Goal: Task Accomplishment & Management: Manage account settings

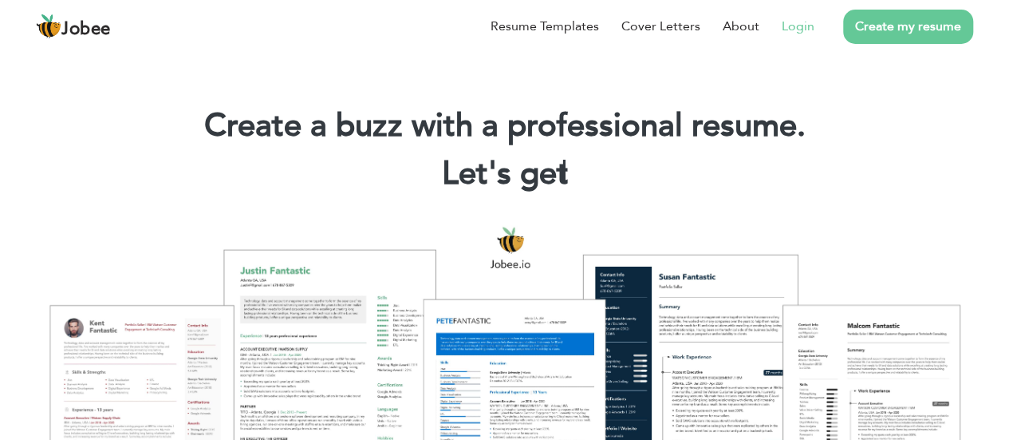
click at [794, 41] on li "Login" at bounding box center [786, 26] width 55 height 41
click at [793, 33] on link "Login" at bounding box center [798, 26] width 33 height 19
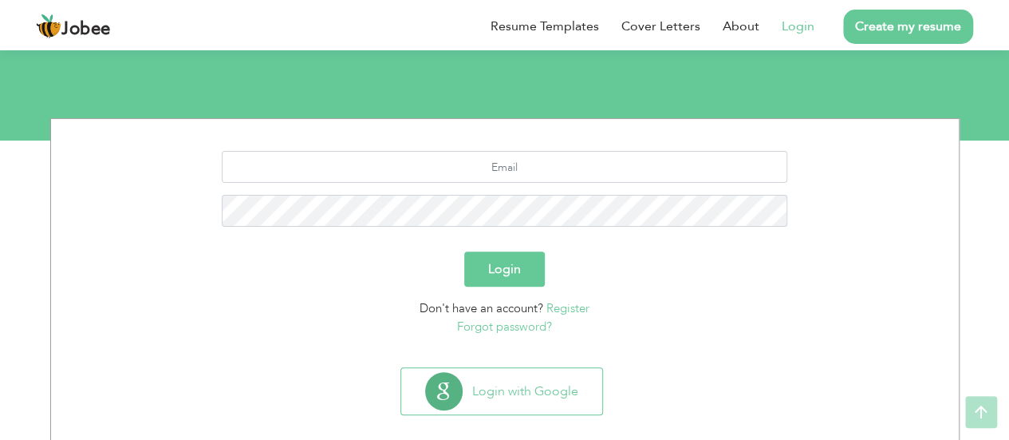
scroll to position [158, 0]
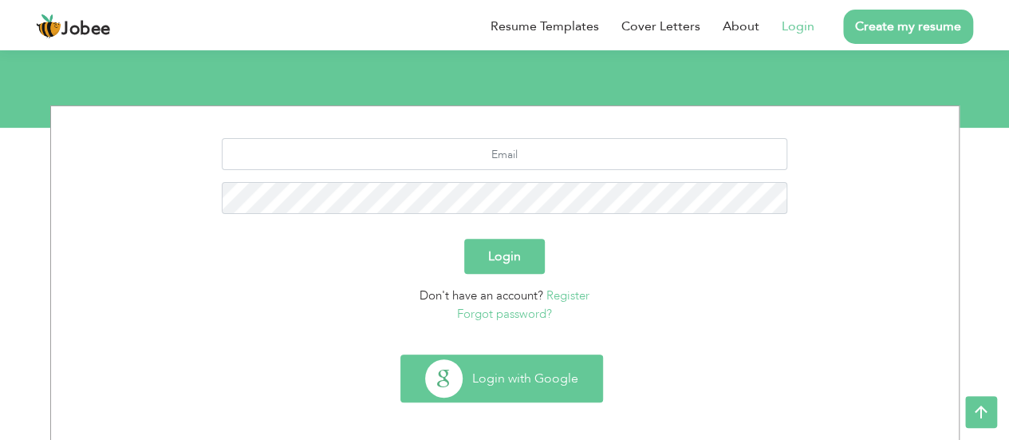
click at [509, 382] on button "Login with Google" at bounding box center [501, 378] width 201 height 46
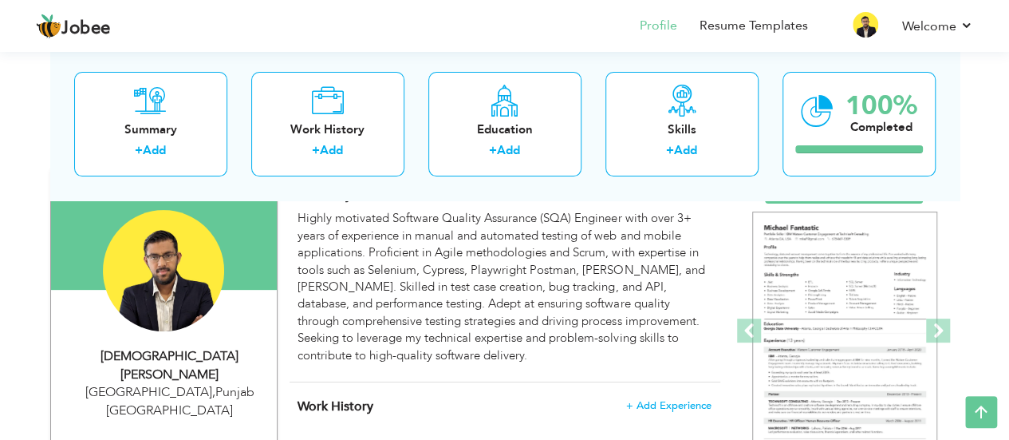
scroll to position [128, 0]
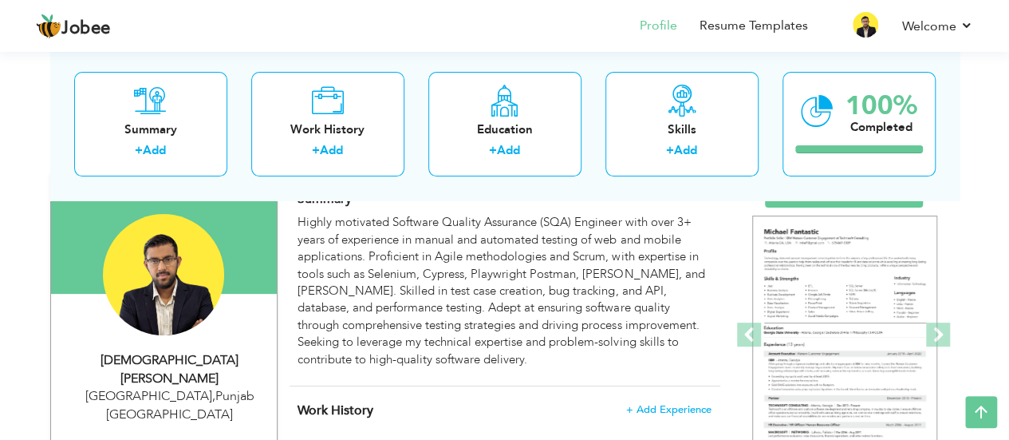
click at [602, 192] on div "Summary + Add Work History + Add Education + Add Skills + Add 100% Completed" at bounding box center [504, 124] width 909 height 152
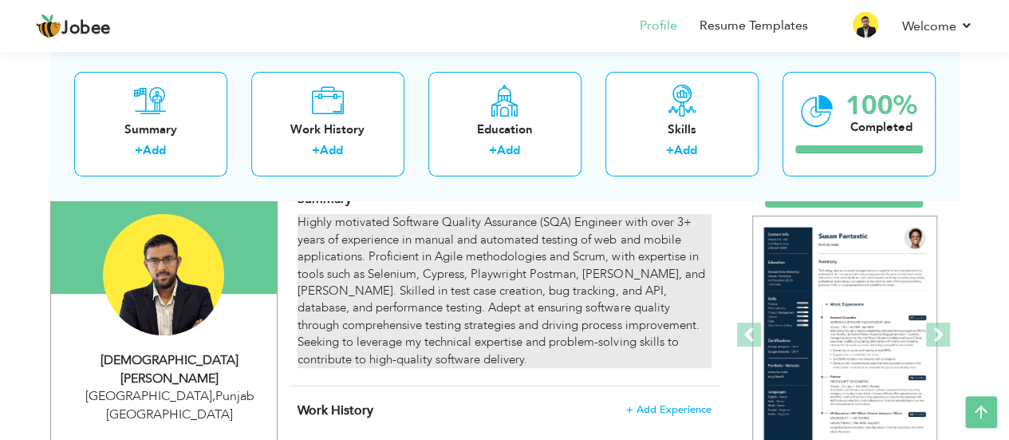
click at [600, 234] on div "Highly motivated Software Quality Assurance (SQA) Engineer with over 3+ years o…" at bounding box center [504, 291] width 413 height 154
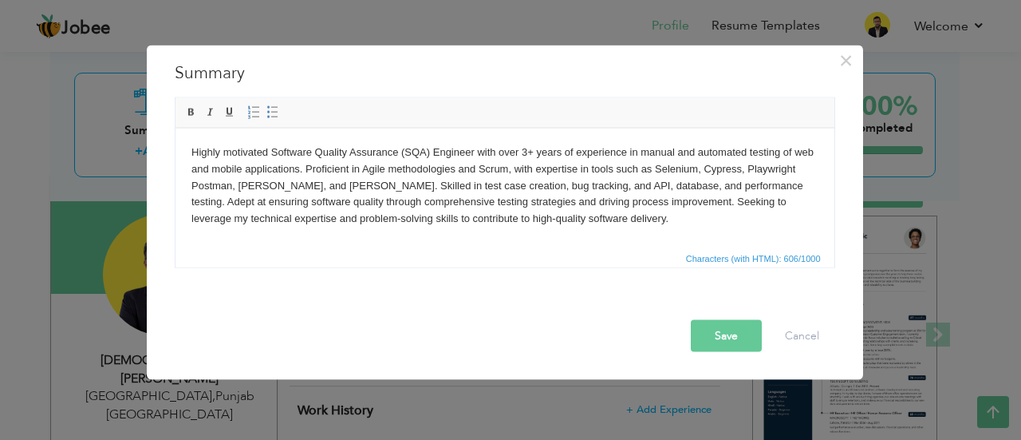
click at [527, 152] on body "Highly motivated Software Quality Assurance (SQA) Engineer with over 3+ years o…" at bounding box center [504, 185] width 627 height 83
click at [732, 329] on button "Save" at bounding box center [726, 335] width 71 height 32
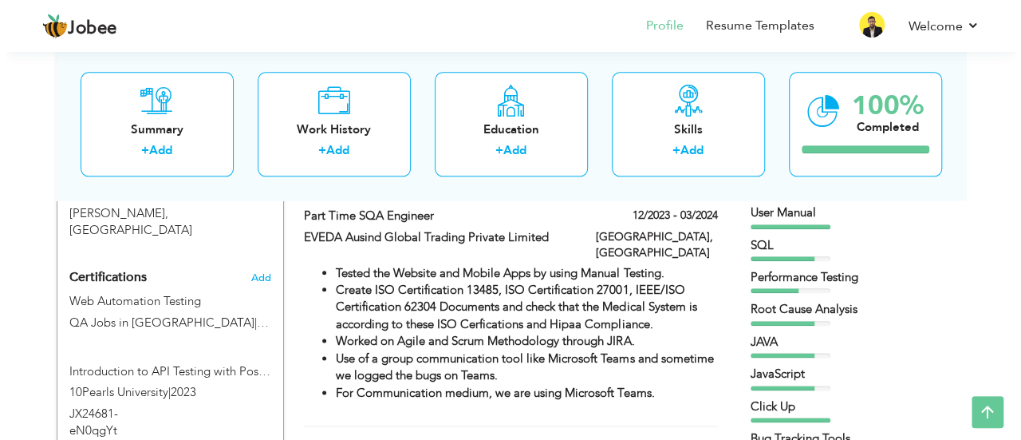
scroll to position [798, 0]
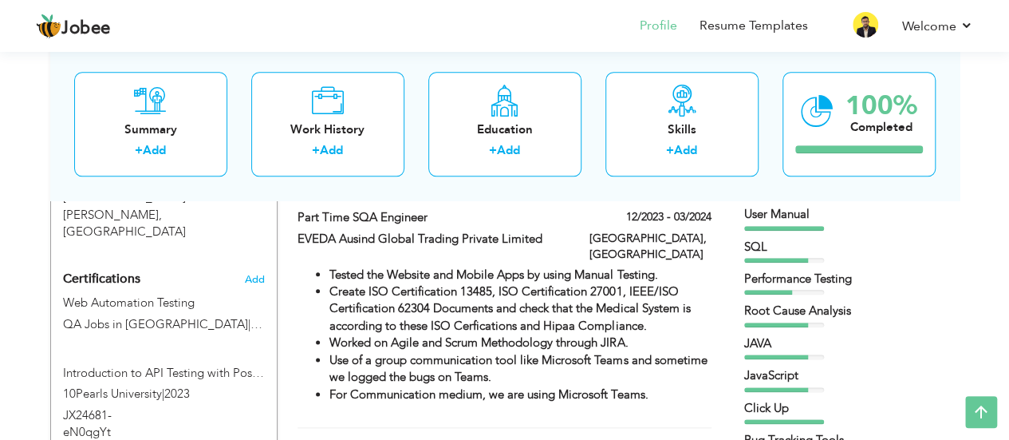
click at [413, 216] on label "Part Time SQA Engineer" at bounding box center [432, 217] width 268 height 17
type input "Part Time SQA Engineer"
type input "EVEDA Ausind Global Trading Private Limited"
type input "12/2023"
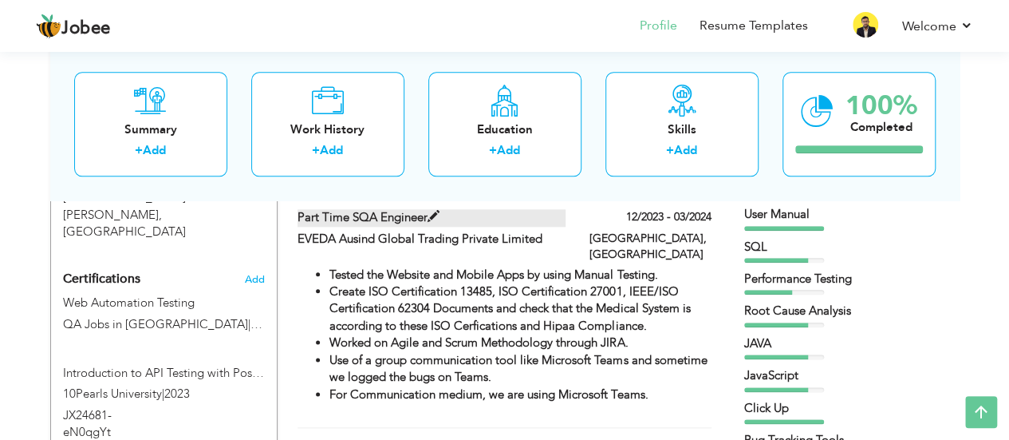
type input "03/2024"
type input "[GEOGRAPHIC_DATA]"
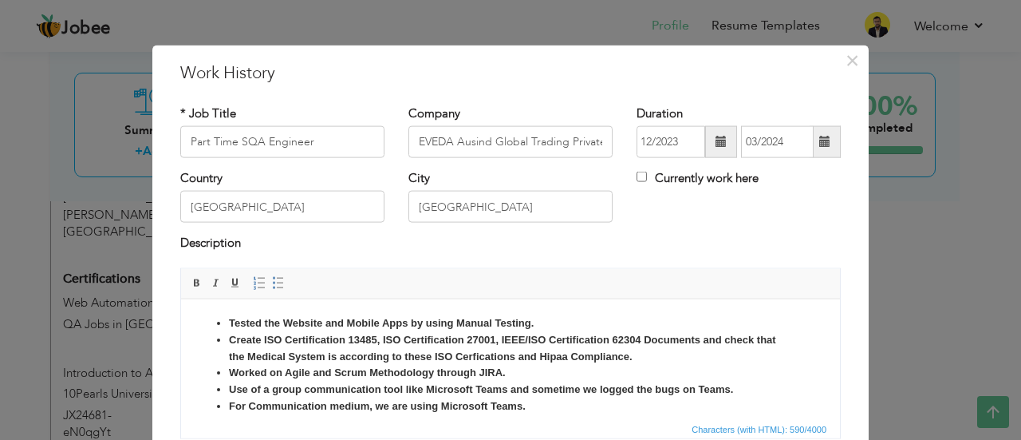
click at [699, 232] on div "Country [GEOGRAPHIC_DATA] City [GEOGRAPHIC_DATA] Currently work here" at bounding box center [510, 202] width 684 height 65
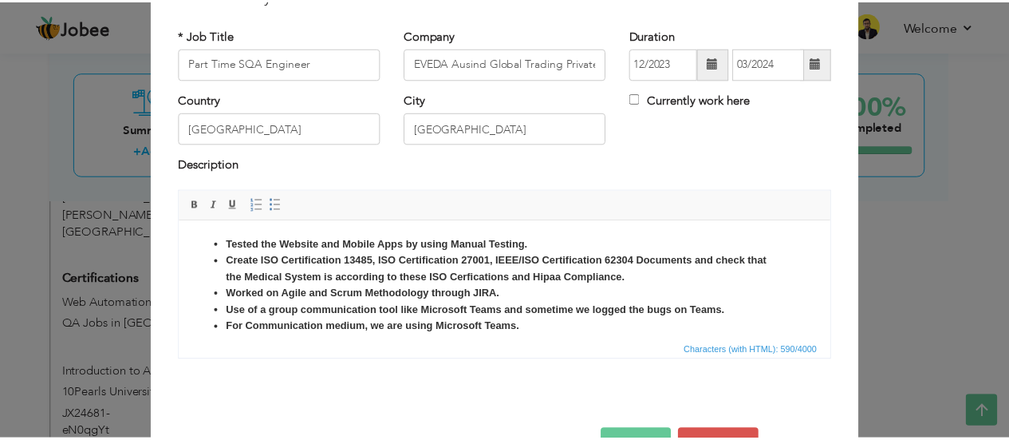
scroll to position [126, 0]
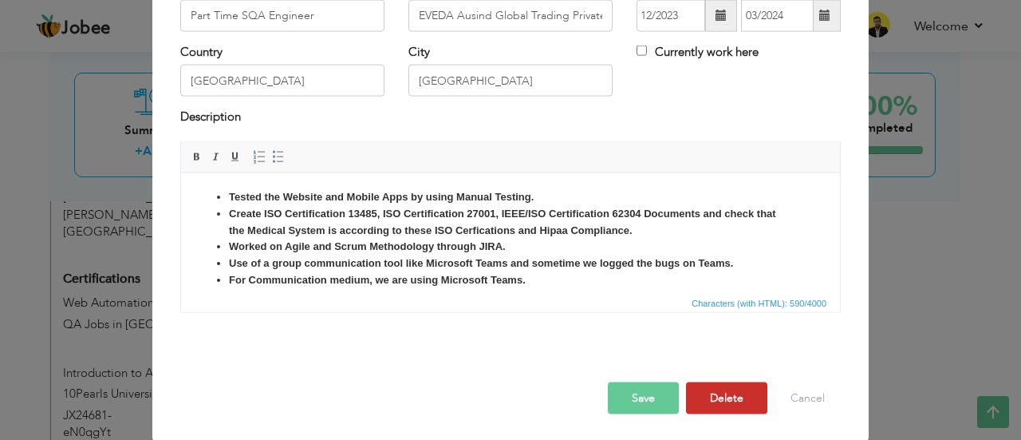
click at [716, 385] on button "Delete" at bounding box center [726, 397] width 81 height 32
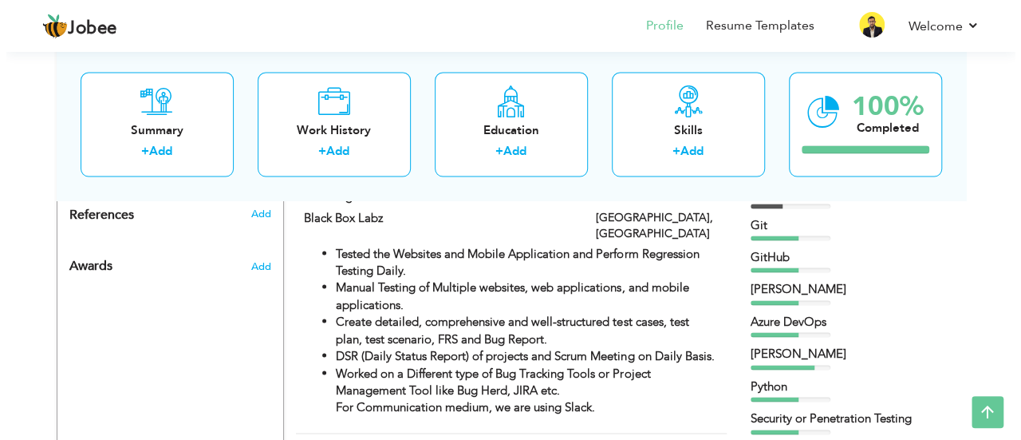
scroll to position [1404, 0]
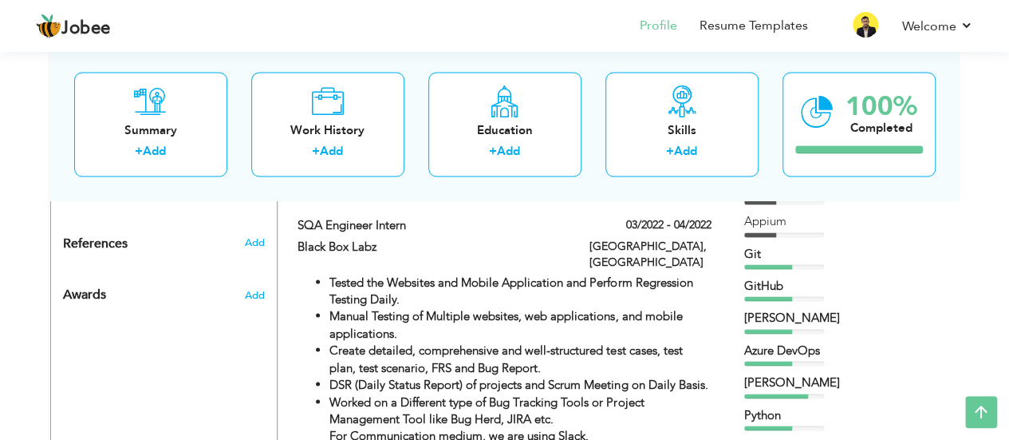
click at [629, 307] on li "Manual Testing of Multiple websites, web applications, and mobile applications." at bounding box center [519, 324] width 381 height 34
type input "SQA Engineer Intern"
type input "Black Box Labz"
type input "03/2022"
type input "04/2022"
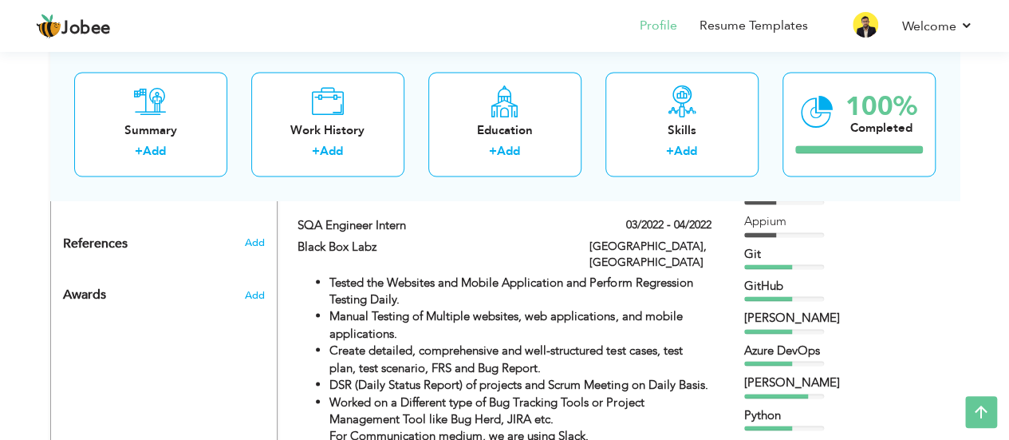
type input "[GEOGRAPHIC_DATA]"
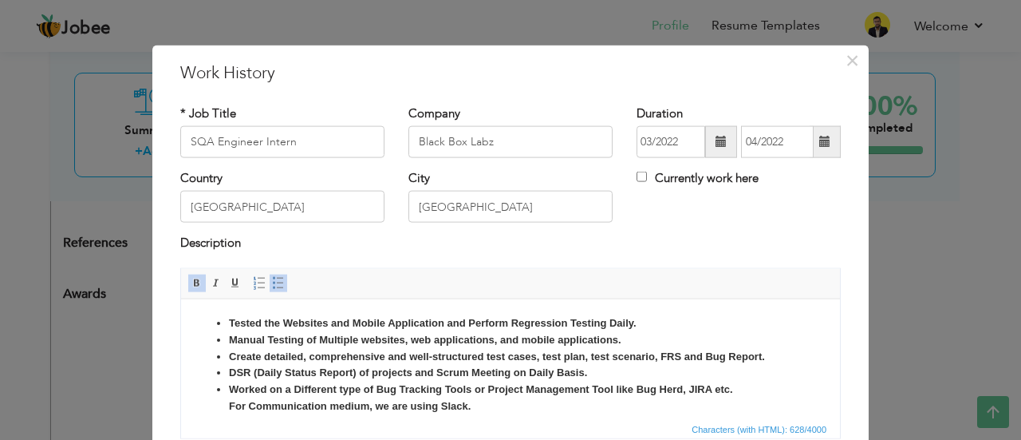
scroll to position [11, 0]
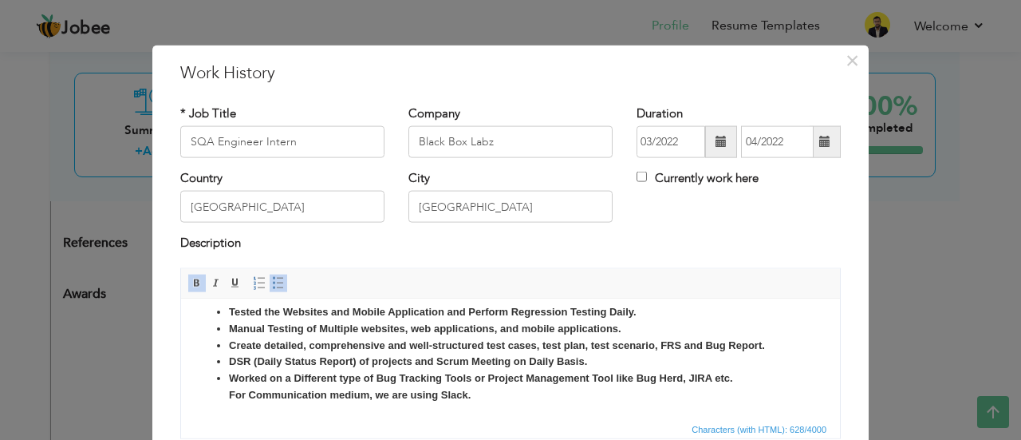
click at [845, 261] on div "Description" at bounding box center [510, 251] width 684 height 33
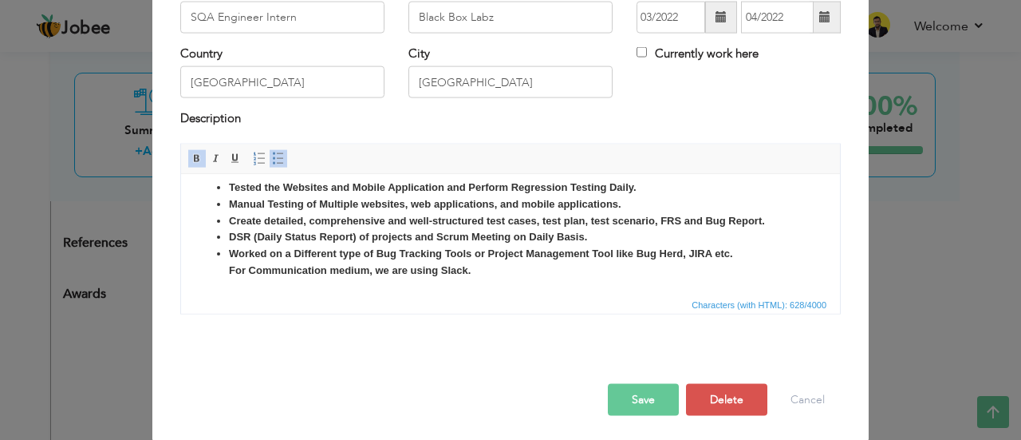
scroll to position [126, 0]
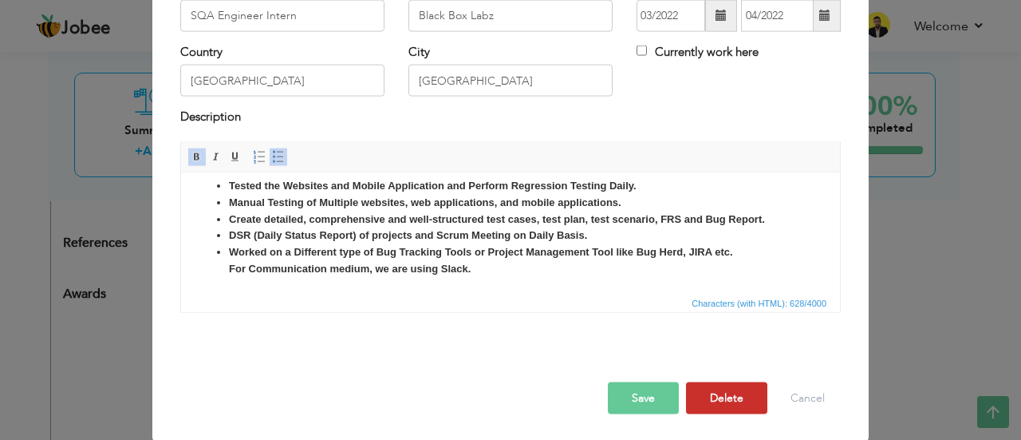
click at [696, 392] on button "Delete" at bounding box center [726, 397] width 81 height 32
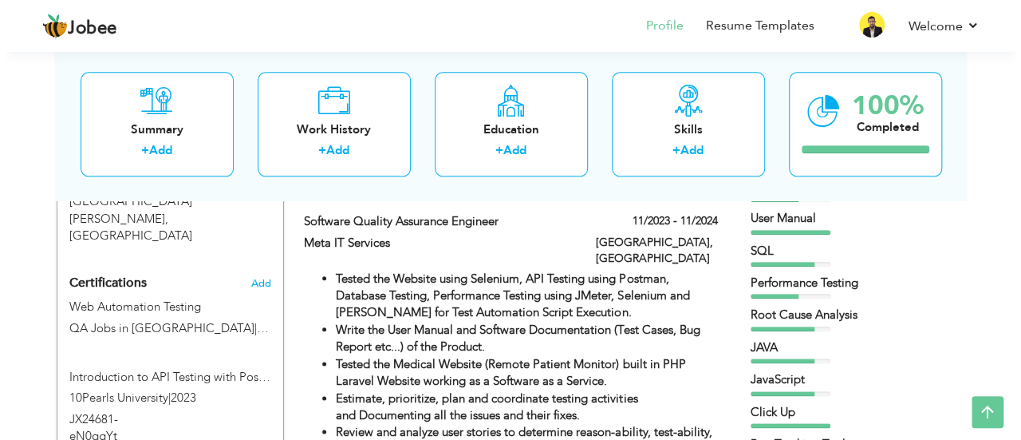
scroll to position [798, 0]
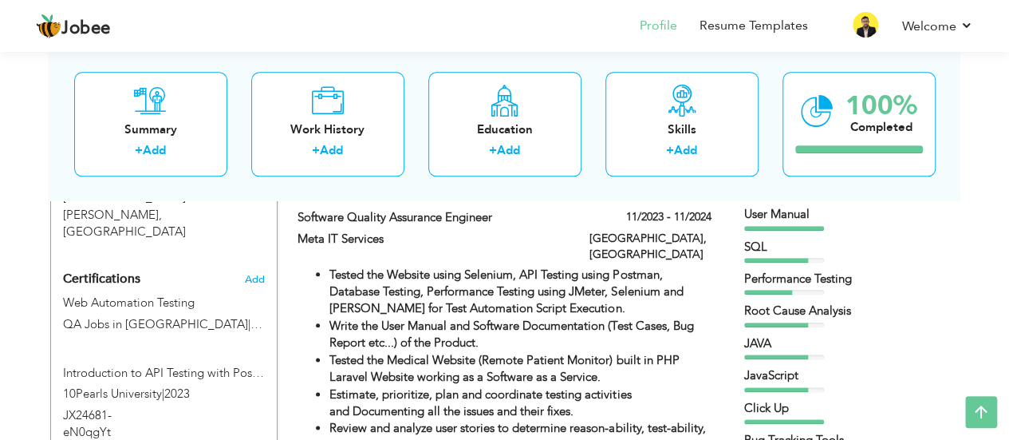
click at [582, 284] on strong "Tested the Website using Selenium, API Testing using Postman, Database Testing,…" at bounding box center [505, 291] width 353 height 50
type input "Software Quality Assurance Engineer"
type input "Meta IT Services"
type input "11/2023"
type input "11/2024"
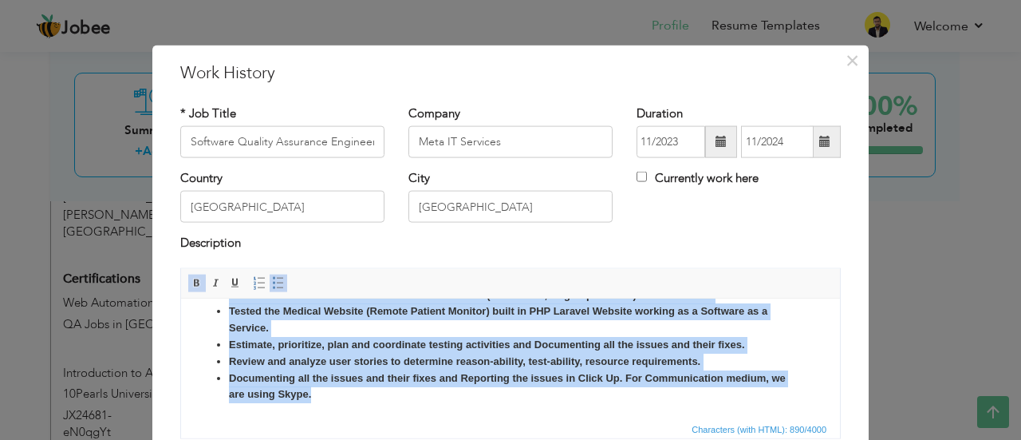
scroll to position [126, 0]
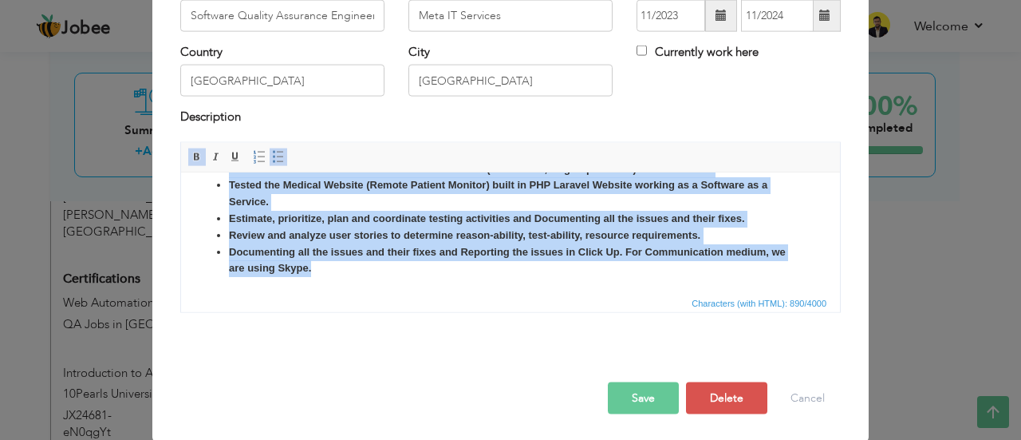
drag, startPoint x: 218, startPoint y: 197, endPoint x: 695, endPoint y: 428, distance: 530.2
click at [695, 292] on html "Tested the Website using Selenium, API Testing using Postman, Database Testing,…" at bounding box center [510, 201] width 659 height 181
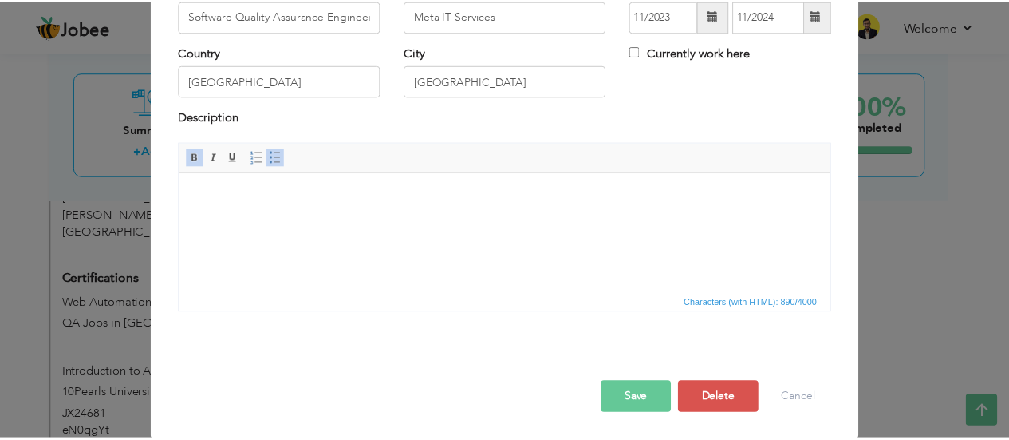
scroll to position [0, 0]
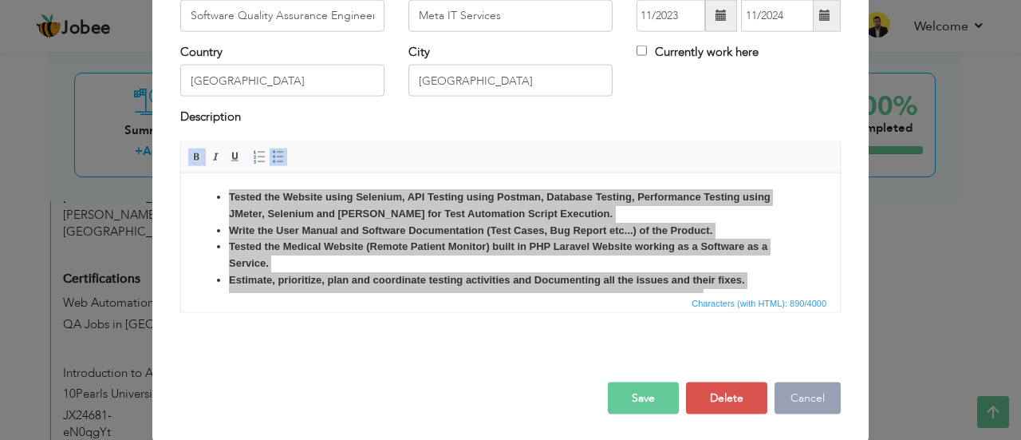
click at [790, 401] on button "Cancel" at bounding box center [808, 397] width 66 height 32
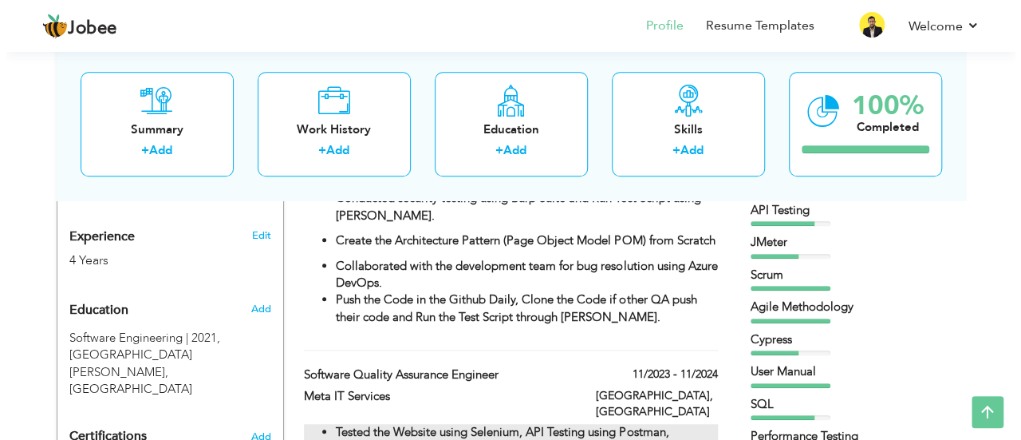
scroll to position [638, 0]
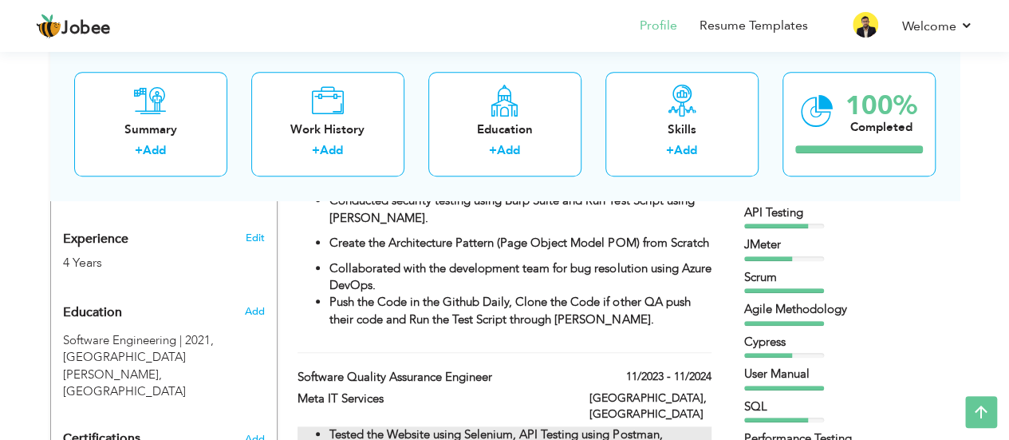
click at [590, 286] on li "Collaborated with the development team for bug resolution using Azure DevOps." at bounding box center [519, 277] width 381 height 34
type input "Senior Software Quality Assurance Engineer"
type input "Bookkaru/[PERSON_NAME]"
type input "10/2024"
checkbox input "true"
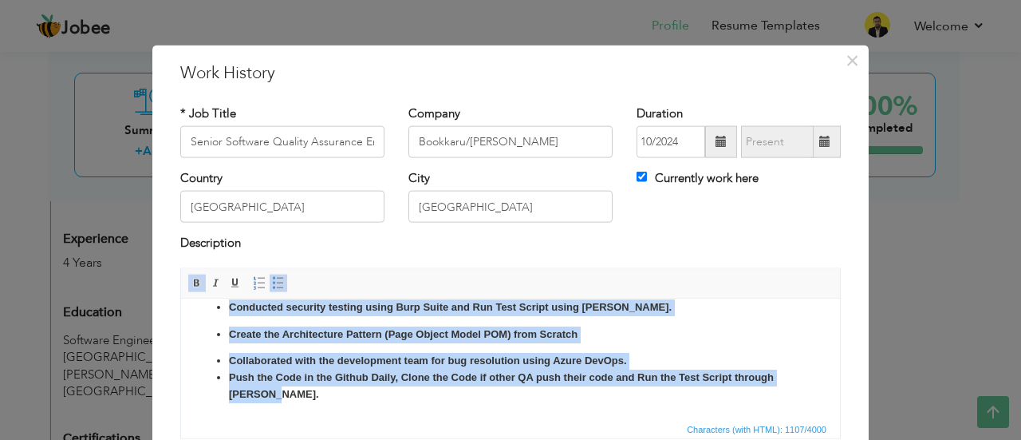
scroll to position [126, 0]
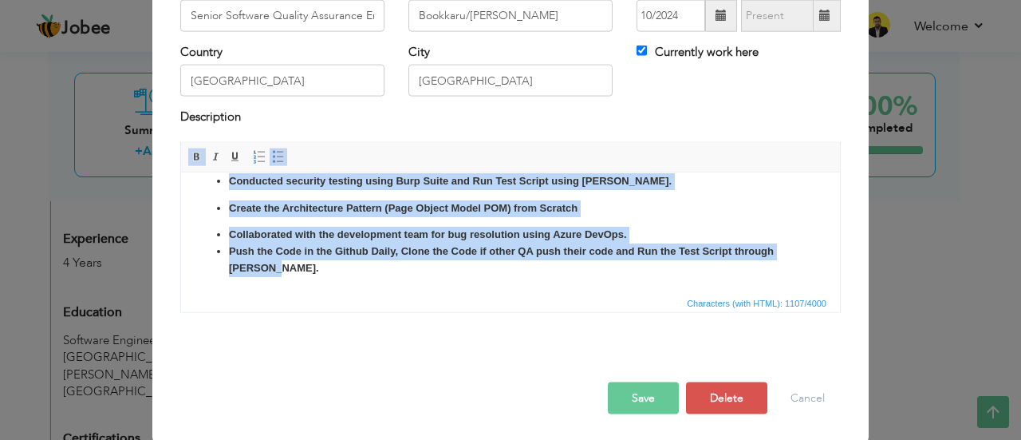
drag, startPoint x: 216, startPoint y: 196, endPoint x: 554, endPoint y: 479, distance: 440.7
click at [554, 292] on html "Perform Manual Testing, Write the Comprehensive Test Case, Use Case and Run the…" at bounding box center [510, 148] width 659 height 287
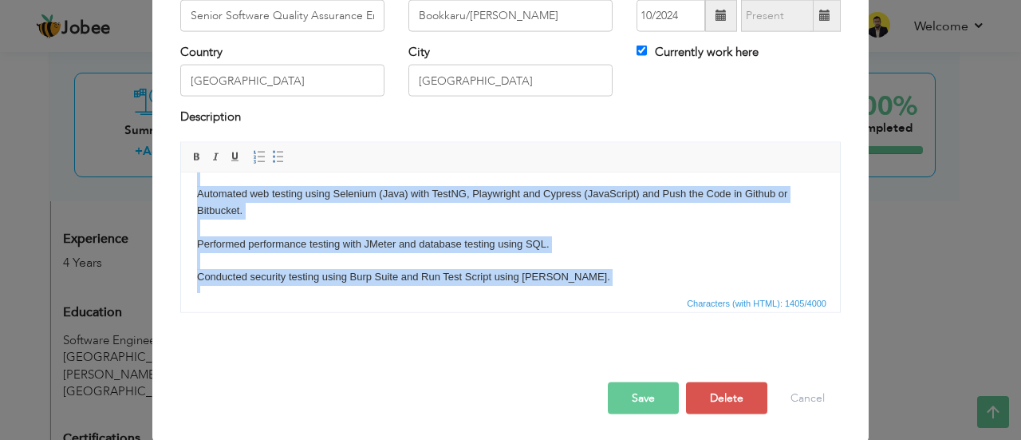
scroll to position [0, 0]
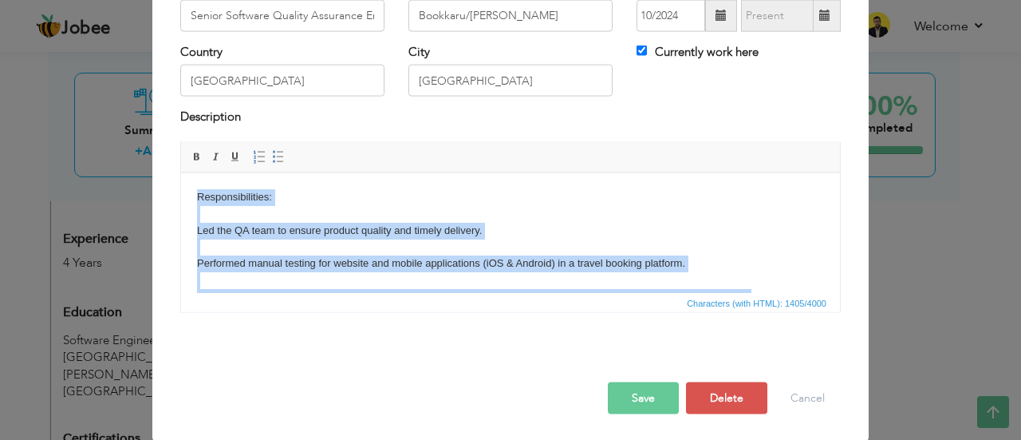
drag, startPoint x: 609, startPoint y: 274, endPoint x: 317, endPoint y: 302, distance: 293.3
click at [181, 172] on html "​​​​​​​ Responsibilities: Led the QA team to ensure product quality and timely …" at bounding box center [510, 420] width 659 height 496
click at [222, 212] on body "​​​​​​​ Responsibilities: Led the QA team to ensure product quality and timely …" at bounding box center [510, 420] width 627 height 464
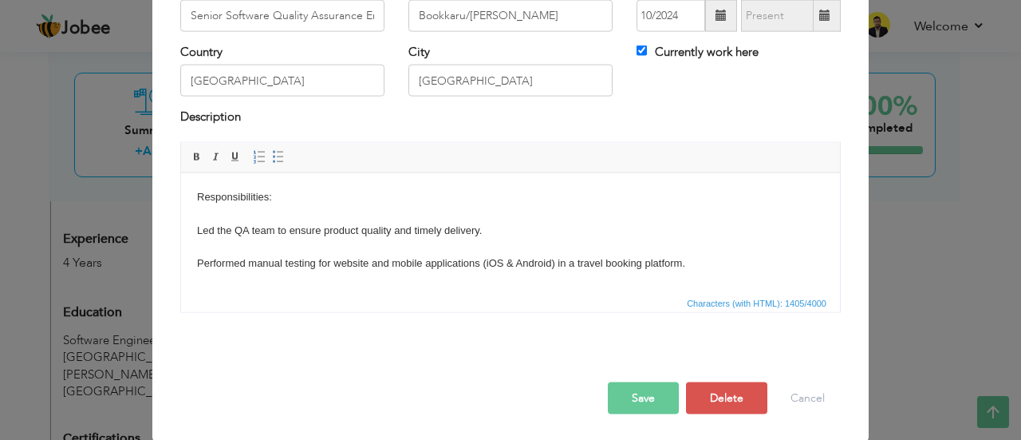
click at [242, 193] on body "​​​​​​​ Responsibilities: Led the QA team to ensure product quality and timely …" at bounding box center [510, 420] width 627 height 464
click at [188, 154] on link "Bold" at bounding box center [197, 157] width 18 height 18
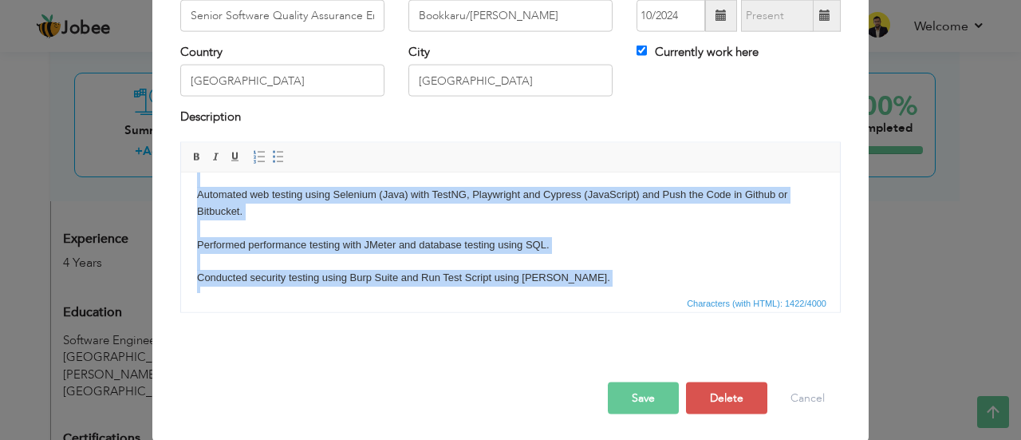
scroll to position [377, 0]
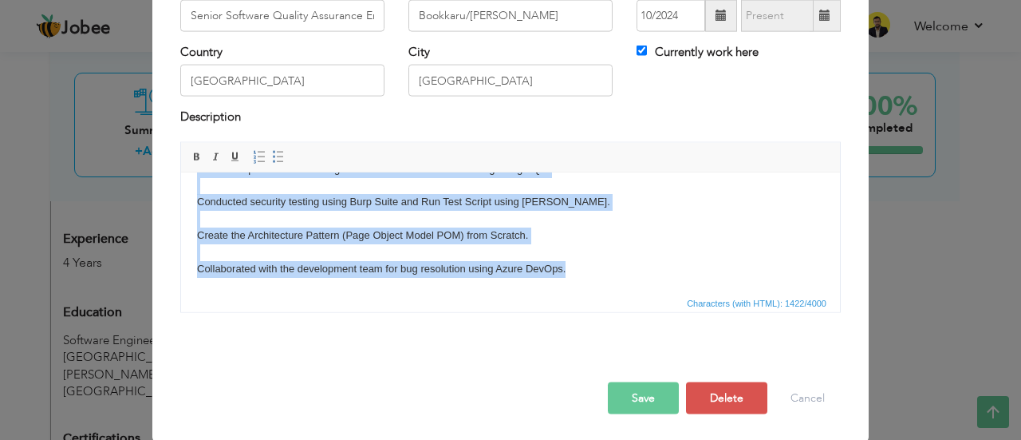
drag, startPoint x: 195, startPoint y: 229, endPoint x: 763, endPoint y: 495, distance: 627.1
click at [621, 292] on html "Responsibilities: Led the QA team to ensure product quality and timely delivery…" at bounding box center [510, 44] width 659 height 496
click at [274, 148] on link "Insert/Remove Bulleted List" at bounding box center [279, 157] width 18 height 18
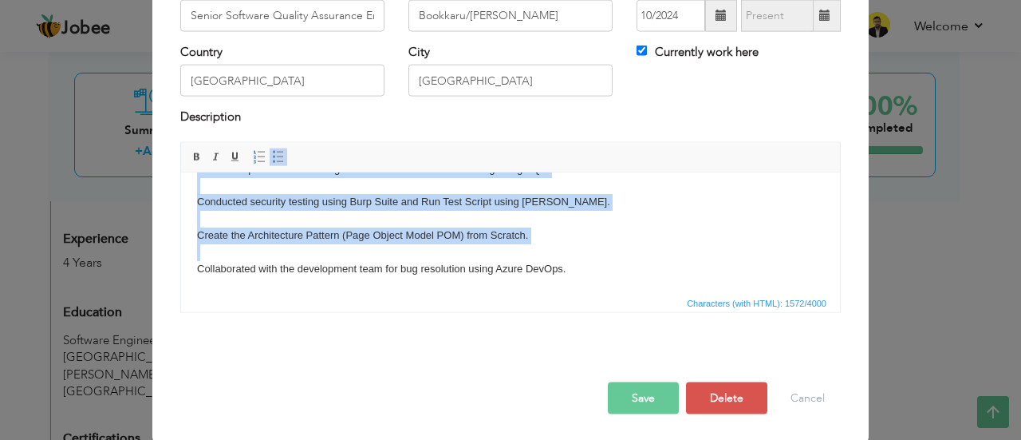
scroll to position [370, 0]
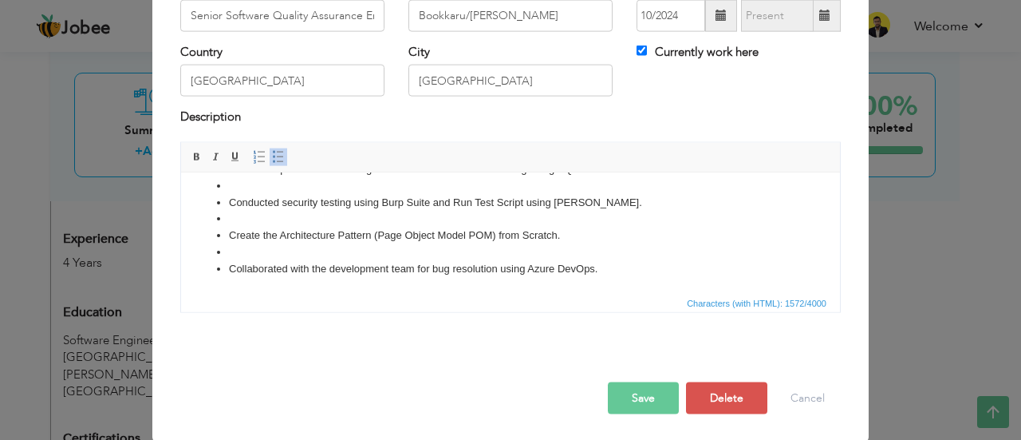
click at [650, 244] on li at bounding box center [510, 251] width 563 height 17
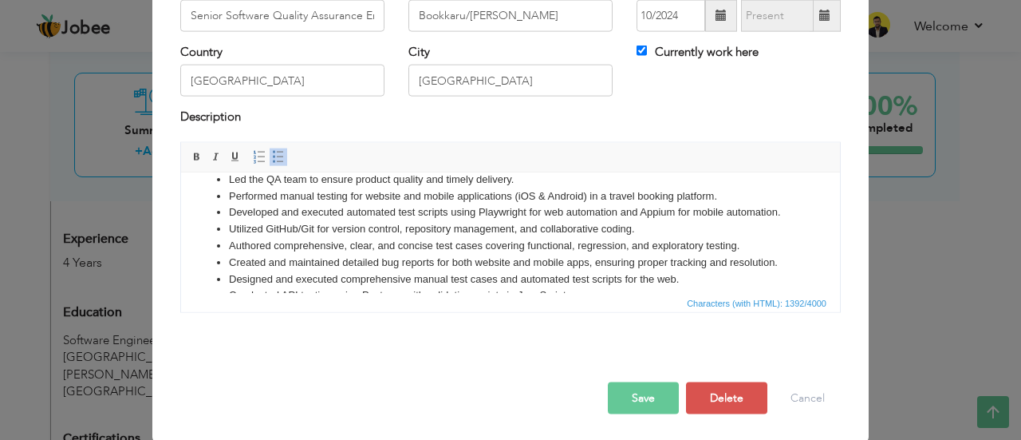
scroll to position [18, 0]
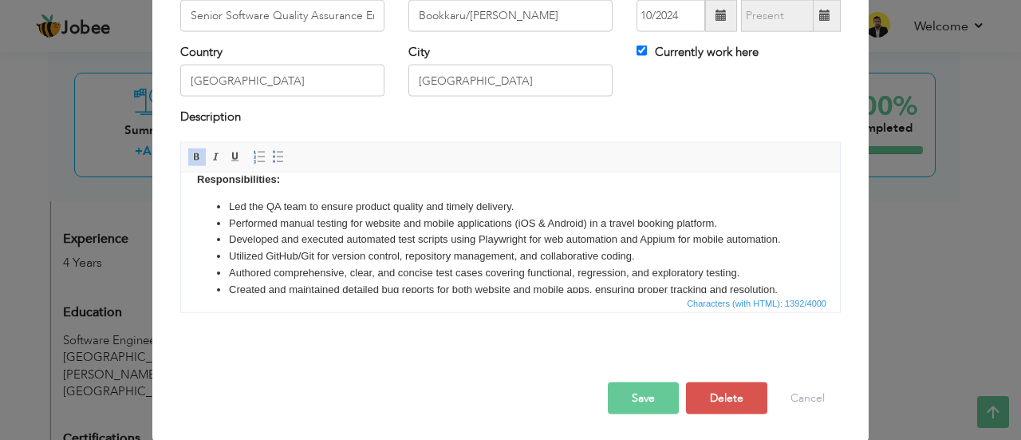
click at [657, 396] on button "Save" at bounding box center [643, 397] width 71 height 32
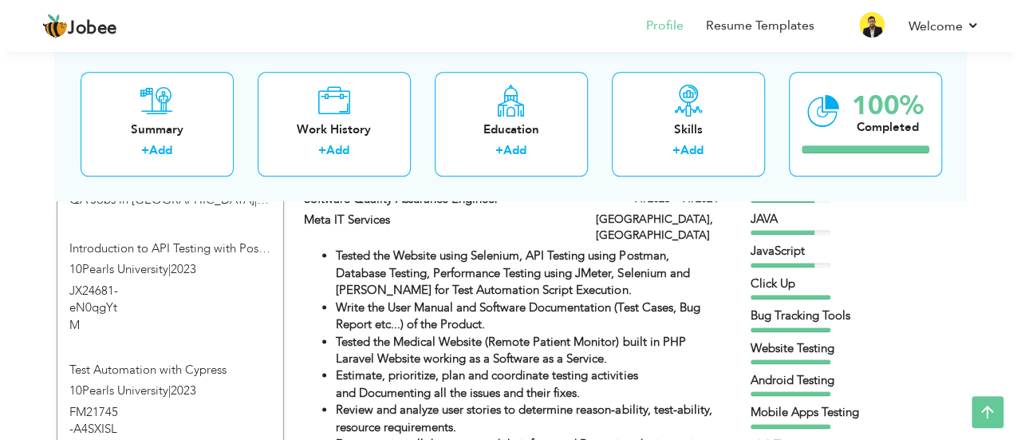
scroll to position [925, 0]
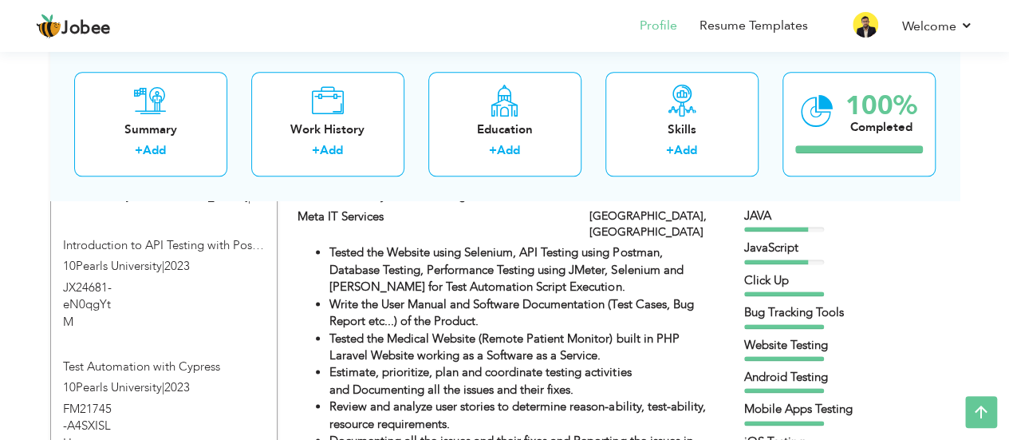
click at [519, 330] on strong "Tested the Medical Website (Remote Patient Monitor) built in PHP Laravel Websit…" at bounding box center [503, 346] width 349 height 33
type input "Software Quality Assurance Engineer"
type input "Meta IT Services"
type input "11/2023"
type input "11/2024"
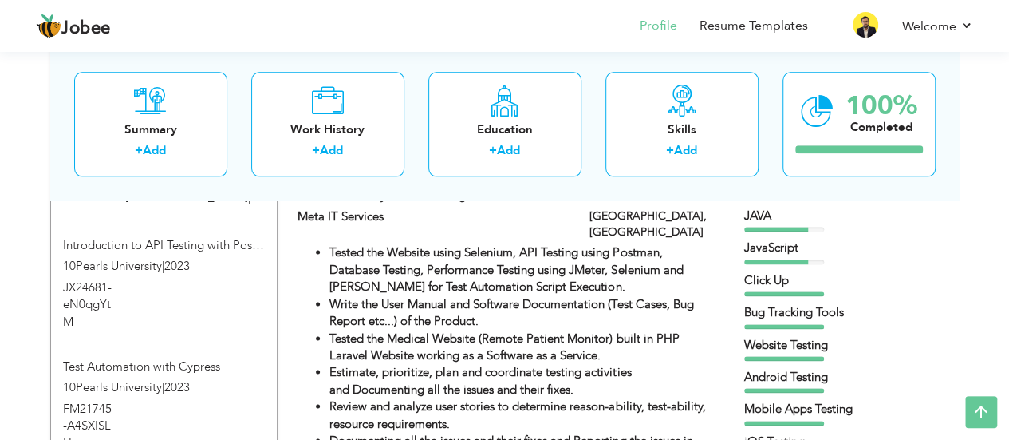
checkbox input "false"
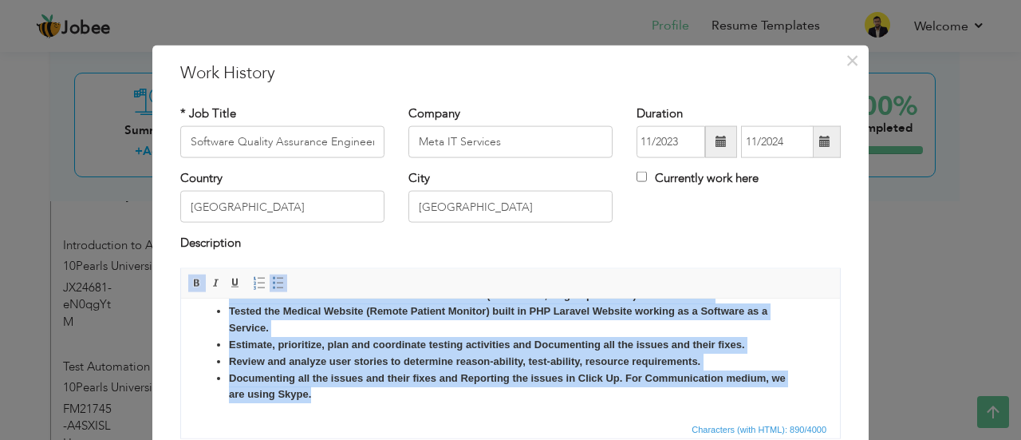
scroll to position [0, 0]
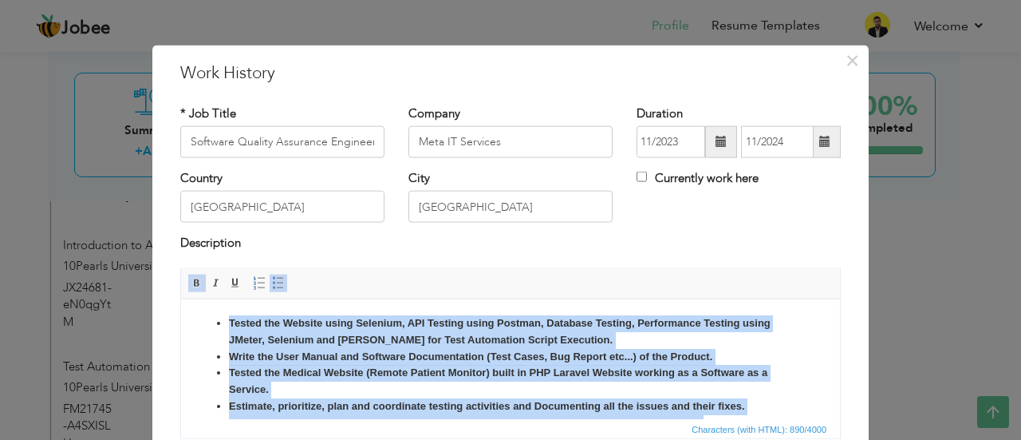
drag, startPoint x: 368, startPoint y: 404, endPoint x: 131, endPoint y: 196, distance: 314.9
click at [181, 298] on html "Tested the Website using Selenium, API Testing using Postman, Database Testing,…" at bounding box center [510, 388] width 659 height 181
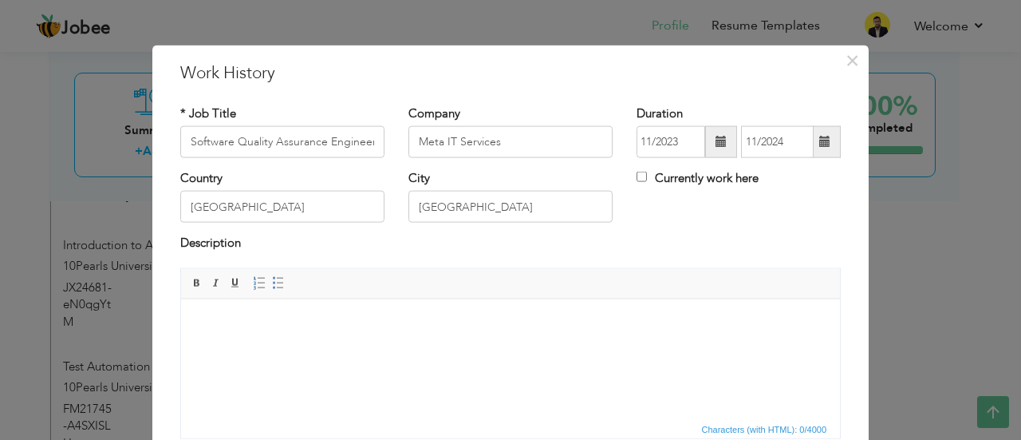
paste body
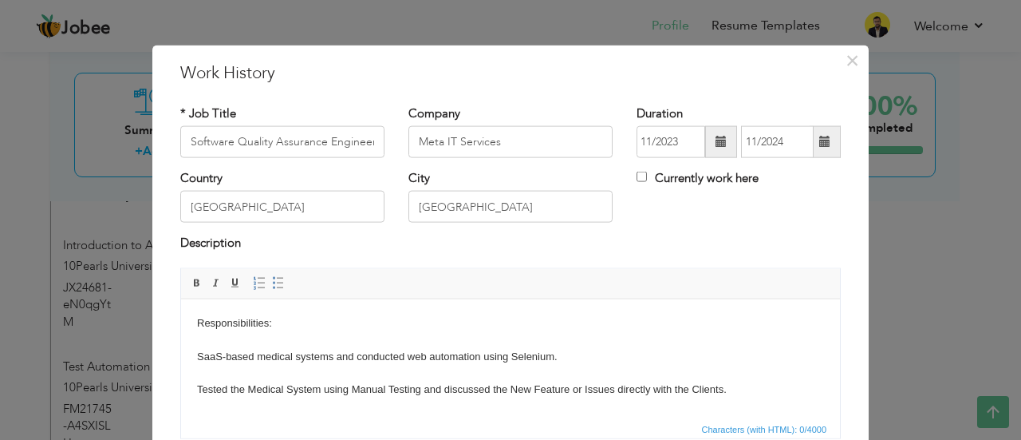
scroll to position [142, 0]
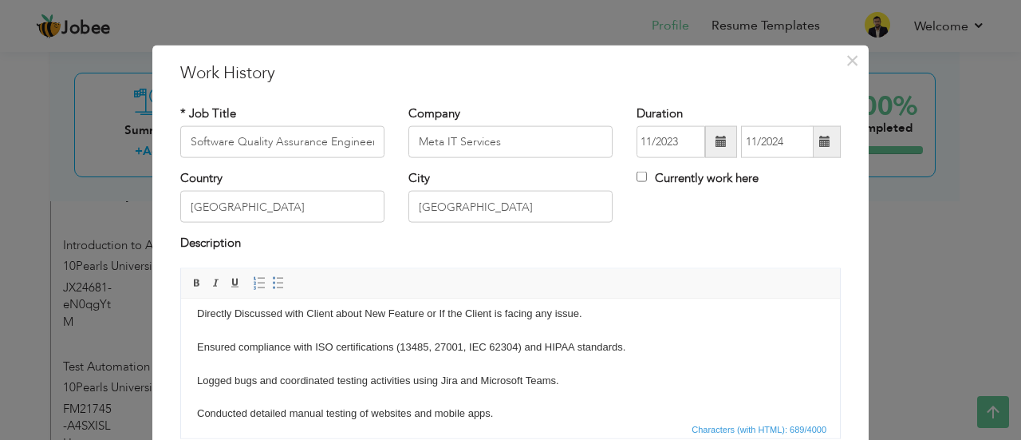
click at [373, 397] on body "​​​​​​​ Responsibilities: SaaS-based medical systems and conducted web automati…" at bounding box center [510, 296] width 627 height 249
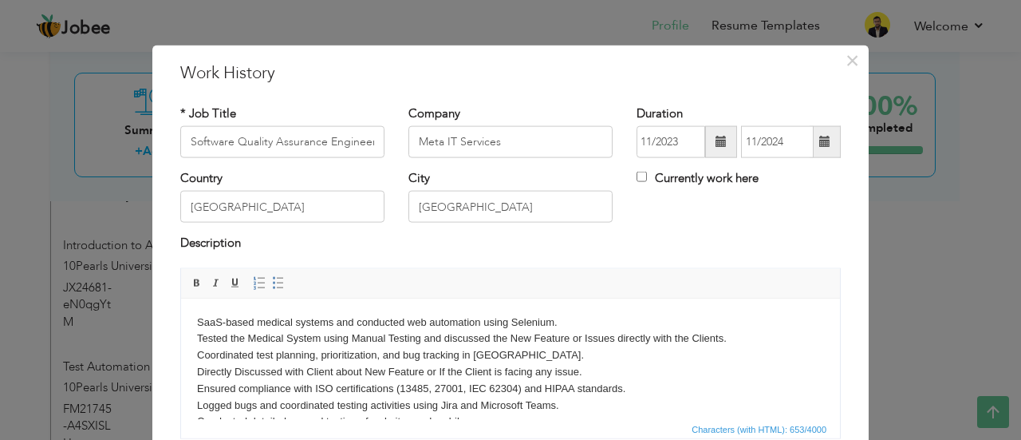
scroll to position [18, 0]
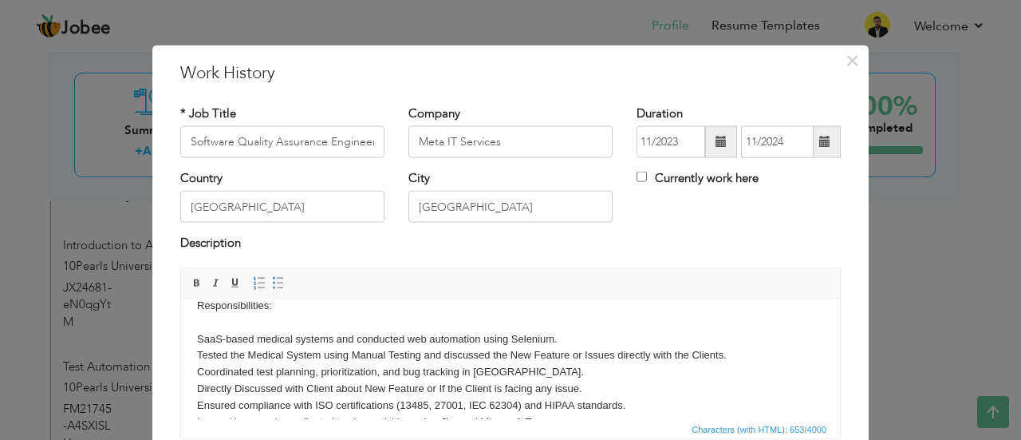
click at [241, 295] on span "Editor toolbars Basic Styles Bold Italic Underline Paragraph Insert/Remove Numb…" at bounding box center [510, 283] width 659 height 30
click at [248, 305] on body "Responsibilities: ​​​​​​​ SaaS-based medical systems and conducted web automati…" at bounding box center [510, 371] width 627 height 149
click at [248, 305] on html "Responsibilities: ​​​​​​​ SaaS-based medical systems and conducted web automati…" at bounding box center [510, 371] width 659 height 181
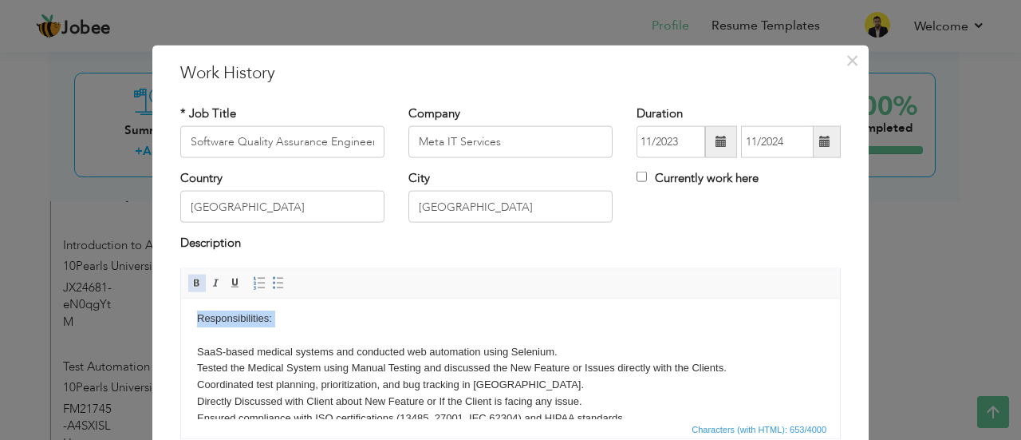
click at [195, 281] on span at bounding box center [197, 282] width 13 height 13
click at [305, 320] on body "Responsibilities: SaaS-based medical systems and conducted web automation using…" at bounding box center [510, 384] width 627 height 149
click at [197, 354] on body "Responsibilities: SaaS-based medical systems and conducted web automation using…" at bounding box center [510, 384] width 627 height 149
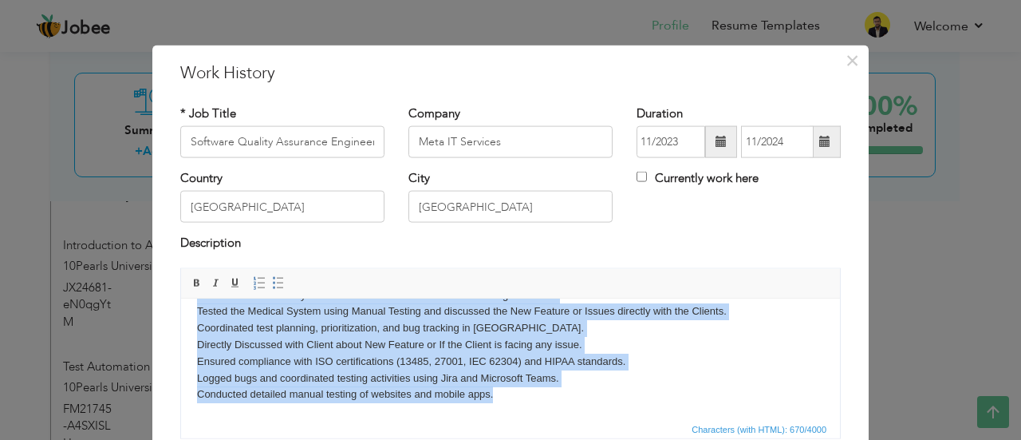
scroll to position [126, 0]
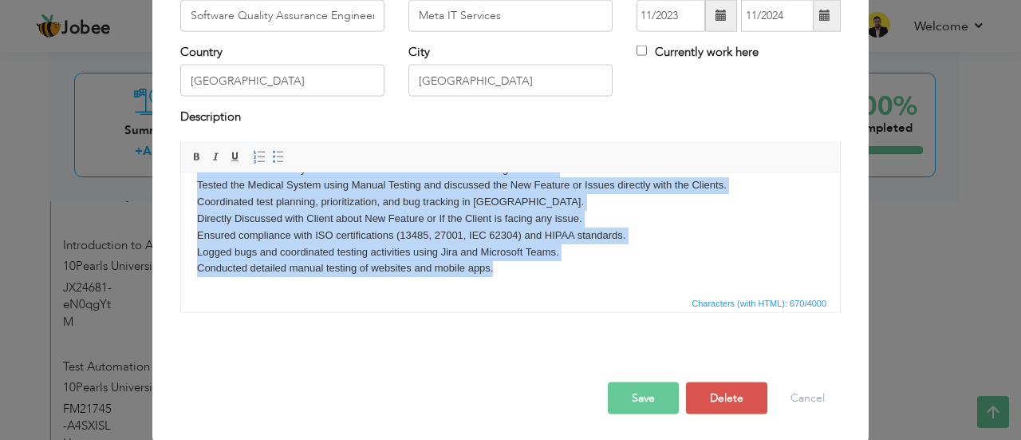
drag, startPoint x: 197, startPoint y: 228, endPoint x: 703, endPoint y: 409, distance: 537.2
click at [703, 292] on html "Responsibilities: SaaS-based medical systems and conducted web automation using…" at bounding box center [510, 201] width 659 height 181
click at [270, 148] on link "Insert/Remove Bulleted List" at bounding box center [279, 157] width 18 height 18
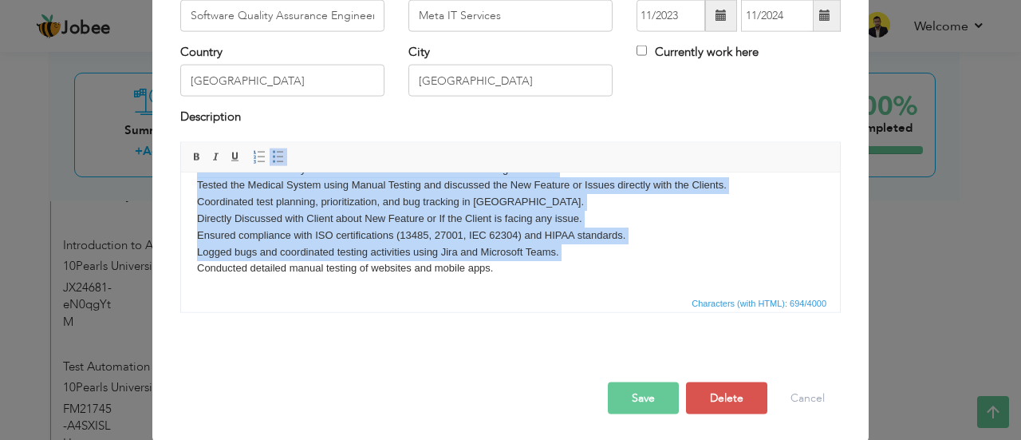
scroll to position [55, 0]
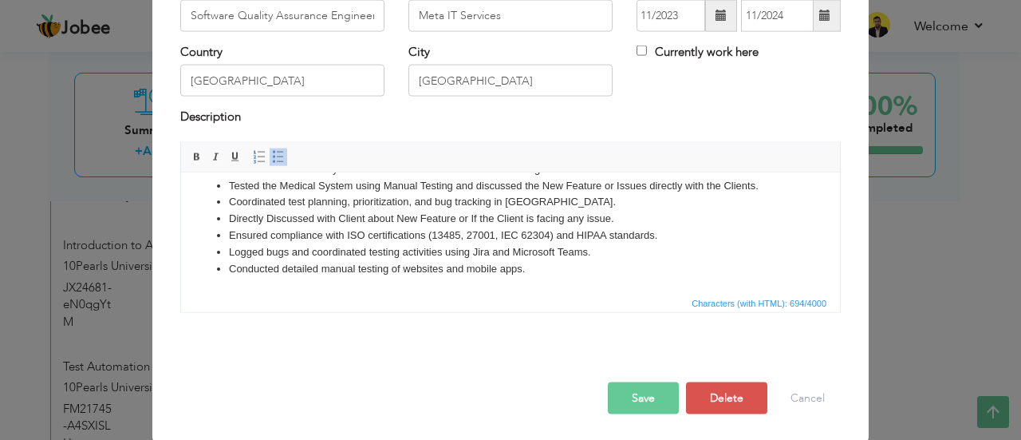
click at [648, 392] on button "Save" at bounding box center [643, 397] width 71 height 32
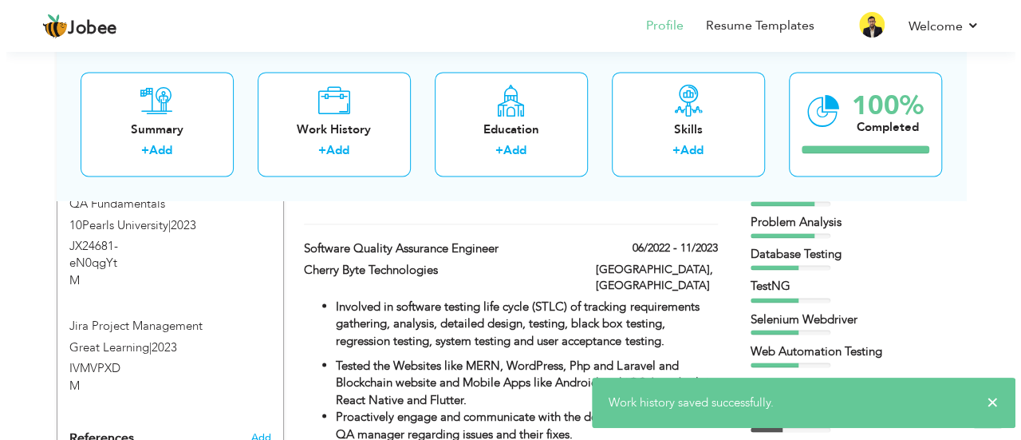
scroll to position [1181, 0]
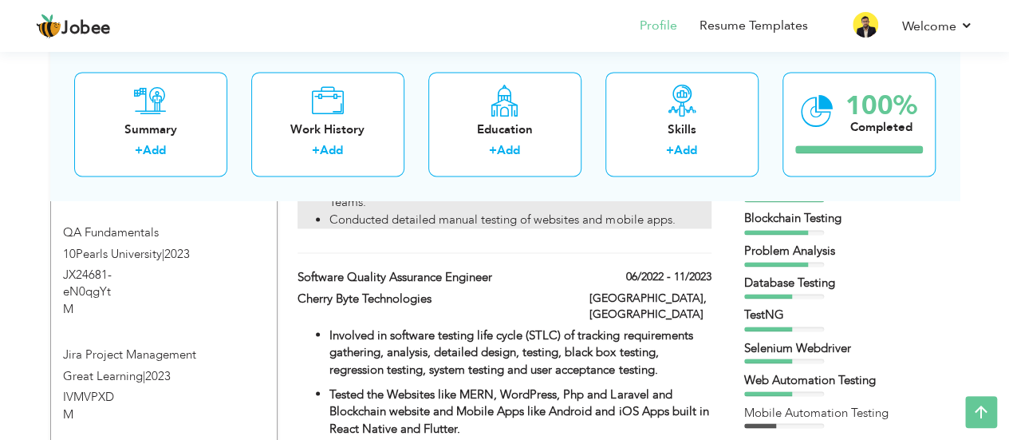
click at [496, 326] on strong "Involved in software testing life cycle (STLC) of tracking requirements gatheri…" at bounding box center [510, 351] width 363 height 50
type input "Cherry Byte Technologies"
type input "06/2022"
type input "11/2023"
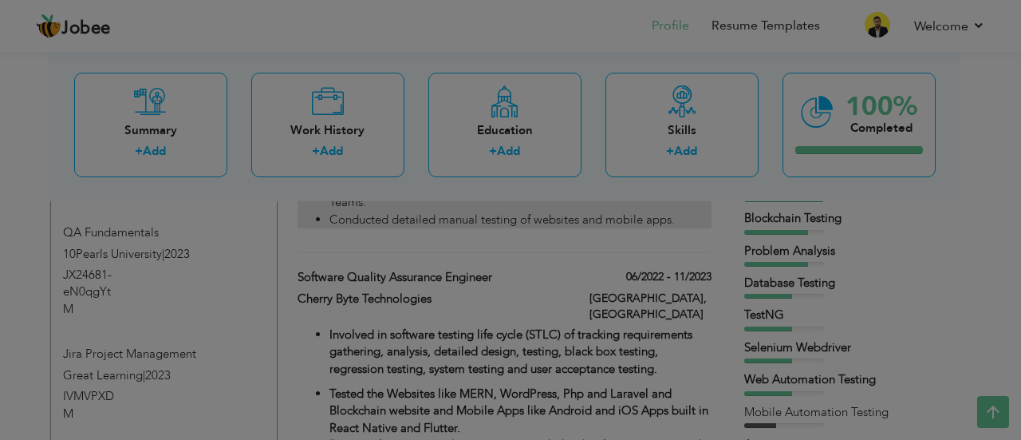
scroll to position [0, 0]
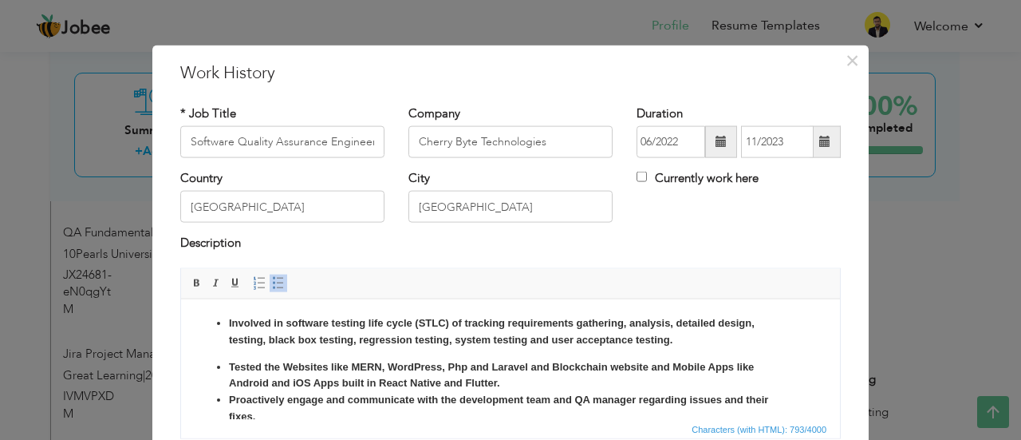
click at [545, 258] on div "Description" at bounding box center [510, 251] width 684 height 33
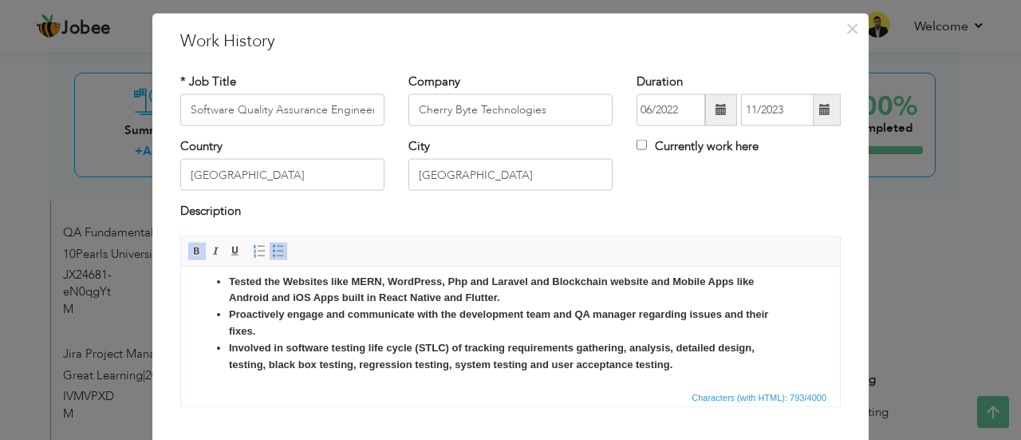
scroll to position [55, 0]
click at [693, 357] on li "Involved in software testing life cycle (STLC) of tracking requirements gatheri…" at bounding box center [510, 354] width 563 height 34
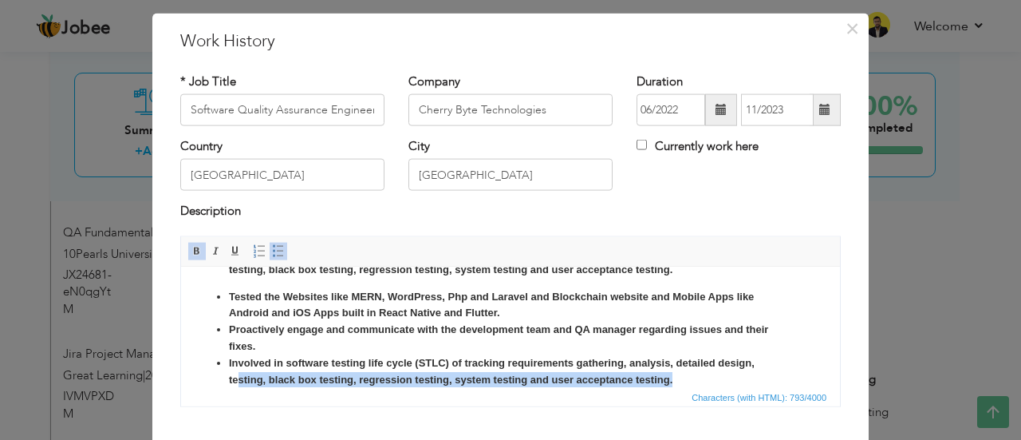
scroll to position [47, 0]
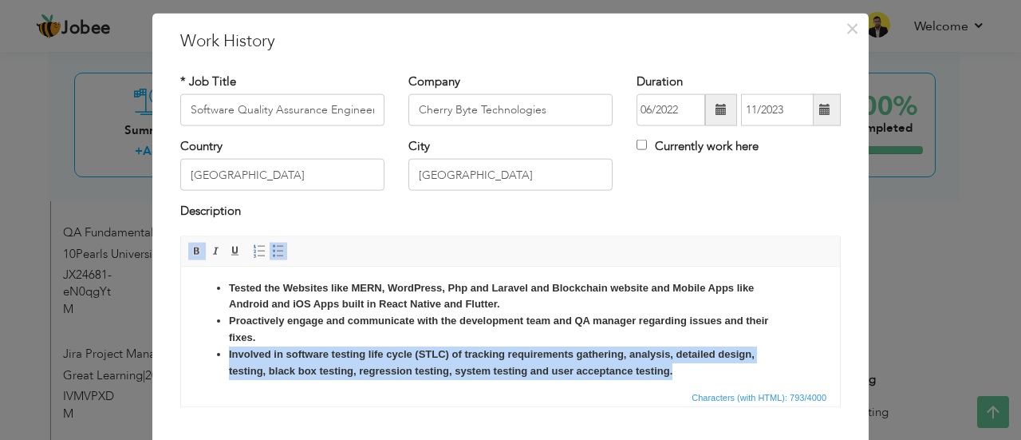
drag, startPoint x: 690, startPoint y: 382, endPoint x: 207, endPoint y: 353, distance: 484.4
click at [207, 353] on ul "Involved in software testing life cycle (STLC) of tracking requirements gatheri…" at bounding box center [510, 306] width 627 height 143
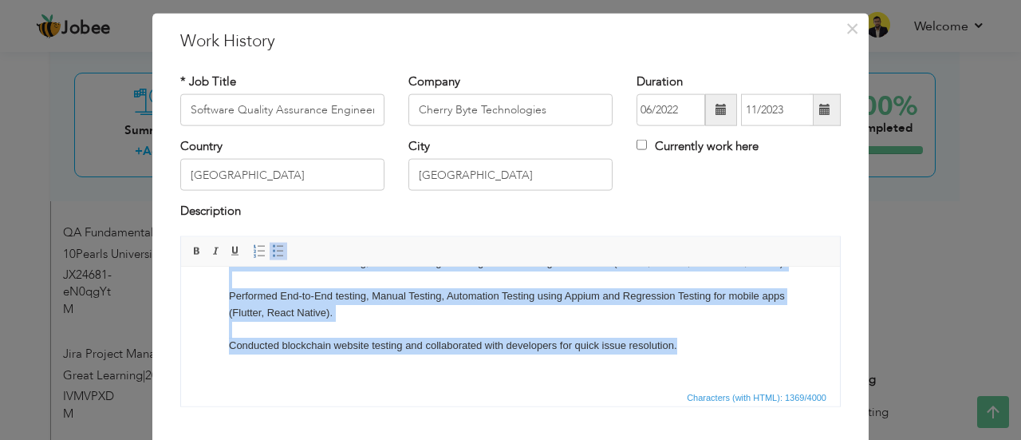
scroll to position [0, 0]
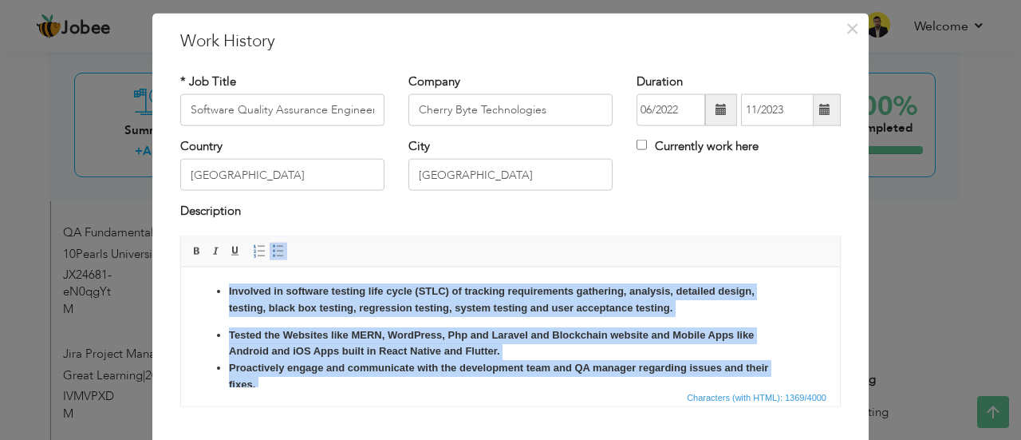
drag, startPoint x: 686, startPoint y: 363, endPoint x: 92, endPoint y: 218, distance: 611.8
click at [188, 243] on link "Bold" at bounding box center [197, 251] width 18 height 18
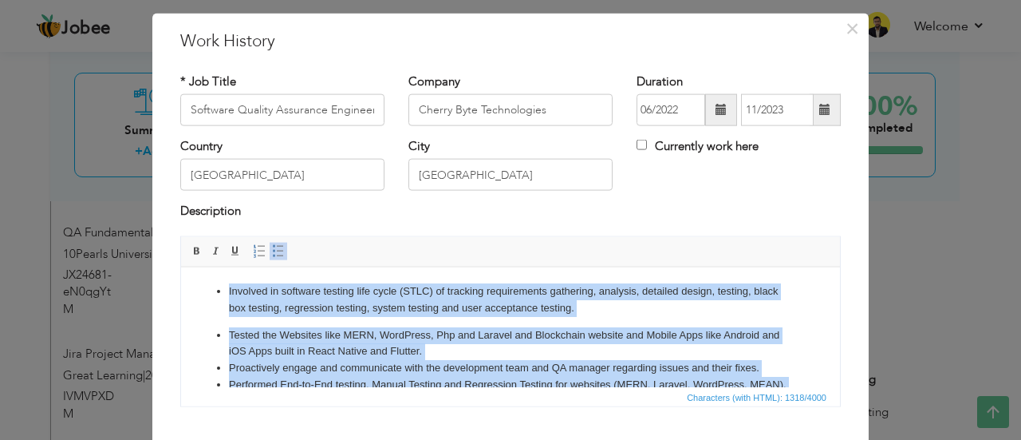
click at [272, 298] on p "Involved in software testing life cycle (STLC) of tracking requirements gatheri…" at bounding box center [510, 299] width 563 height 34
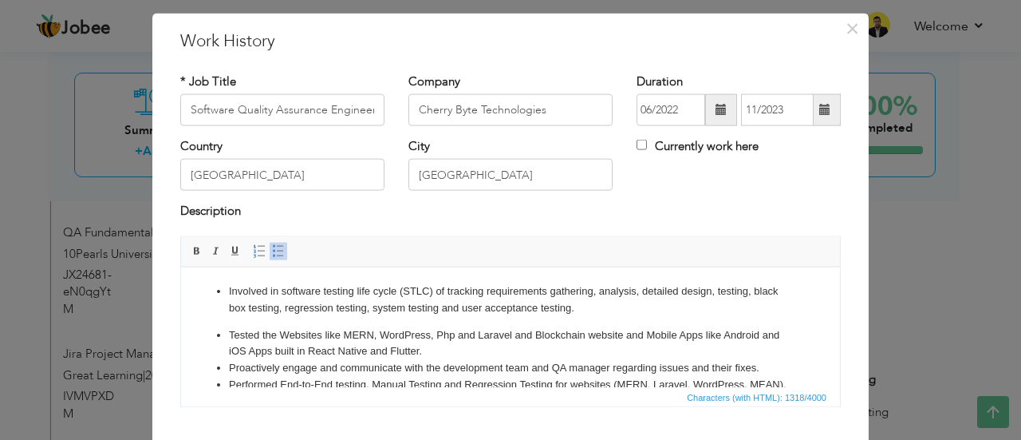
click at [224, 290] on ul "Involved in software testing life cycle (STLC) of tracking requirements gatheri…" at bounding box center [510, 444] width 627 height 325
drag, startPoint x: 446, startPoint y: 354, endPoint x: 322, endPoint y: 347, distance: 124.7
click at [322, 347] on li "Tested the Websites like MERN, WordPress, Php and Laravel and Blockchain websit…" at bounding box center [510, 343] width 563 height 34
click at [449, 343] on li "Tested the Websites like MERN, WordPress, Php and Laravel and Blockchain websit…" at bounding box center [510, 343] width 563 height 34
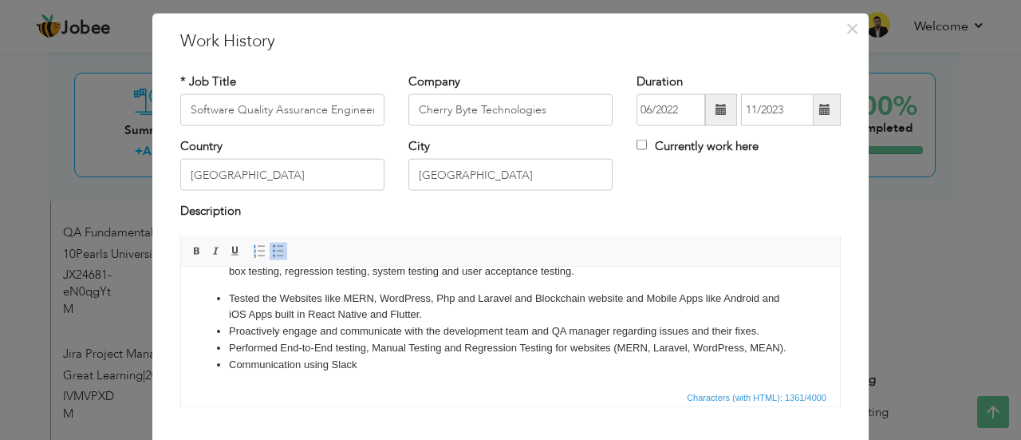
scroll to position [53, 0]
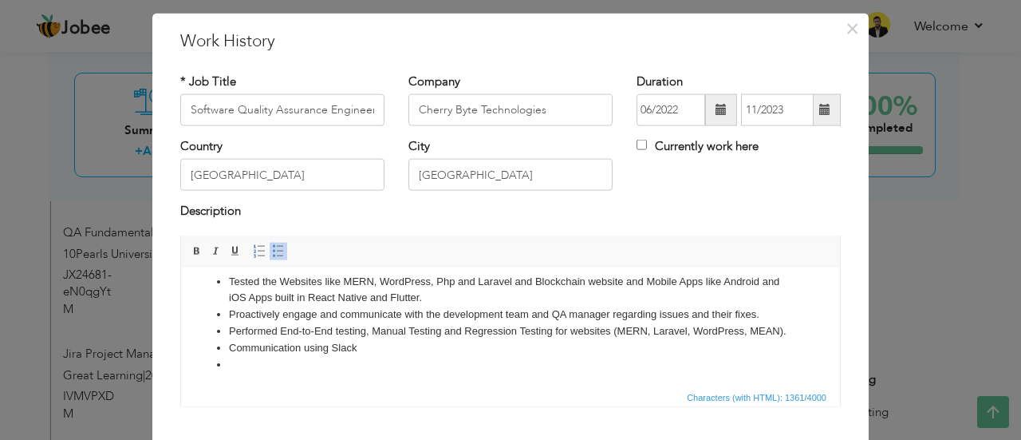
click at [291, 356] on li "Communication using Slack" at bounding box center [510, 347] width 563 height 17
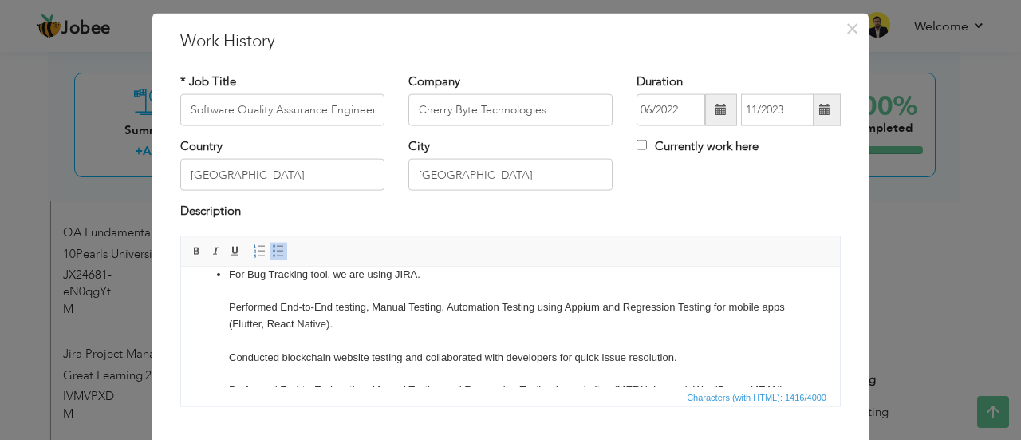
scroll to position [141, 0]
drag, startPoint x: 392, startPoint y: 343, endPoint x: 227, endPoint y: 332, distance: 164.7
click at [227, 332] on ul "Involved in software testing life cycle (STLC) of tracking requirements gatheri…" at bounding box center [510, 320] width 627 height 359
click at [306, 346] on li "For Bug Tracking tool, we are using JIRA. Performed End-to-End testing, Manual …" at bounding box center [510, 384] width 563 height 232
drag, startPoint x: 369, startPoint y: 343, endPoint x: 215, endPoint y: 332, distance: 155.2
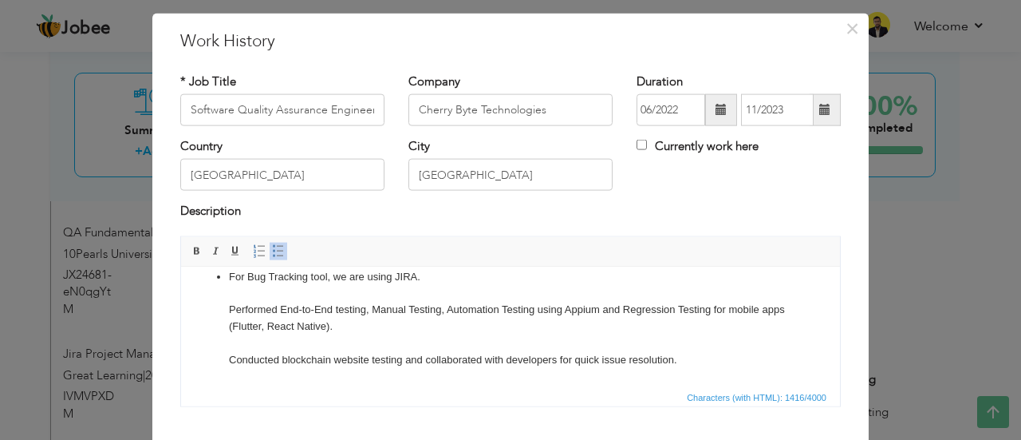
click at [215, 332] on ul "Involved in software testing life cycle (STLC) of tracking requirements gatheri…" at bounding box center [510, 320] width 627 height 359
click at [393, 317] on li "For Bug Tracking tool, we are using JIRA. Performed End-to-End testing, Manual …" at bounding box center [510, 384] width 563 height 232
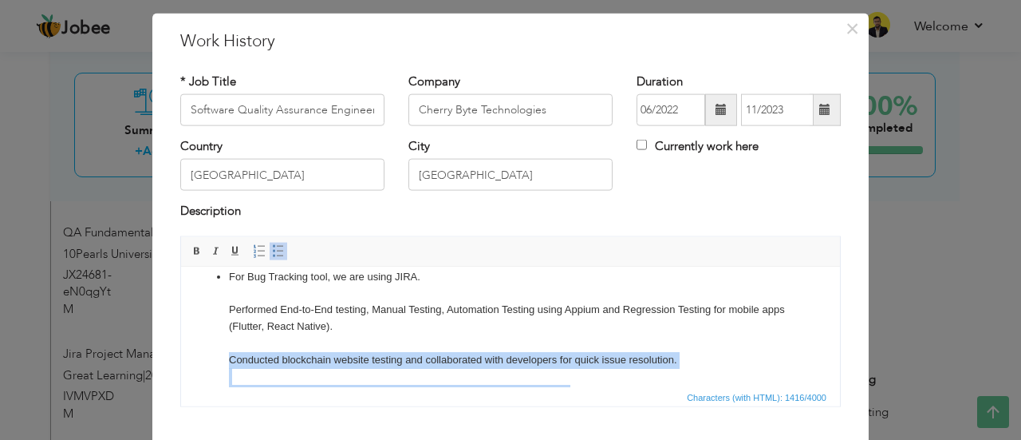
scroll to position [177, 0]
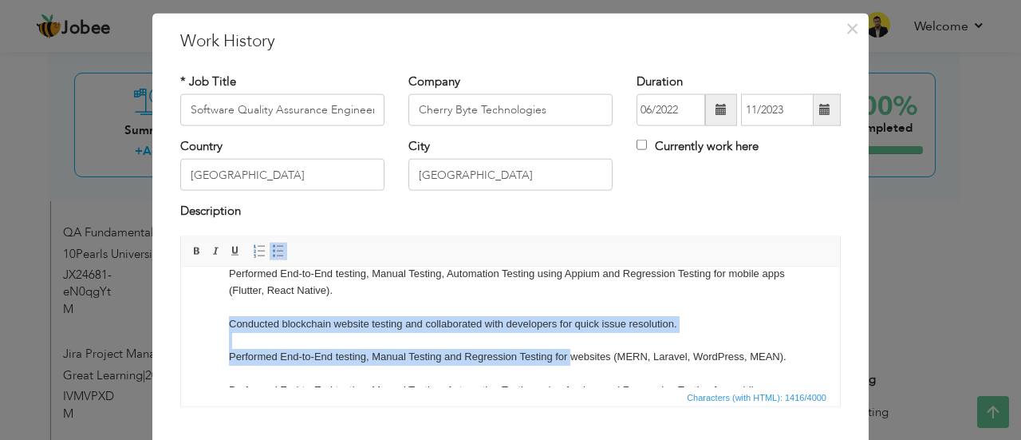
drag, startPoint x: 696, startPoint y: 378, endPoint x: 337, endPoint y: 320, distance: 363.7
click at [337, 320] on li "For Bug Tracking tool, we are using JIRA. Performed End-to-End testing, Manual …" at bounding box center [510, 348] width 563 height 232
click at [350, 335] on li "For Bug Tracking tool, we are using JIRA. Performed End-to-End testing, Manual …" at bounding box center [510, 348] width 563 height 232
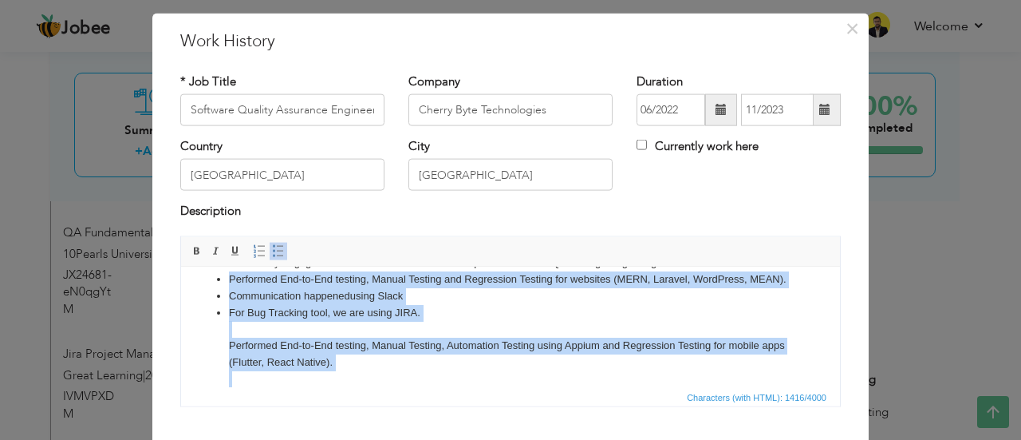
scroll to position [0, 0]
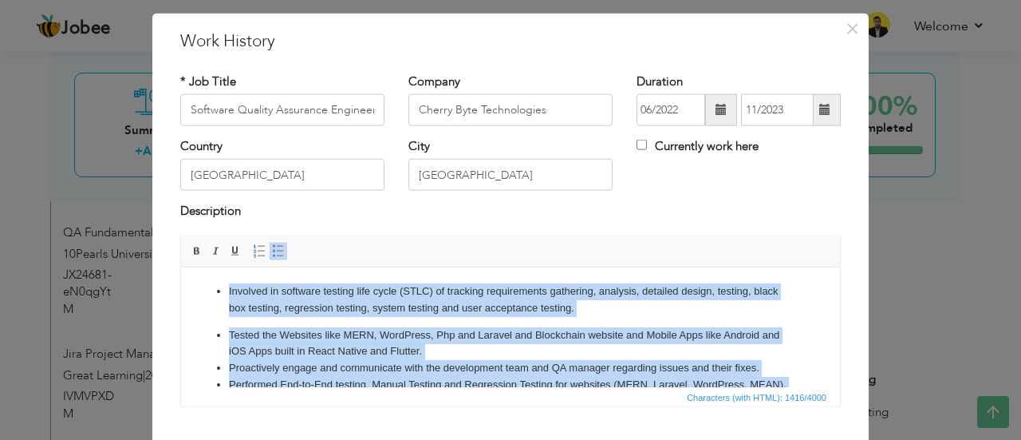
drag, startPoint x: 318, startPoint y: 380, endPoint x: 146, endPoint y: 120, distance: 312.0
click at [272, 247] on span at bounding box center [278, 250] width 13 height 13
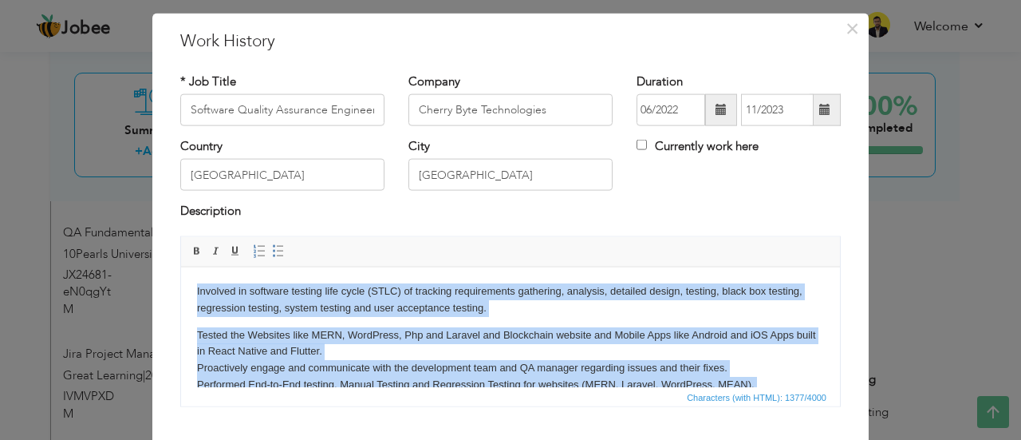
scroll to position [16, 0]
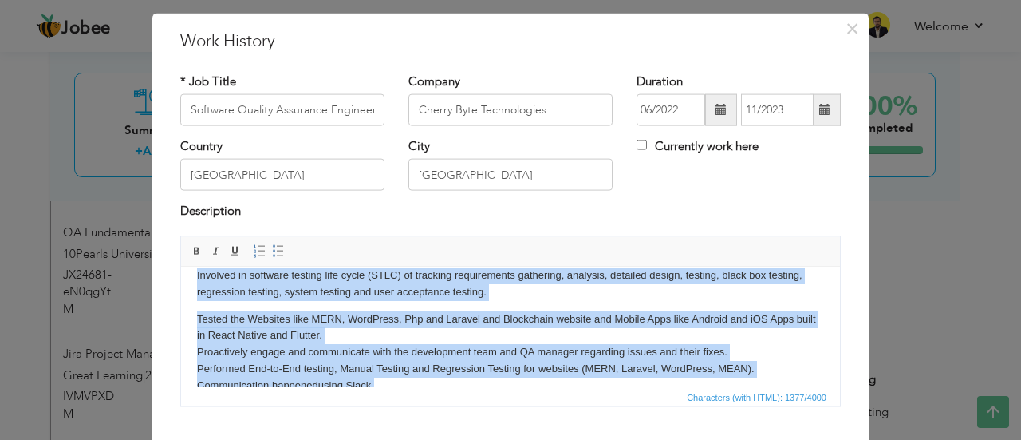
click at [227, 268] on html "Involved in software testing life cycle (STLC) of tracking requirements gatheri…" at bounding box center [510, 446] width 659 height 391
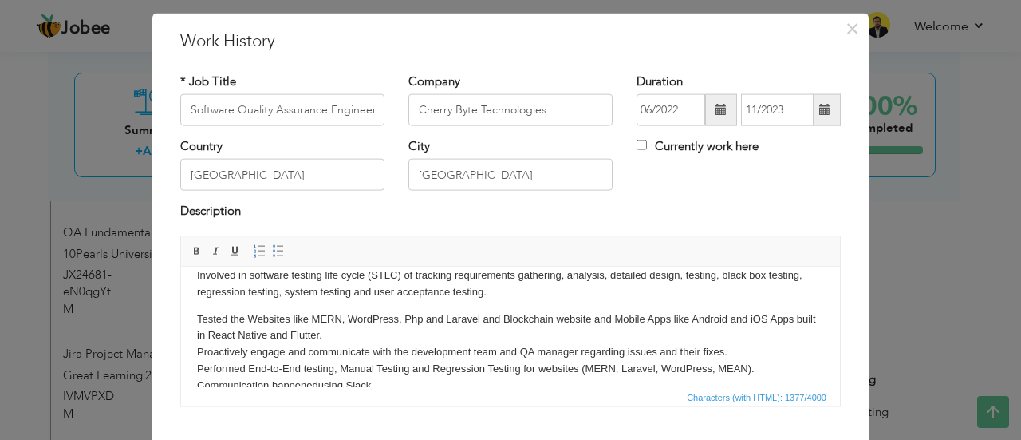
click at [191, 274] on html "Involved in software testing life cycle (STLC) of tracking requirements gatheri…" at bounding box center [510, 446] width 659 height 391
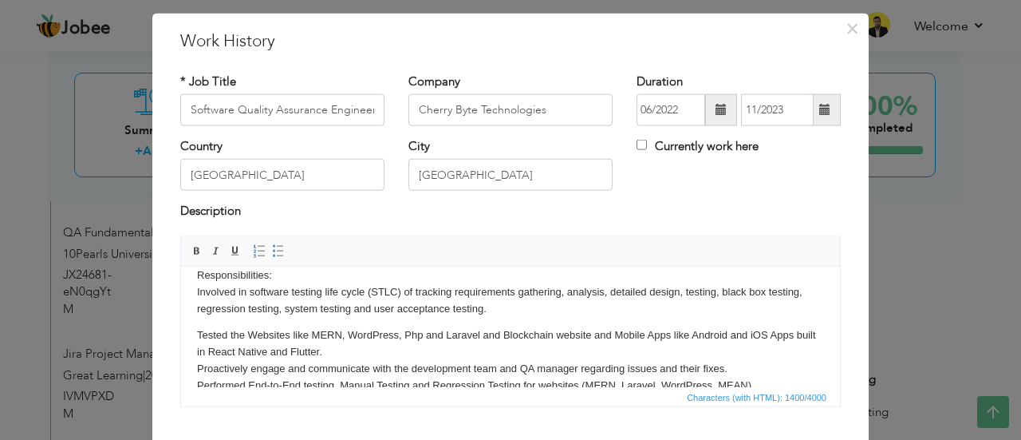
click at [215, 276] on p "Responsibilities: ​​​​​​​ Involved in software testing life cycle (STLC) of tra…" at bounding box center [510, 290] width 627 height 49
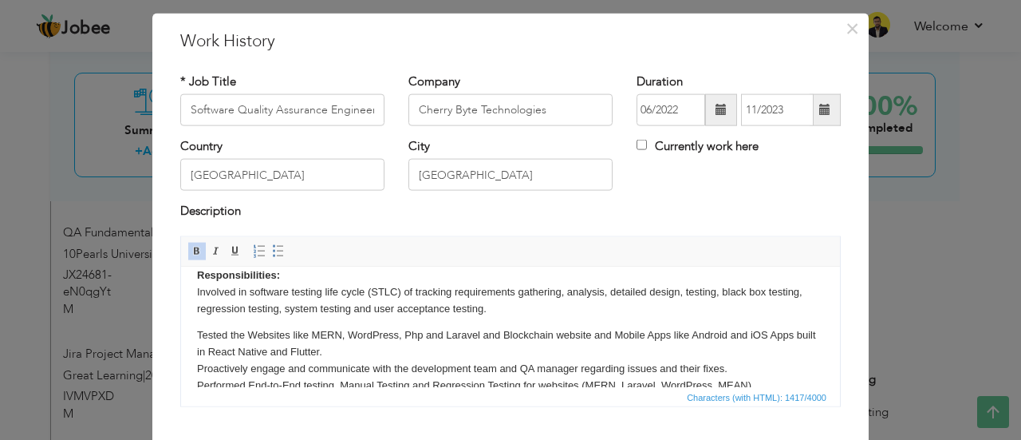
click at [290, 272] on p "Responsibilities: Involved in software testing life cycle (STLC) of tracking re…" at bounding box center [510, 290] width 627 height 49
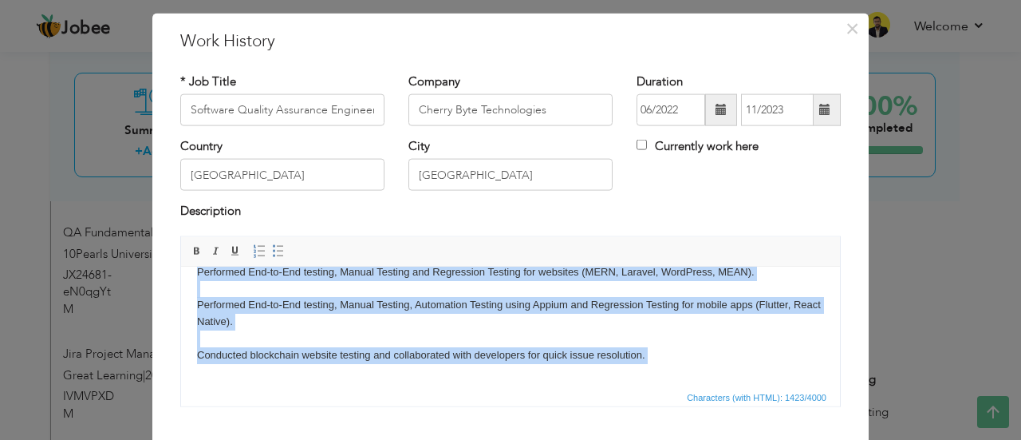
scroll to position [126, 0]
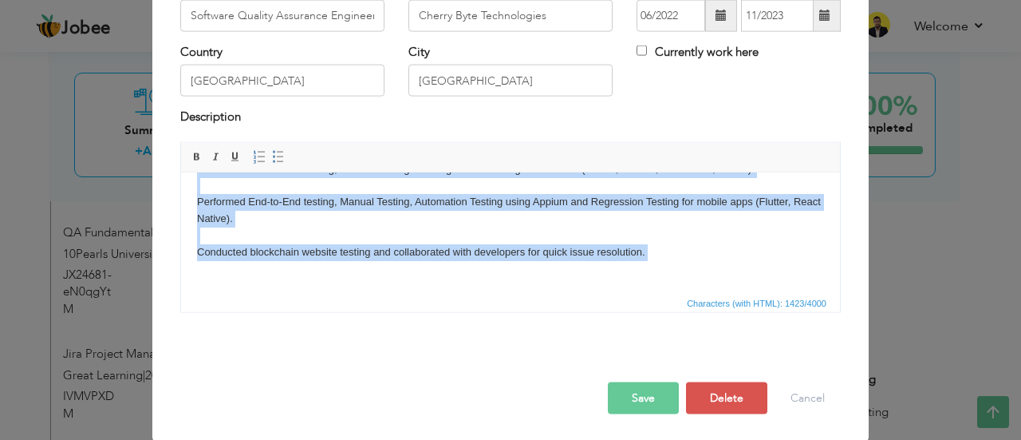
drag, startPoint x: 192, startPoint y: 213, endPoint x: 491, endPoint y: 469, distance: 393.8
click at [491, 292] on html "Responsibilities: ​​​​​​​ Involved in software testing life cycle (STLC) of tra…" at bounding box center [510, 80] width 659 height 424
click at [272, 155] on span at bounding box center [278, 156] width 13 height 13
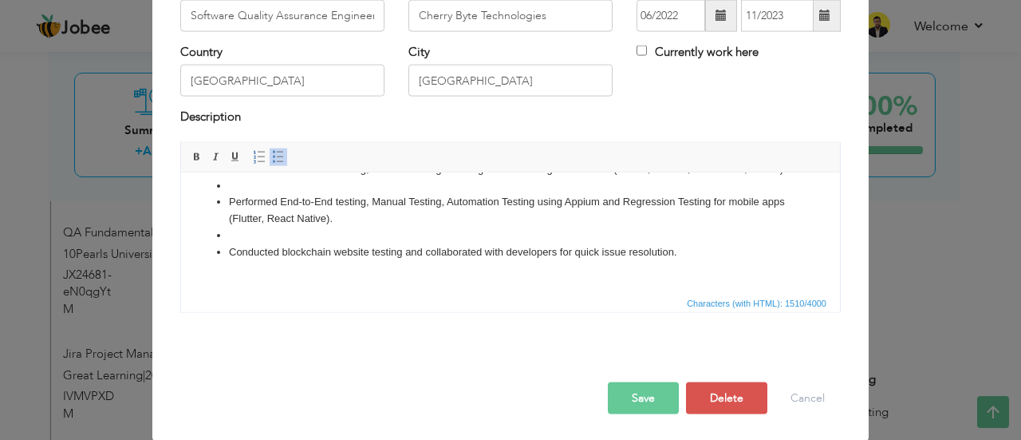
click at [254, 260] on li "Conducted blockchain website testing and collaborated with developers for quick…" at bounding box center [510, 251] width 563 height 17
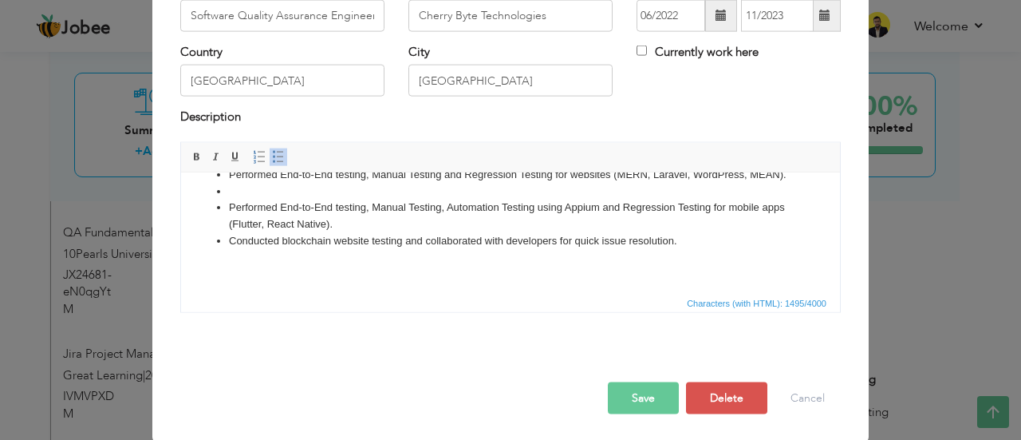
click at [266, 199] on li at bounding box center [510, 191] width 563 height 17
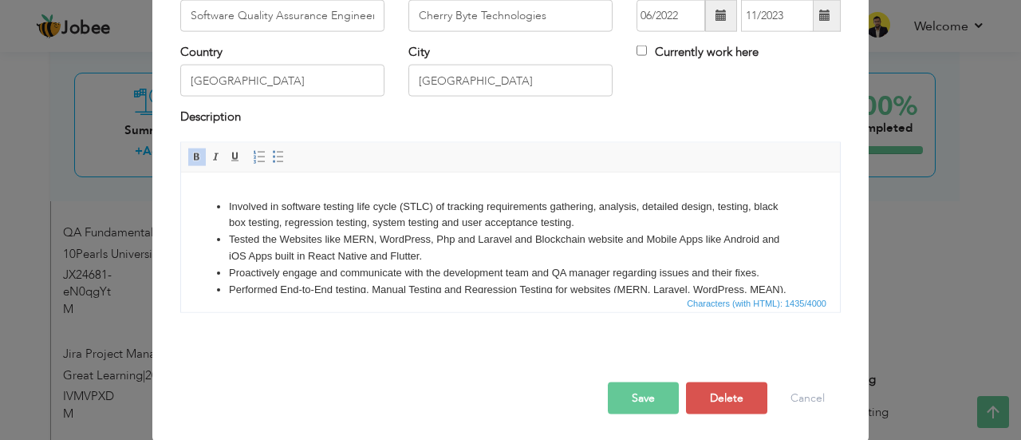
scroll to position [18, 0]
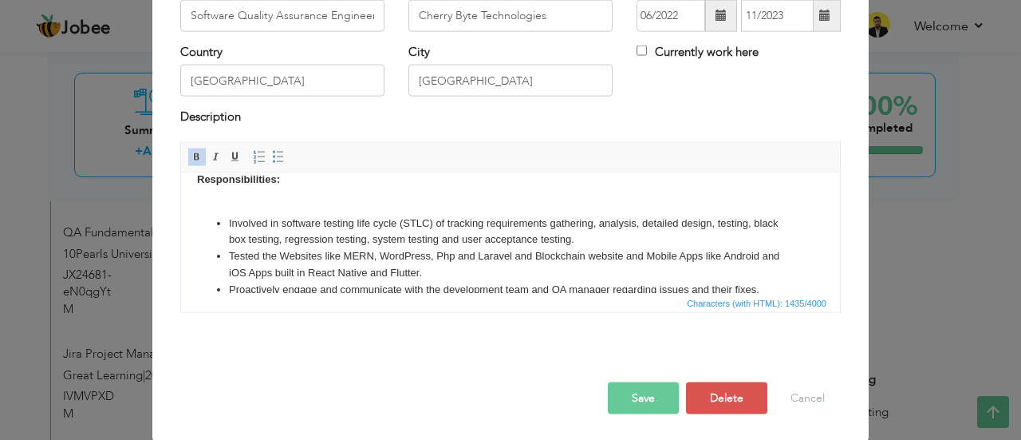
click at [617, 393] on button "Save" at bounding box center [643, 397] width 71 height 32
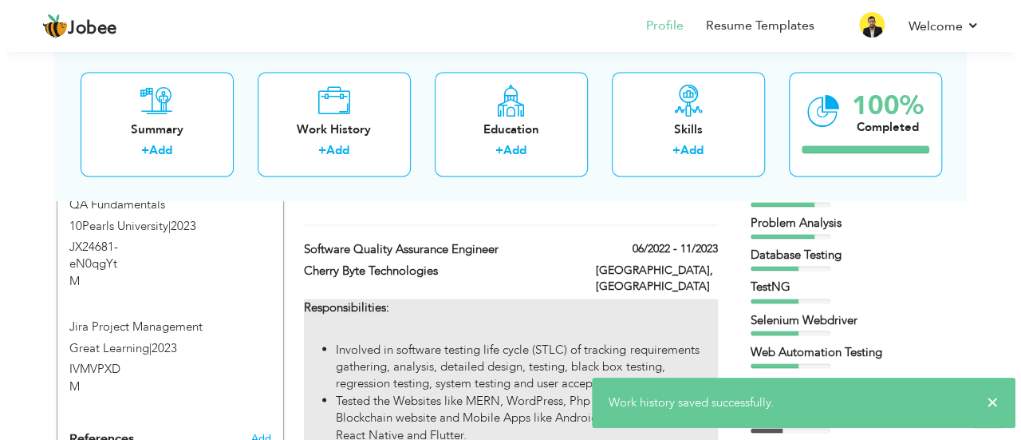
scroll to position [1213, 0]
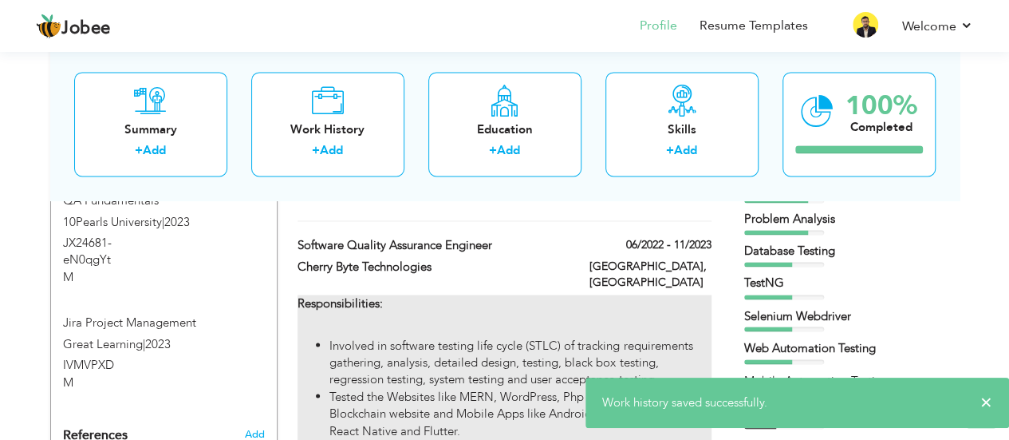
click at [566, 337] on li "Involved in software testing life cycle (STLC) of tracking requirements gatheri…" at bounding box center [519, 362] width 381 height 51
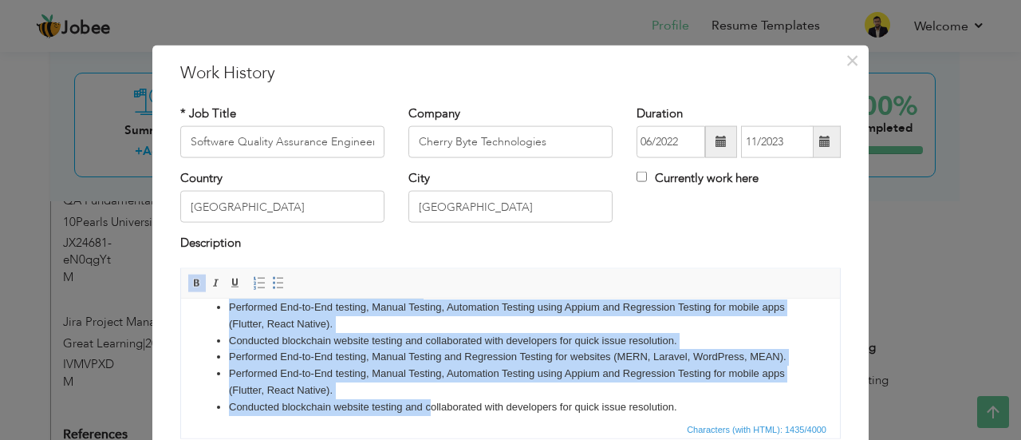
scroll to position [238, 0]
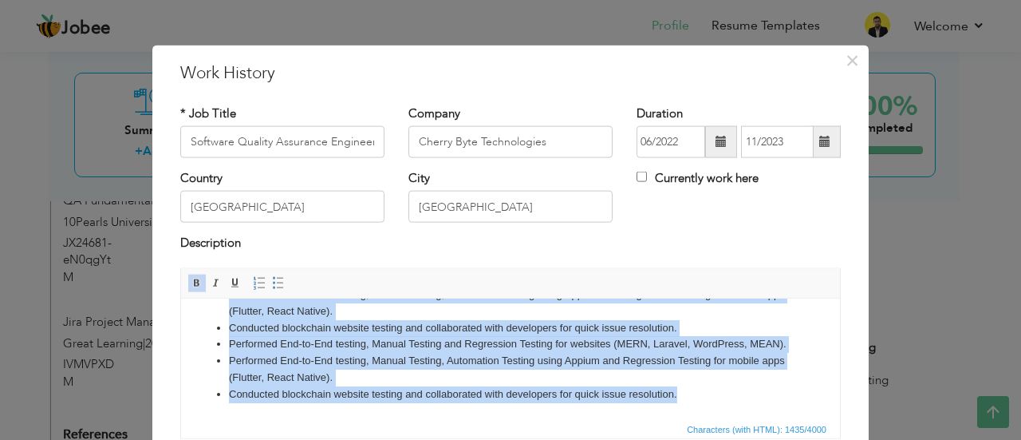
drag, startPoint x: 215, startPoint y: 365, endPoint x: 712, endPoint y: 393, distance: 498.6
click at [712, 393] on ul "Involved in software testing life cycle (STLC) of tracking requirements gatheri…" at bounding box center [510, 277] width 627 height 249
copy ul "Loremips do sitametc adipisc elit seddo (EIUS) te incididu utlaboreetdo magnaal…"
drag, startPoint x: 836, startPoint y: 399, endPoint x: 1001, endPoint y: 468, distance: 179.1
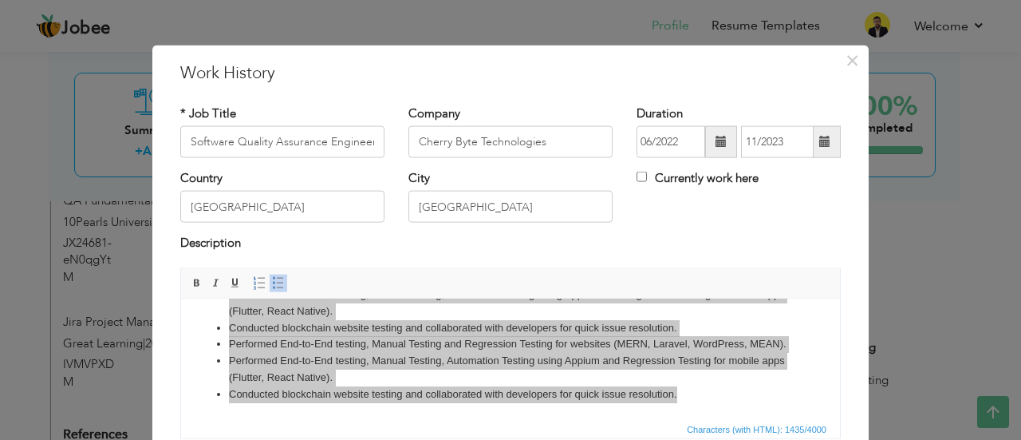
scroll to position [126, 0]
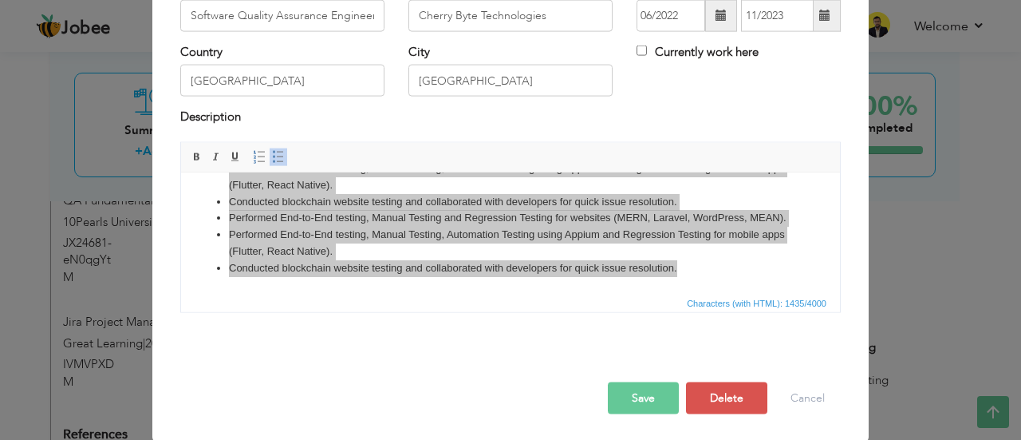
click at [619, 393] on button "Save" at bounding box center [643, 397] width 71 height 32
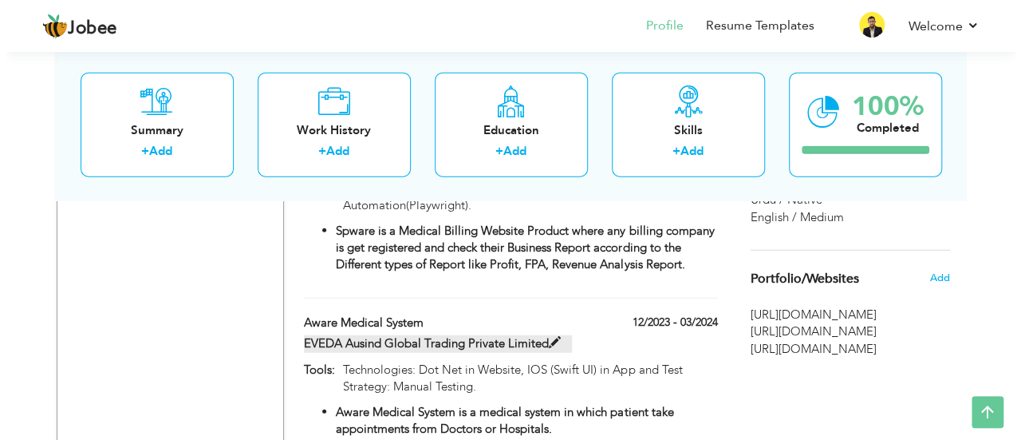
scroll to position [1915, 0]
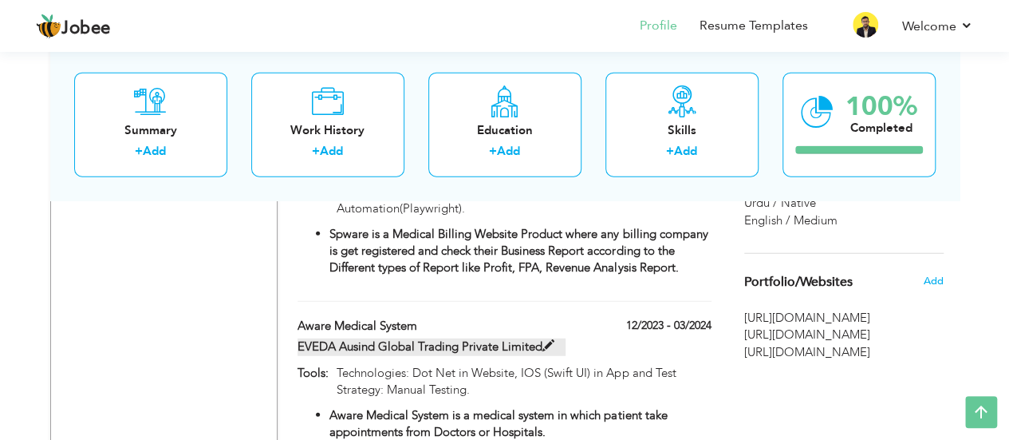
click at [546, 340] on span at bounding box center [548, 346] width 12 height 12
type input "Aware Medical System"
type input "EVEDA Ausind Global Trading Private Limited"
type input "12/2023"
type input "03/2024"
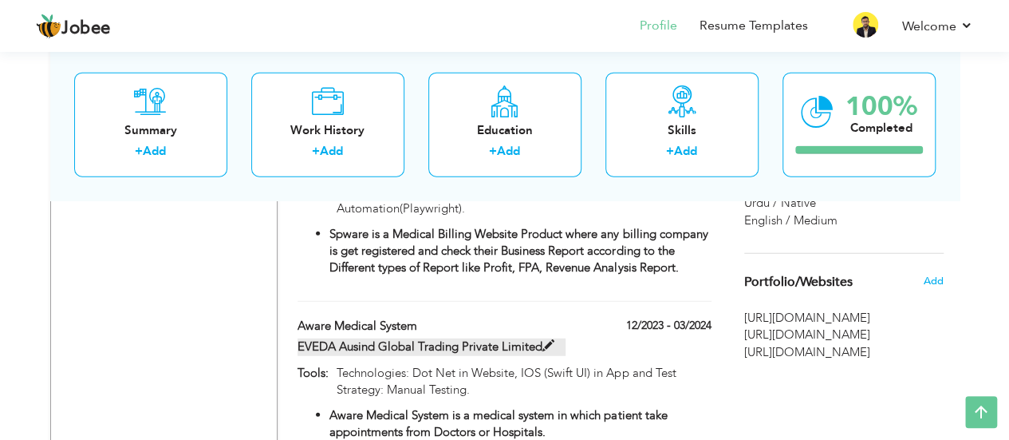
type input "Technologies: Dot Net in Website, IOS (Swift UI) in App and Test Strategy: Manu…"
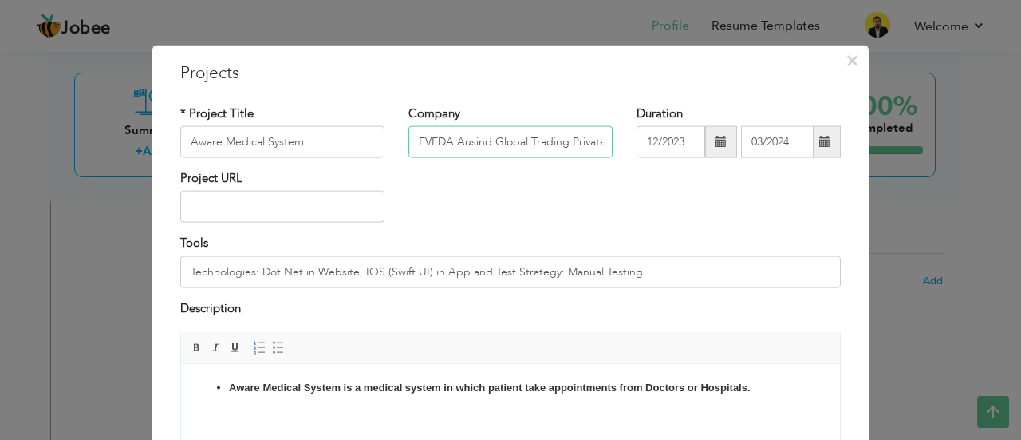
click at [471, 148] on input "EVEDA Ausind Global Trading Private Limited" at bounding box center [510, 142] width 204 height 32
type input "Meta IT Services"
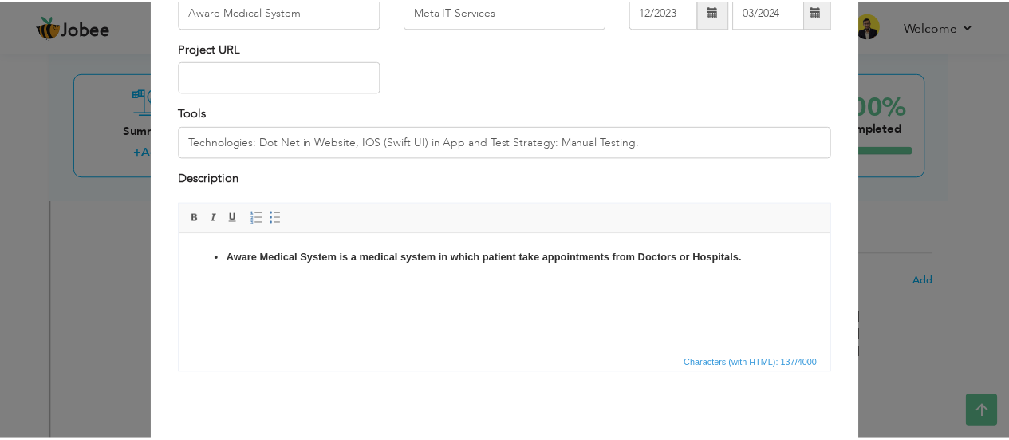
scroll to position [164, 0]
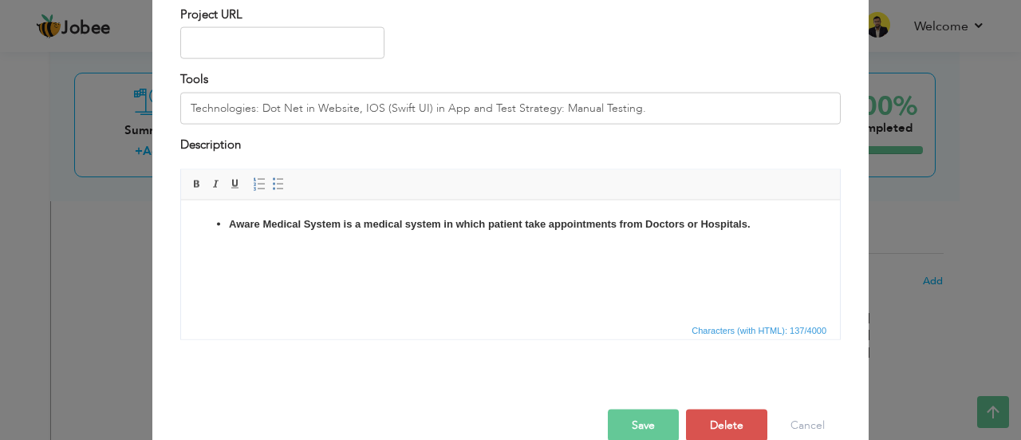
click at [653, 427] on button "Save" at bounding box center [643, 425] width 71 height 32
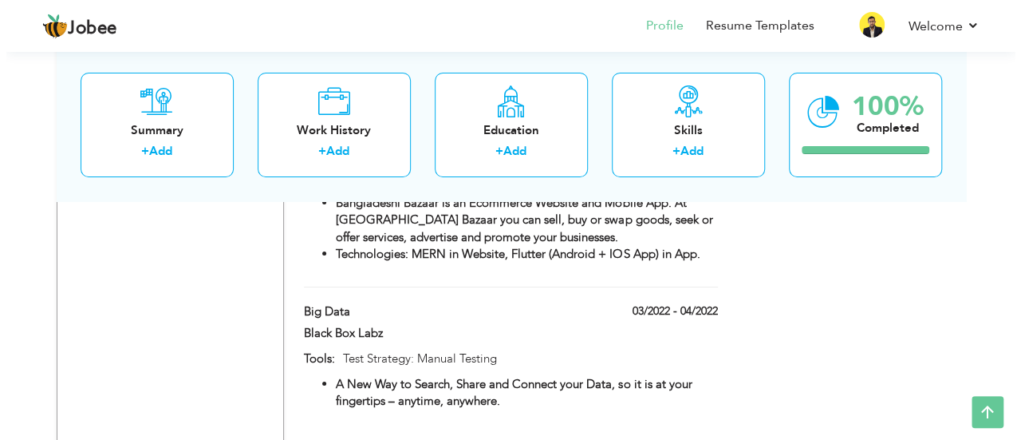
scroll to position [2904, 0]
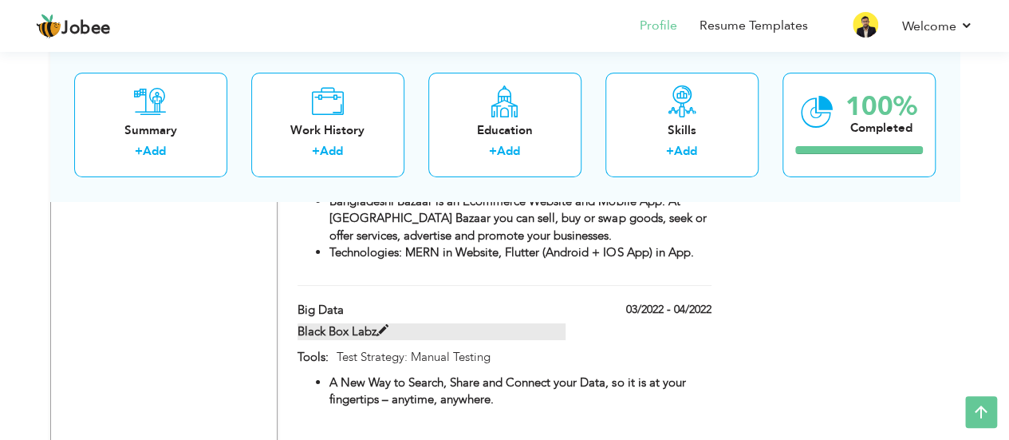
click at [388, 325] on span at bounding box center [383, 331] width 12 height 12
type input "Big Data"
type input "Black Box Labz"
type input "03/2022"
type input "04/2022"
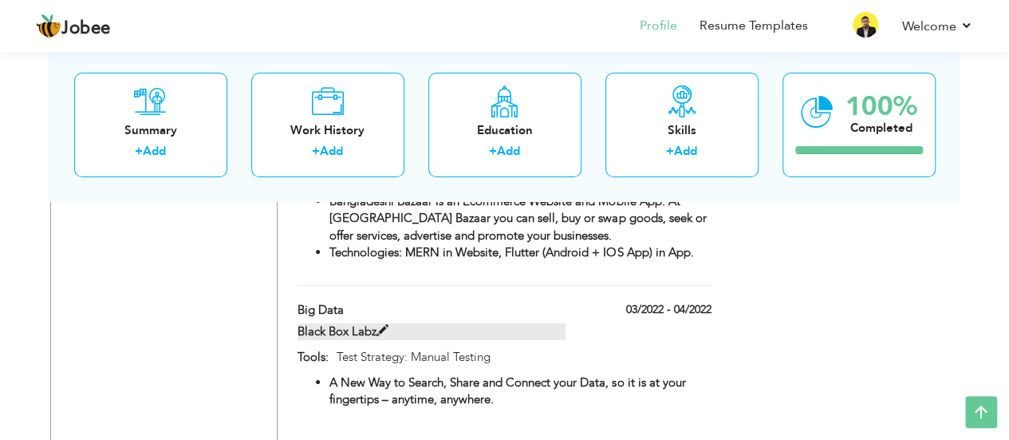
type input "Test Strategy: Manual Testing"
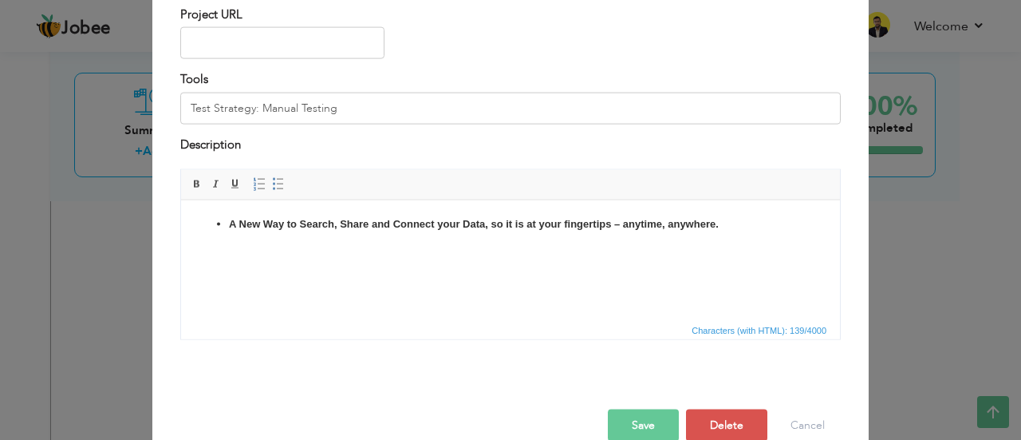
scroll to position [0, 0]
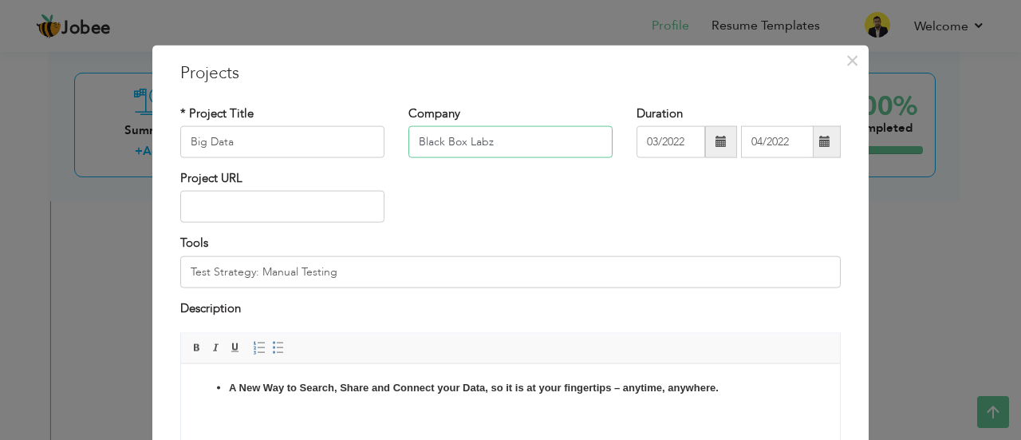
drag, startPoint x: 503, startPoint y: 142, endPoint x: 215, endPoint y: 80, distance: 293.9
click at [215, 80] on div "× Projects * Project Title Big Data Company Black Box Labz Duration 03/2022 04/…" at bounding box center [510, 339] width 716 height 588
type input "M"
type input "Cherry Byte Technology"
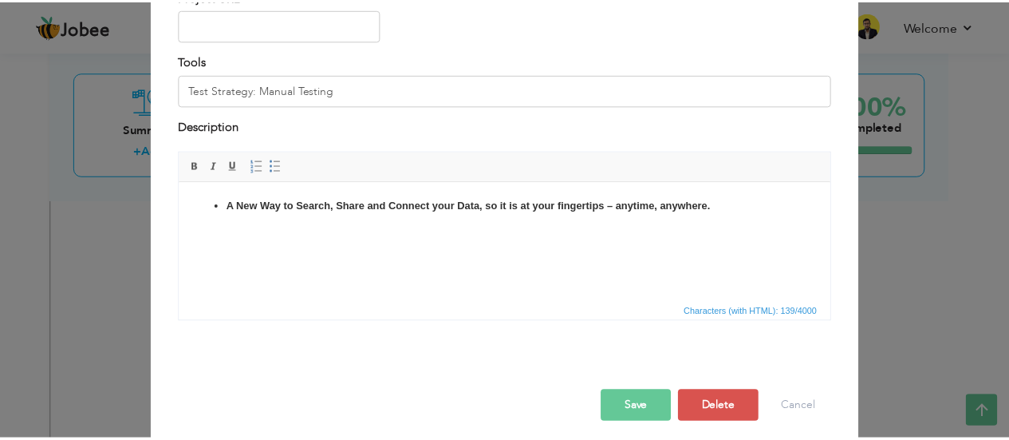
scroll to position [191, 0]
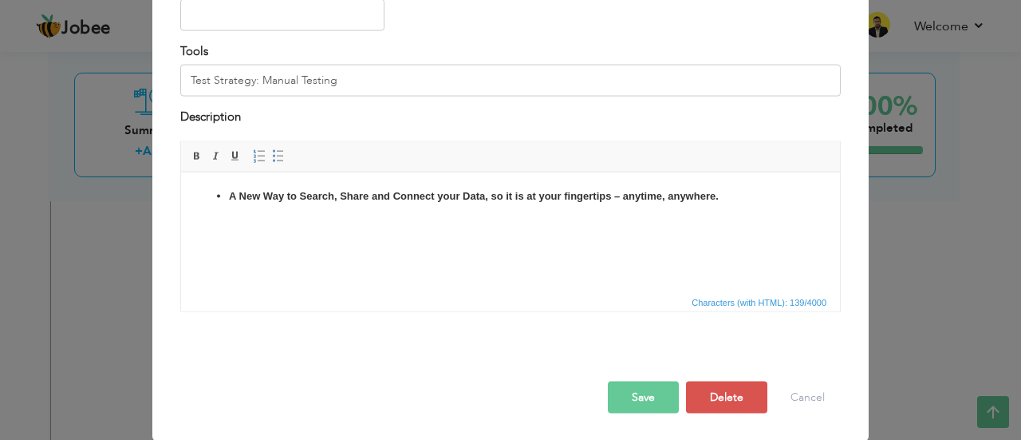
click at [621, 395] on button "Save" at bounding box center [643, 397] width 71 height 32
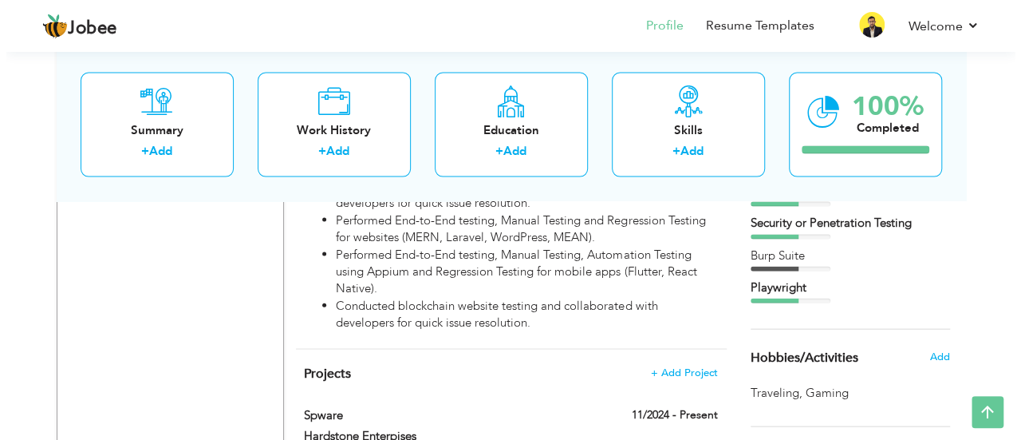
scroll to position [1691, 0]
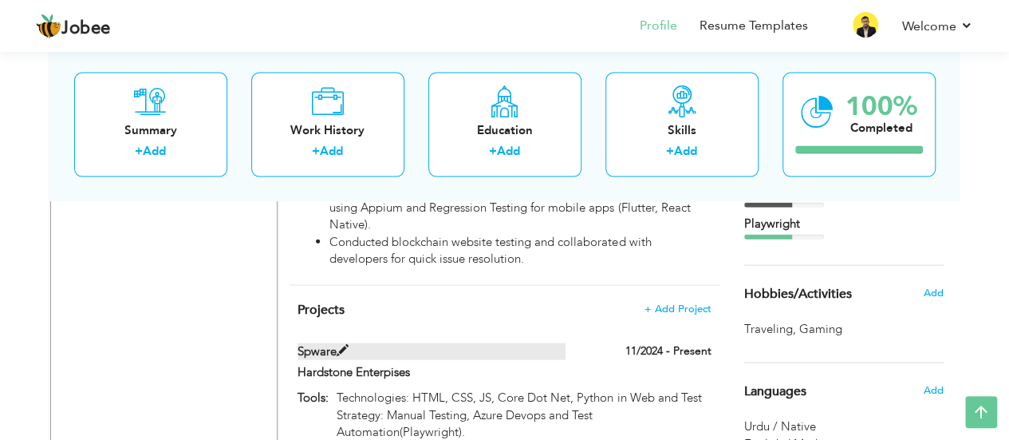
click at [343, 345] on span at bounding box center [343, 351] width 12 height 12
type input "Spware"
type input "Hardstone Enterpises"
type input "11/2024"
type input "Technologies: HTML, CSS, JS, Core Dot Net, Python in Web and Test Strategy: Man…"
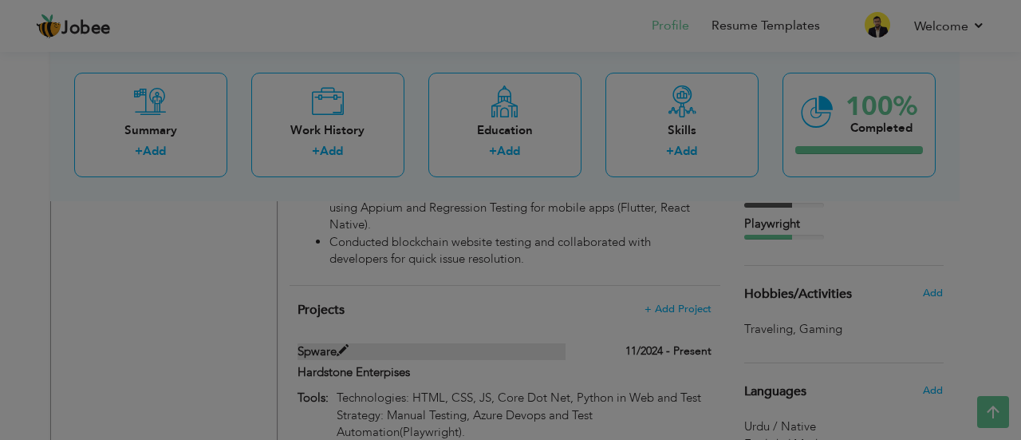
scroll to position [0, 0]
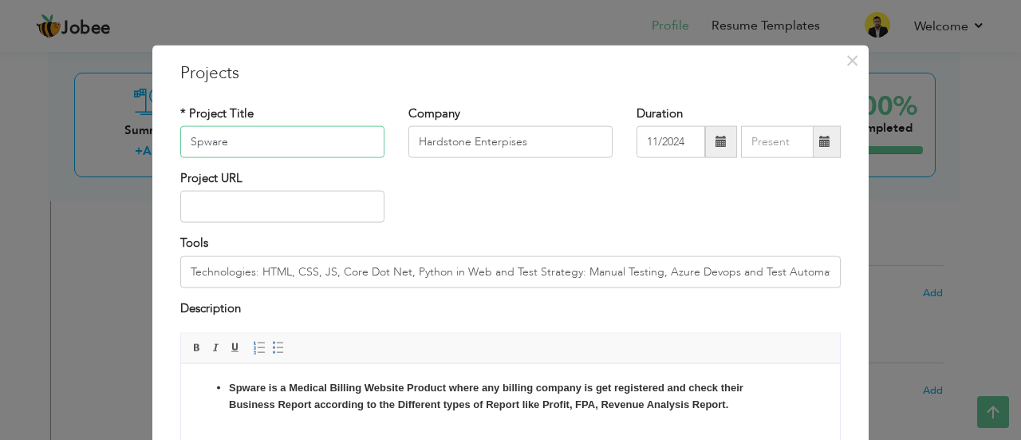
click at [325, 136] on input "Spware" at bounding box center [282, 142] width 204 height 32
type input "Bookkaru"
click at [428, 154] on input "Hardstone Enterpises" at bounding box center [510, 142] width 204 height 32
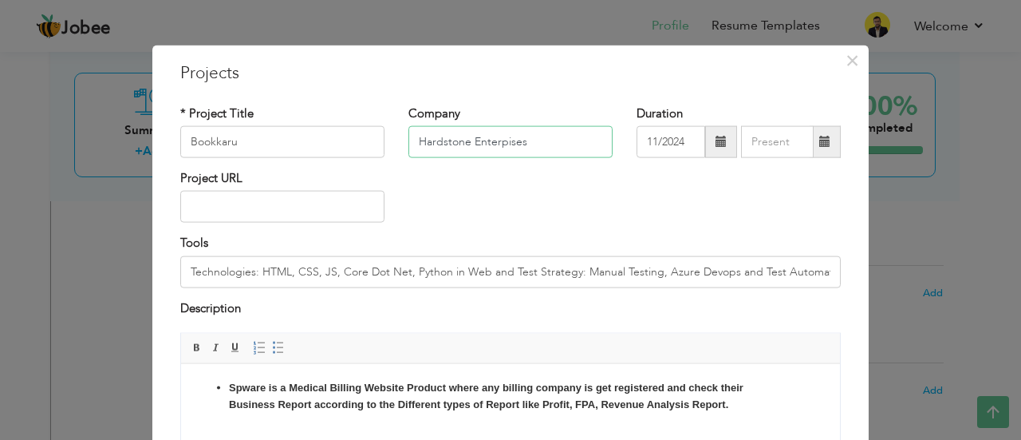
click at [428, 154] on input "Hardstone Enterpises" at bounding box center [510, 142] width 204 height 32
type input "Bookkaru"
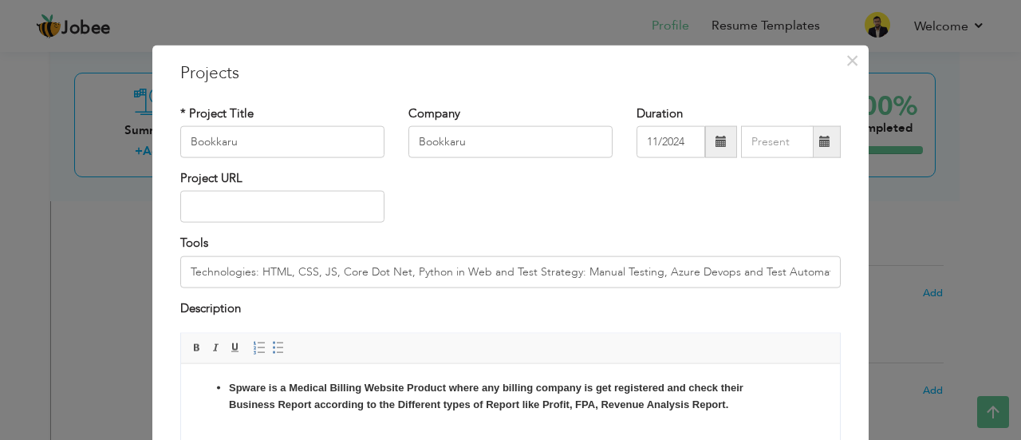
click at [444, 186] on div "Project URL" at bounding box center [510, 202] width 684 height 65
click at [841, 224] on div "Project URL" at bounding box center [510, 202] width 684 height 65
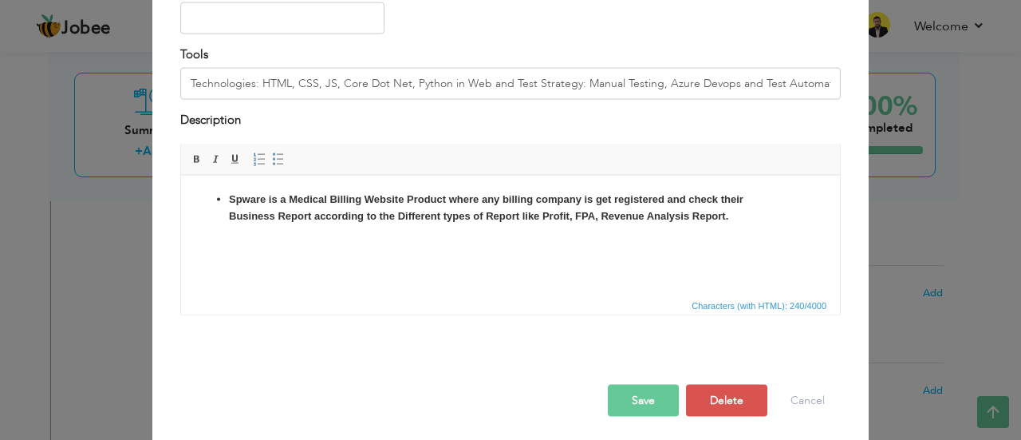
scroll to position [191, 0]
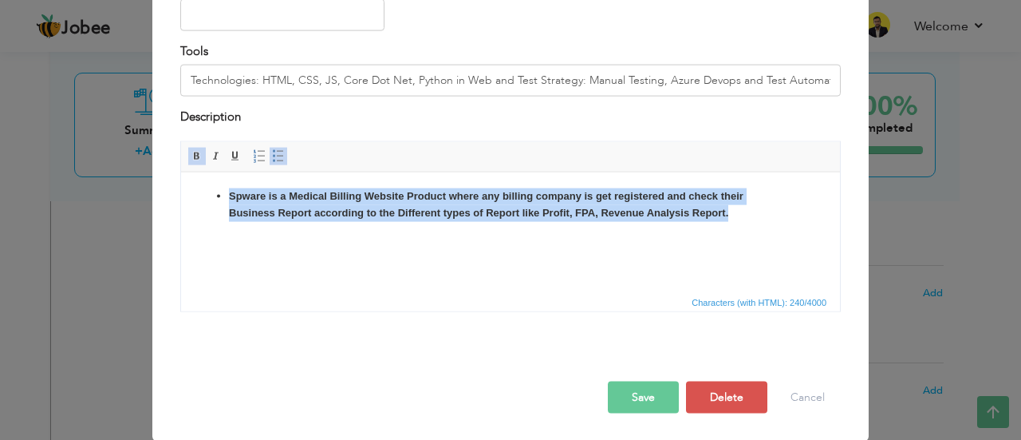
drag, startPoint x: 702, startPoint y: 221, endPoint x: 178, endPoint y: 199, distance: 524.6
click at [181, 199] on html "Spware is a Medical Billing Website Product where any billing company is get re…" at bounding box center [510, 204] width 659 height 65
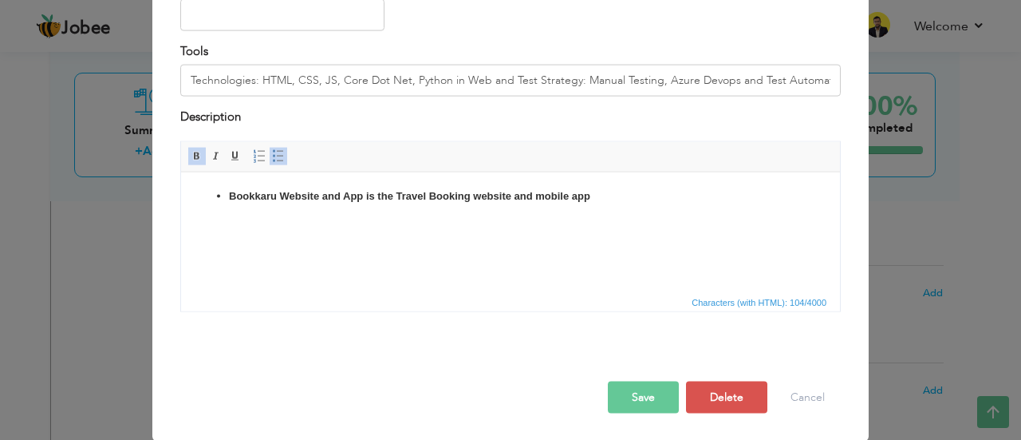
click at [637, 396] on button "Save" at bounding box center [643, 397] width 71 height 32
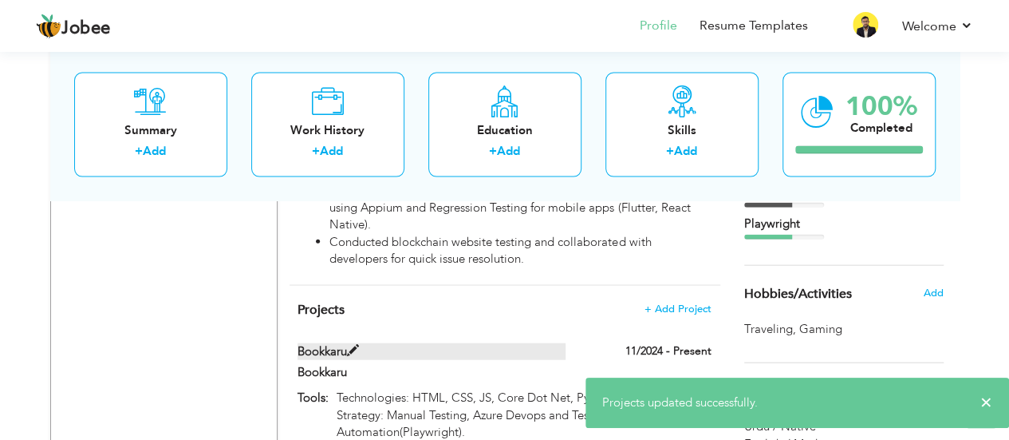
click at [354, 345] on span at bounding box center [353, 351] width 12 height 12
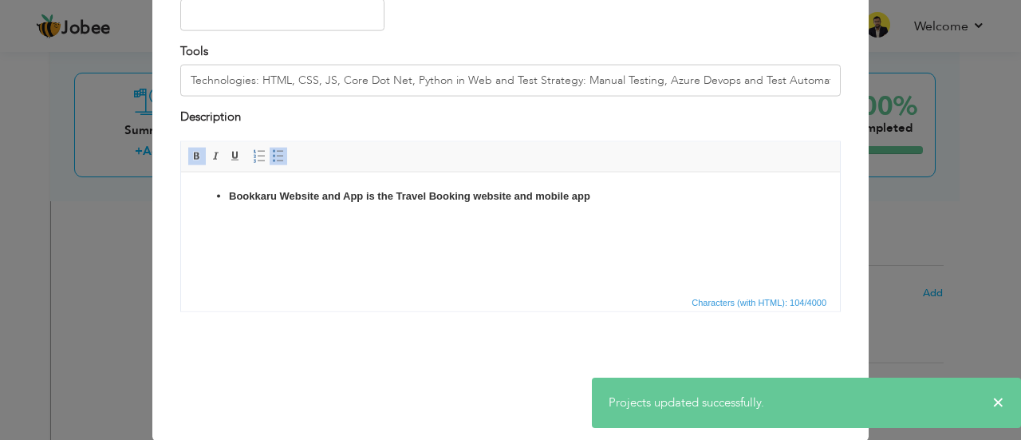
scroll to position [0, 0]
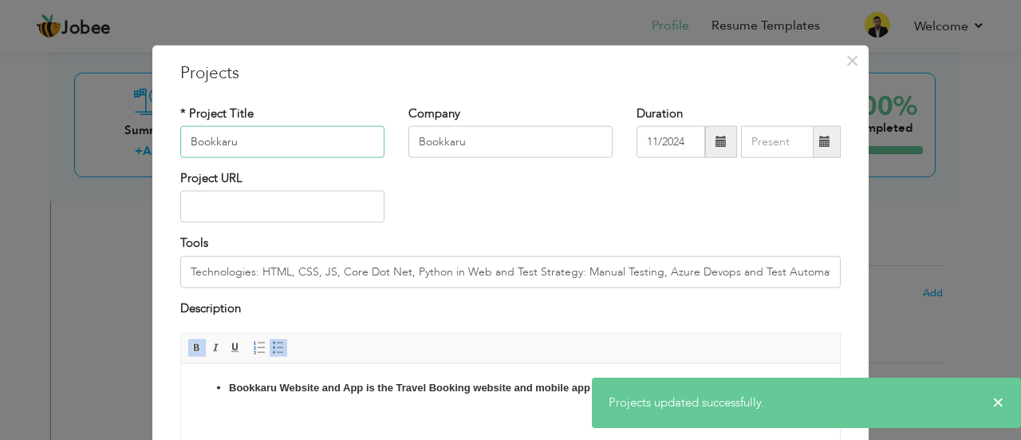
click at [310, 131] on input "Bookkaru" at bounding box center [282, 142] width 204 height 32
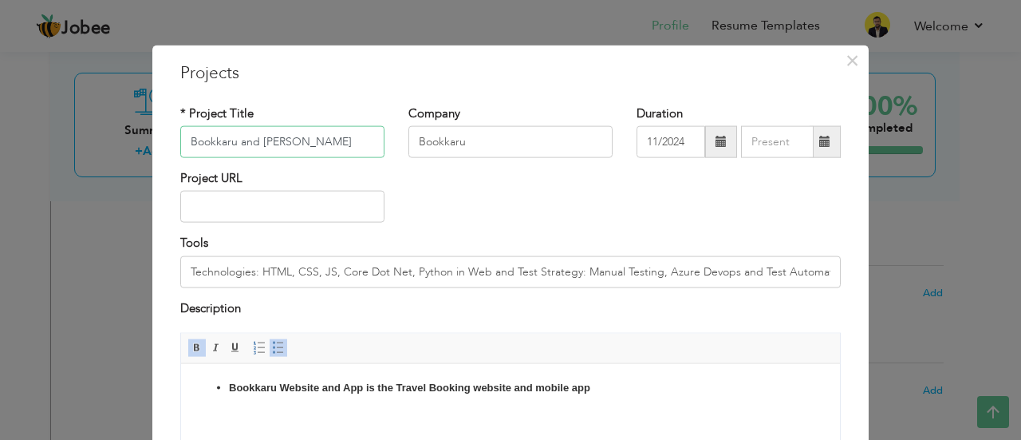
type input "Bookkaru and [PERSON_NAME]"
click at [515, 140] on input "Bookkaru" at bounding box center [510, 142] width 204 height 32
type input "BOOKKARU/FAISAL MOVERS"
click at [581, 178] on div "Project URL" at bounding box center [510, 202] width 684 height 65
click at [838, 199] on div "Project URL" at bounding box center [510, 202] width 684 height 65
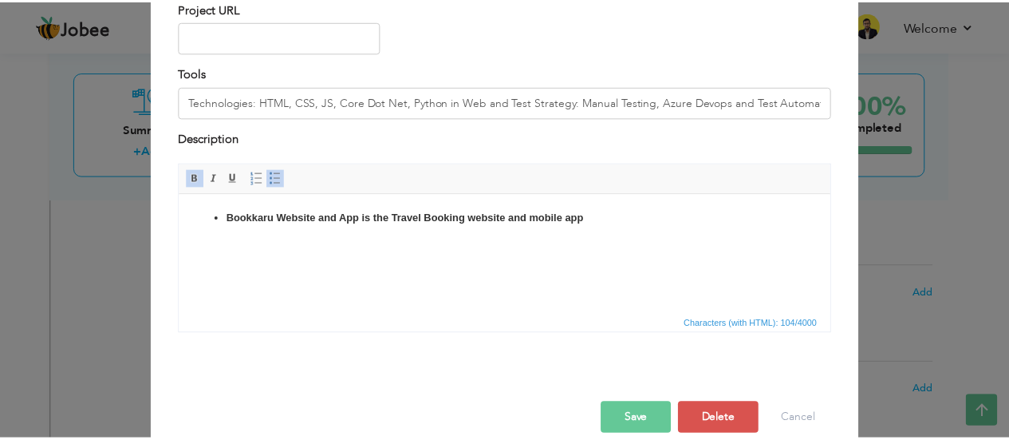
scroll to position [191, 0]
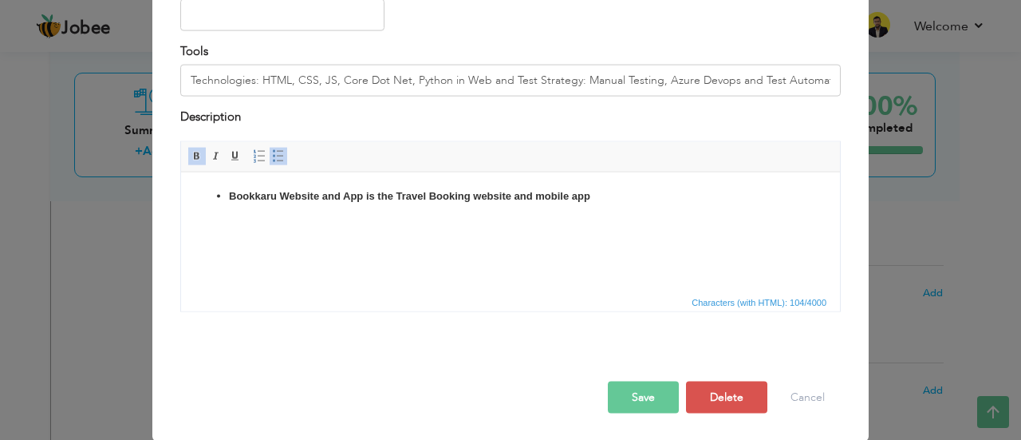
click at [361, 191] on strong "Bookkaru Website and App is the Travel Booking website and mobile app" at bounding box center [409, 195] width 361 height 12
click at [633, 396] on button "Save" at bounding box center [643, 397] width 71 height 32
type input "Bookkaru/[PERSON_NAME]"
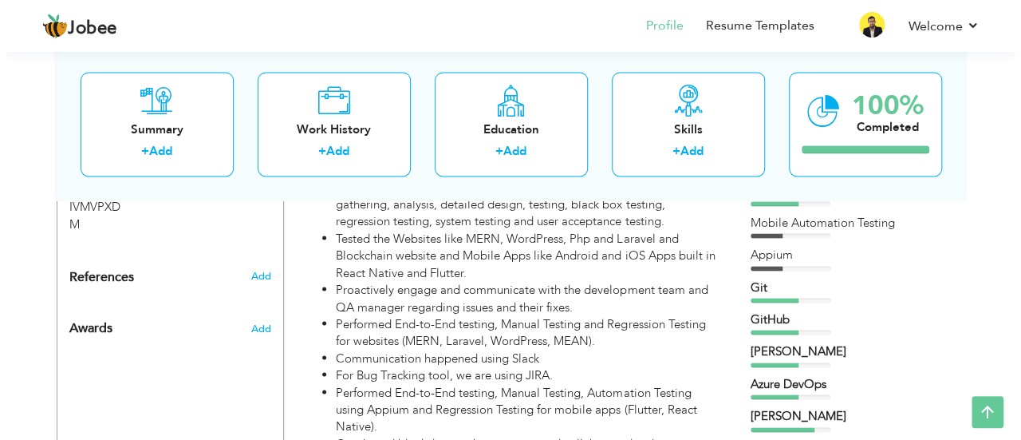
scroll to position [1372, 0]
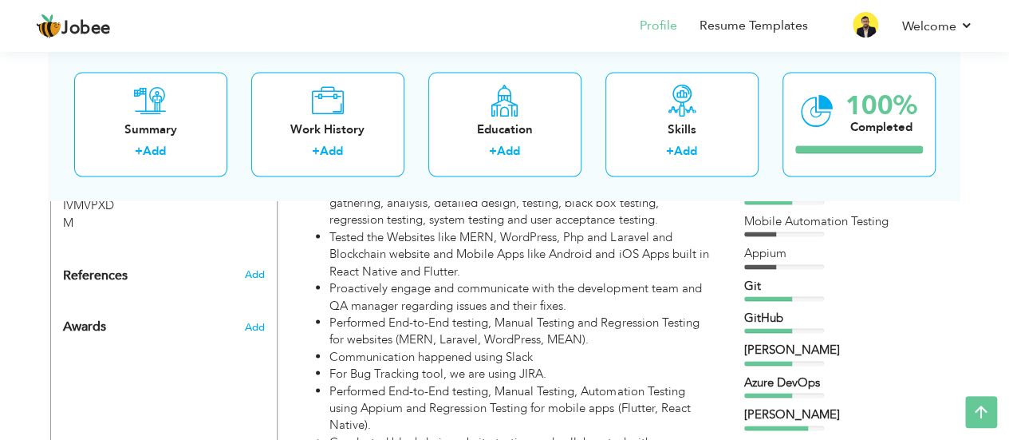
click at [456, 279] on li "Proactively engage and communicate with the development team and QA manager reg…" at bounding box center [519, 296] width 381 height 34
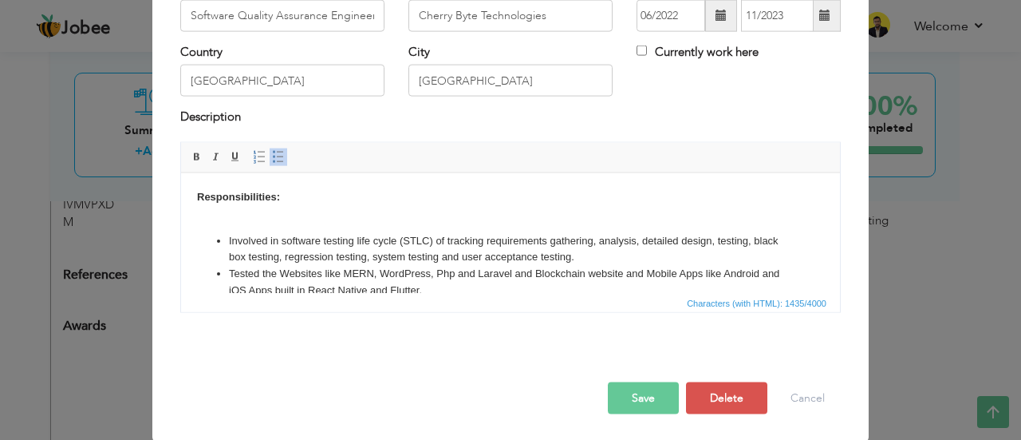
scroll to position [0, 0]
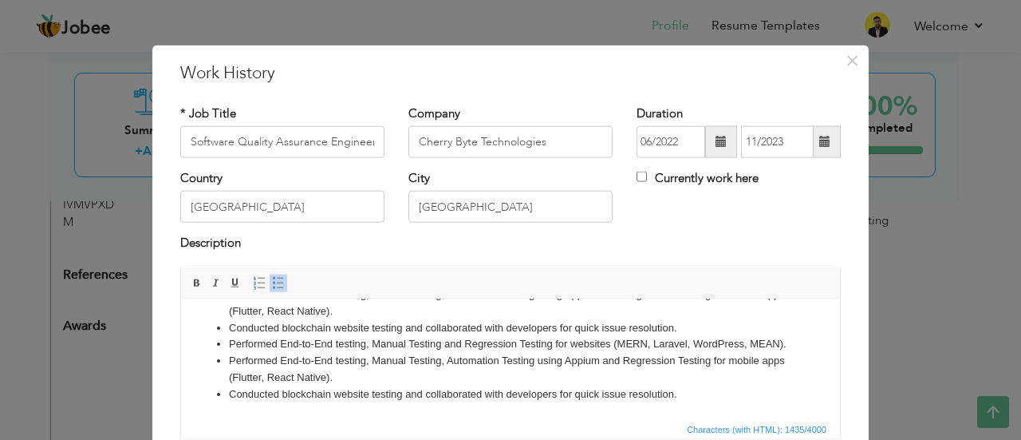
scroll to position [194, 0]
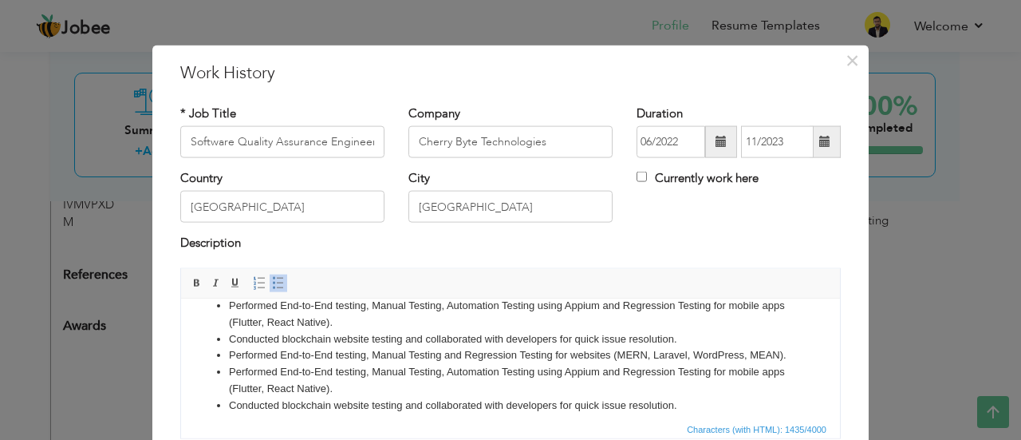
click at [561, 323] on li "Performed End-to-End testing, Manual Testing, Automation Testing using Appium a…" at bounding box center [510, 314] width 563 height 34
click at [599, 363] on li "Performed End-to-End testing, Manual Testing and Regression Testing for website…" at bounding box center [510, 354] width 563 height 17
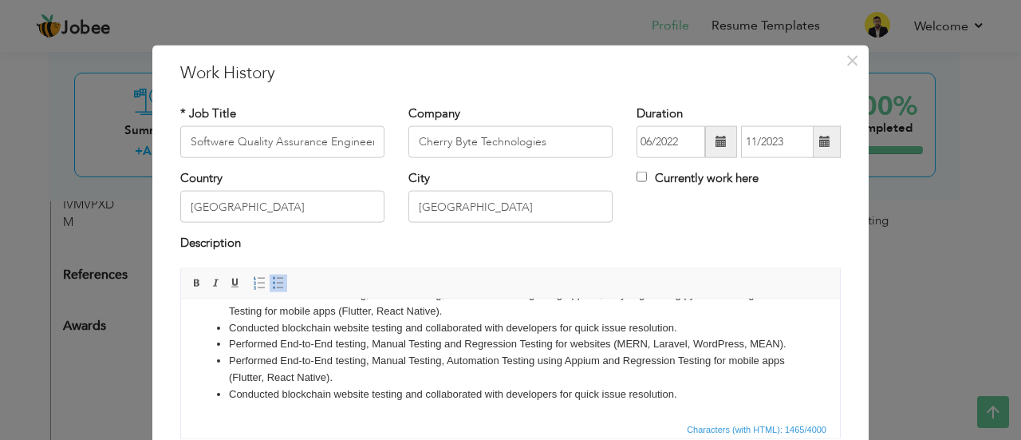
drag, startPoint x: 503, startPoint y: 314, endPoint x: 434, endPoint y: 311, distance: 69.5
click at [440, 321] on ul "Involved in software testing life cycle (STLC) of tracking requirements gatheri…" at bounding box center [510, 277] width 627 height 249
drag, startPoint x: 395, startPoint y: 312, endPoint x: 492, endPoint y: 318, distance: 97.5
click at [492, 318] on li "Performed End-to-End testing, Manual Testing, Automation Testing using Appium, …" at bounding box center [510, 303] width 563 height 34
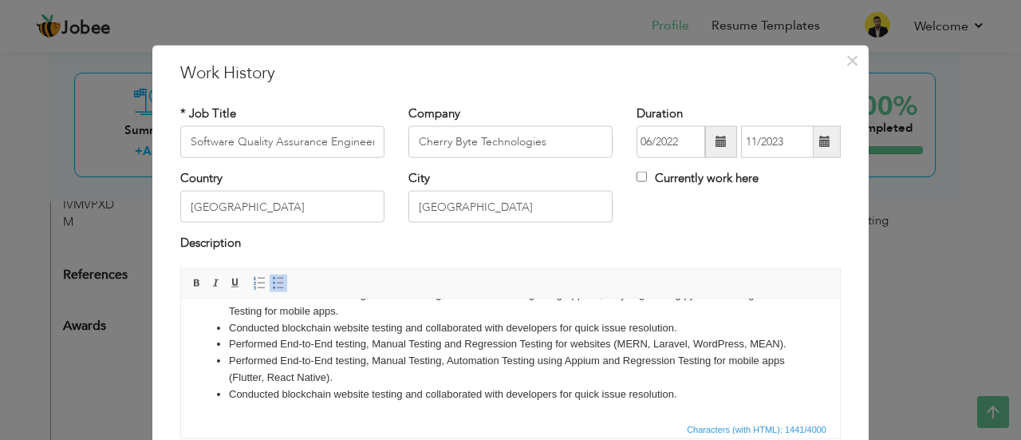
click at [508, 332] on li "Conducted blockchain website testing and collaborated with developers for quick…" at bounding box center [510, 327] width 563 height 17
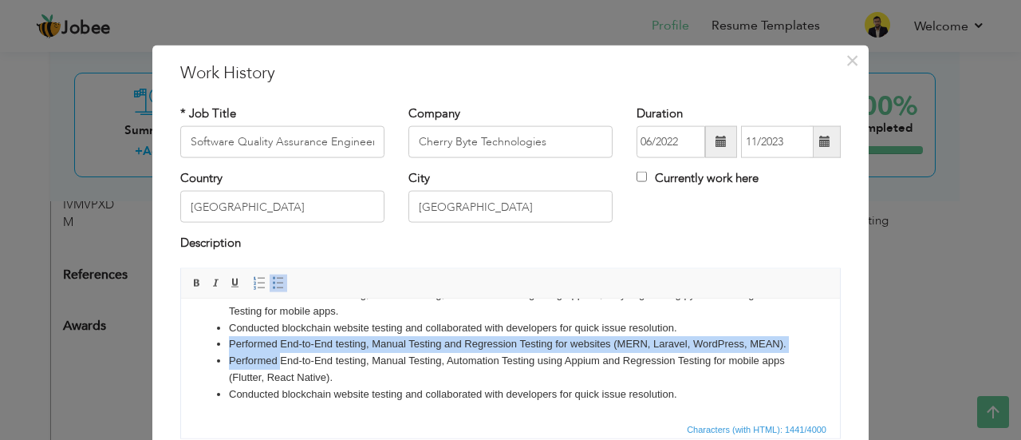
drag, startPoint x: 281, startPoint y: 370, endPoint x: 259, endPoint y: 353, distance: 27.3
click at [203, 345] on ul "Involved in software testing life cycle (STLC) of tracking requirements gatheri…" at bounding box center [510, 277] width 627 height 249
click at [264, 351] on li "Performed End-to-End testing, Manual Testing and Regression Testing for website…" at bounding box center [510, 343] width 563 height 17
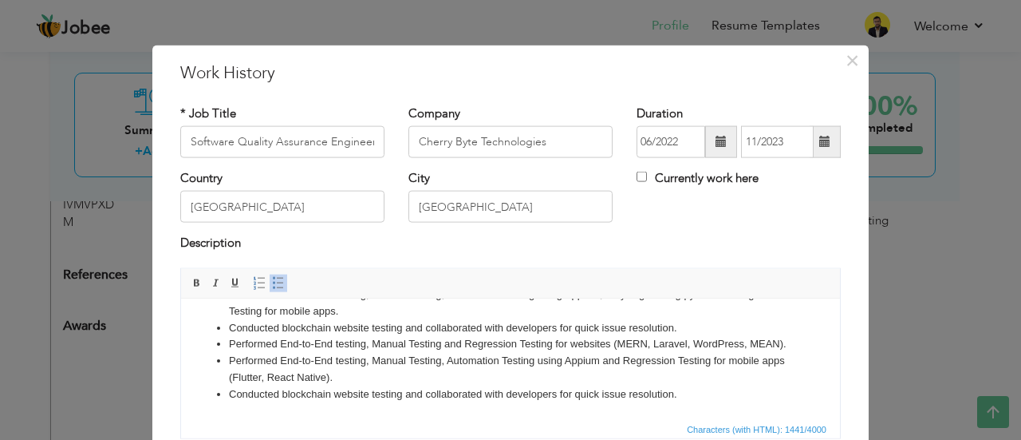
drag, startPoint x: 375, startPoint y: 396, endPoint x: 208, endPoint y: 339, distance: 176.1
click at [208, 339] on ul "Involved in software testing life cycle (STLC) of tracking requirements gatheri…" at bounding box center [510, 277] width 627 height 249
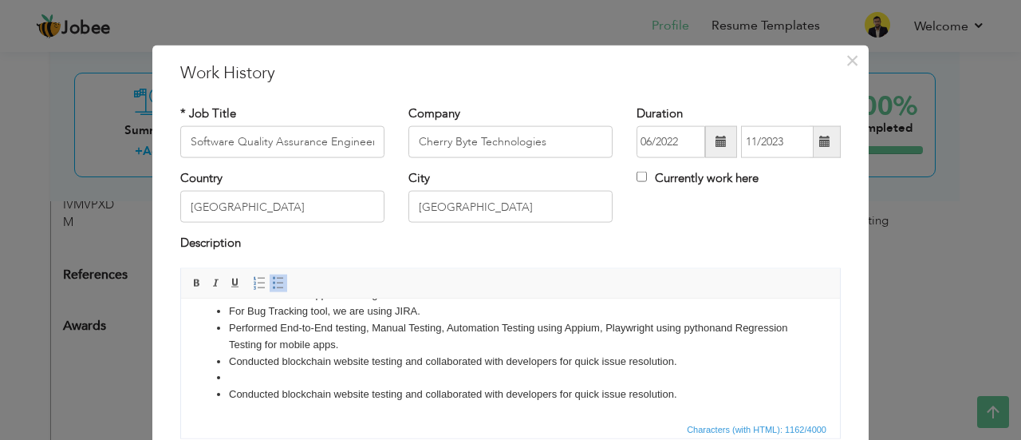
scroll to position [171, 0]
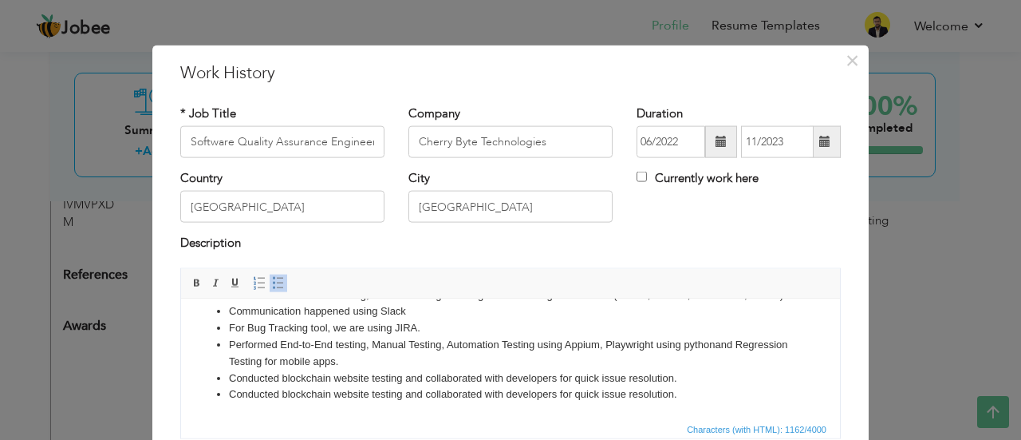
click at [321, 402] on html "Responsibilities: Involved in software testing life cycle (STLC) of tracking re…" at bounding box center [510, 281] width 659 height 274
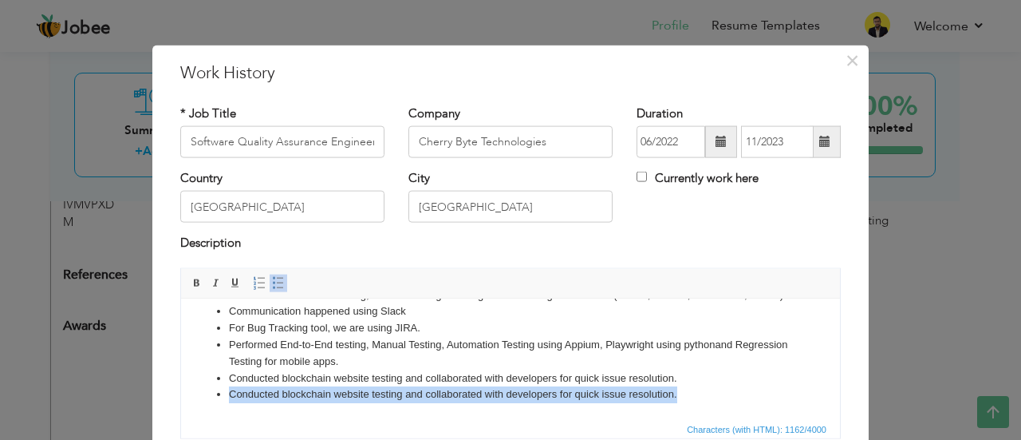
click at [321, 402] on html "Responsibilities: Involved in software testing life cycle (STLC) of tracking re…" at bounding box center [510, 281] width 659 height 274
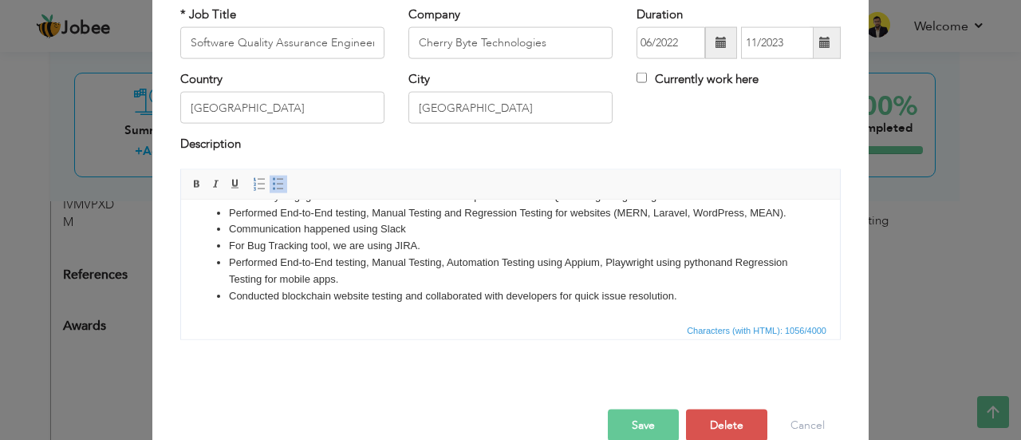
scroll to position [104, 0]
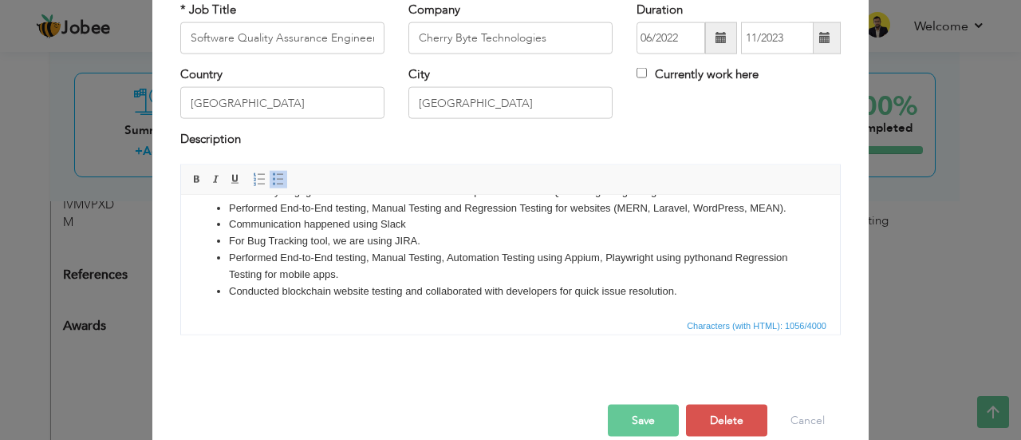
click at [633, 411] on button "Save" at bounding box center [643, 420] width 71 height 32
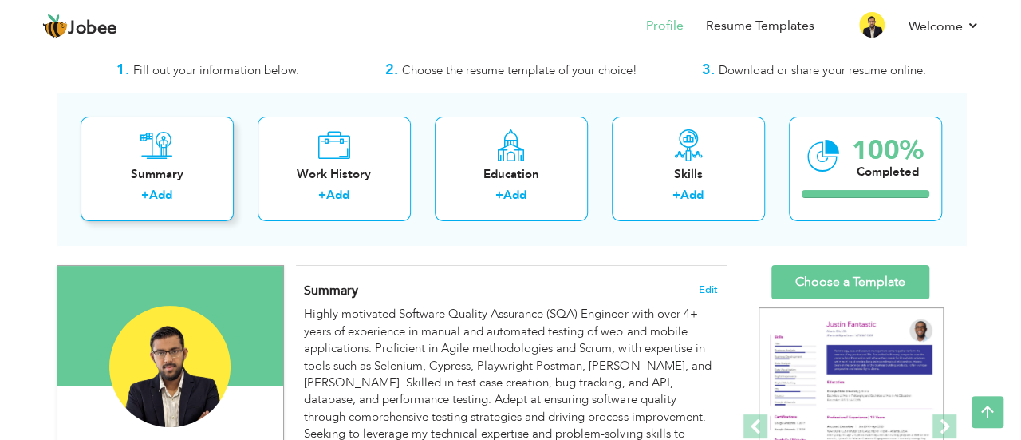
scroll to position [0, 0]
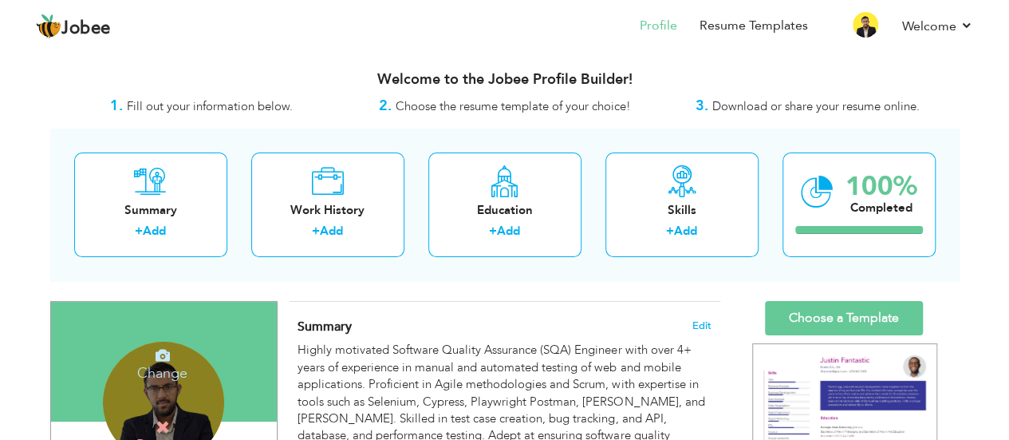
click at [156, 354] on icon at bounding box center [163, 355] width 14 height 14
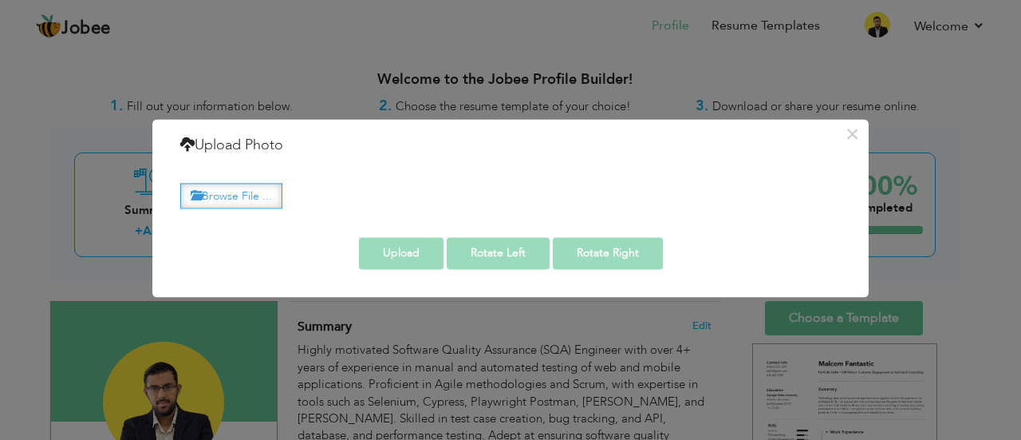
click at [247, 197] on label "Browse File ..." at bounding box center [231, 195] width 102 height 25
click at [0, 0] on input "Browse File ..." at bounding box center [0, 0] width 0 height 0
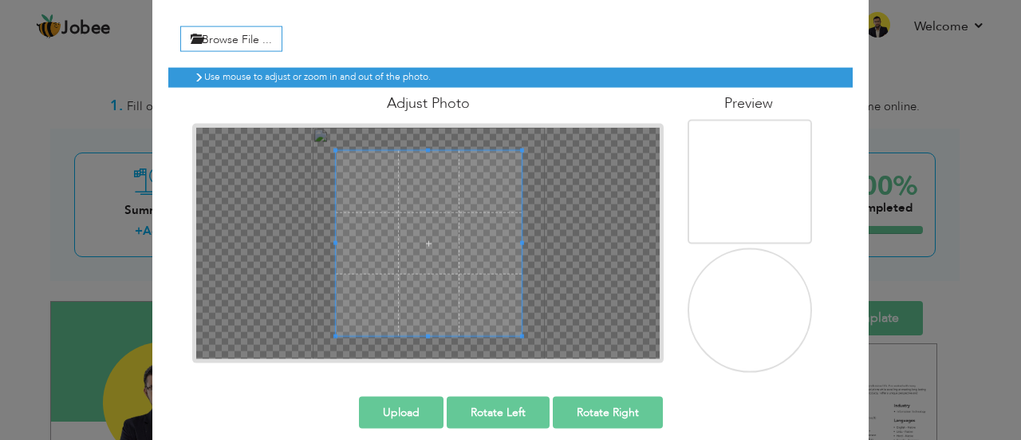
scroll to position [97, 0]
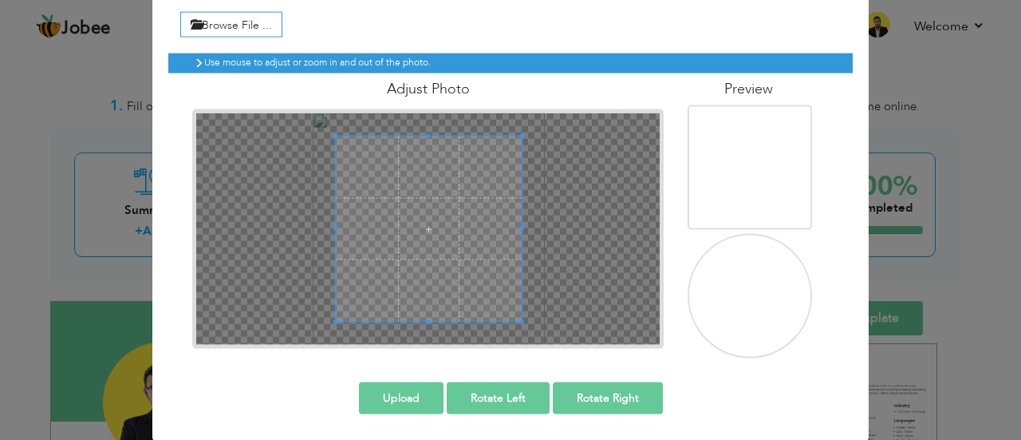
click at [416, 400] on button "Upload" at bounding box center [401, 397] width 85 height 32
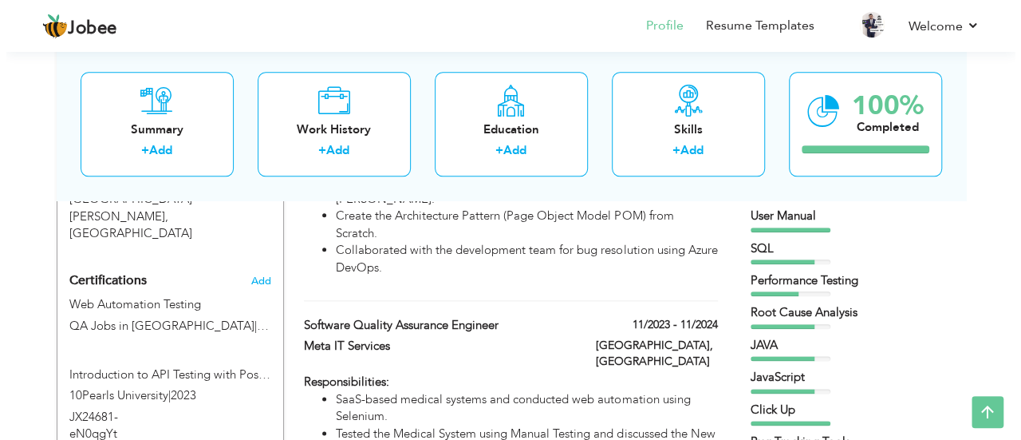
scroll to position [798, 0]
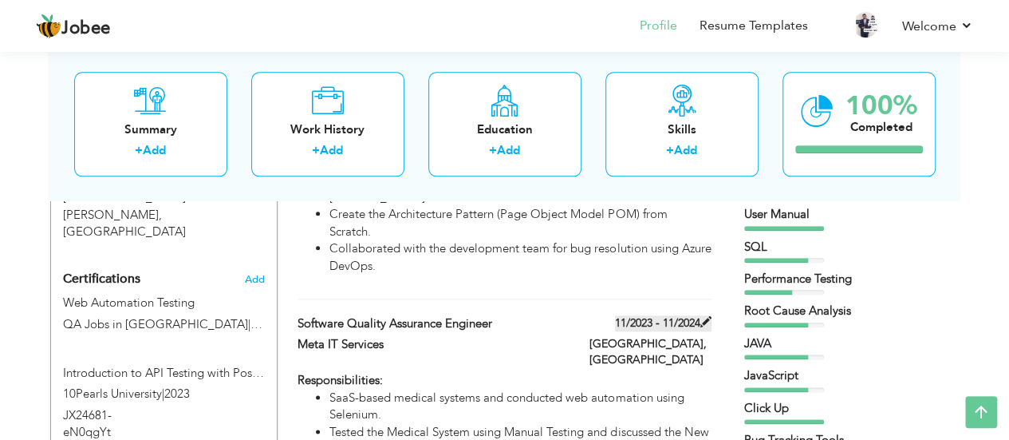
click at [627, 315] on label "11/2023 - 11/2024" at bounding box center [663, 323] width 97 height 16
type input "Meta IT Services"
type input "11/2023"
type input "11/2024"
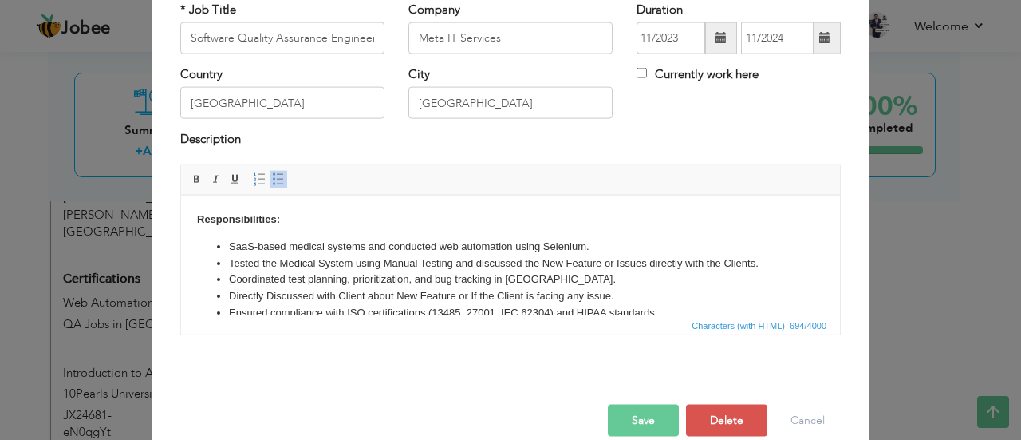
scroll to position [0, 0]
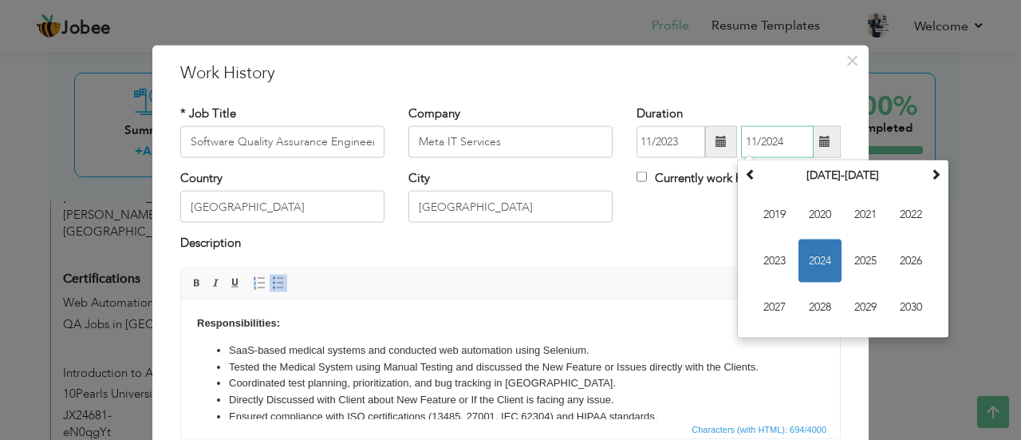
click at [806, 140] on input "11/2024" at bounding box center [777, 142] width 73 height 32
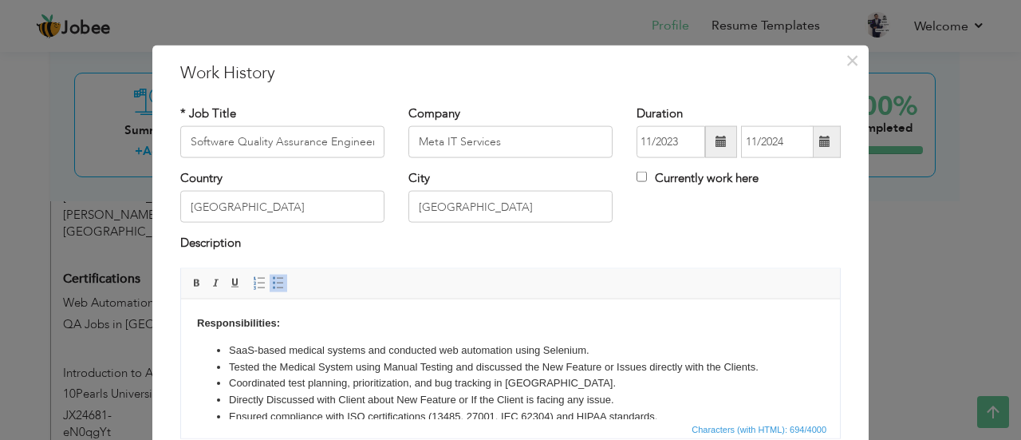
click at [822, 144] on span at bounding box center [824, 141] width 11 height 11
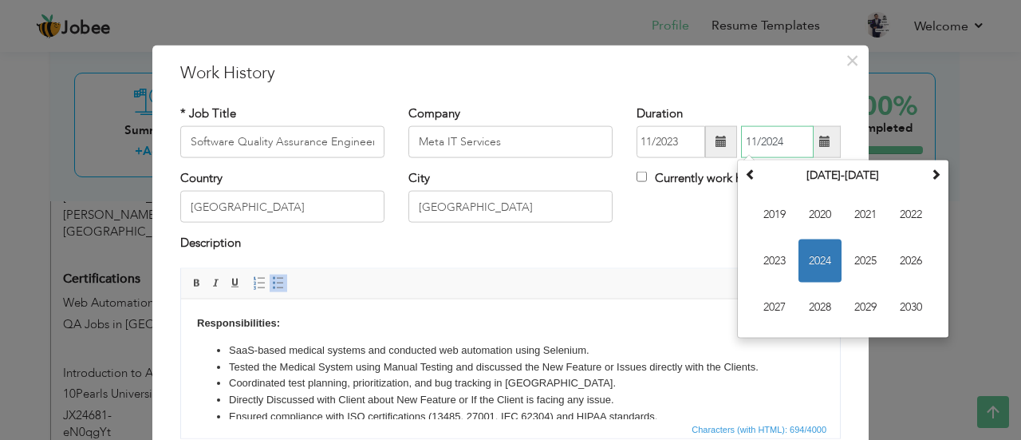
click at [819, 251] on span "2024" at bounding box center [820, 260] width 43 height 43
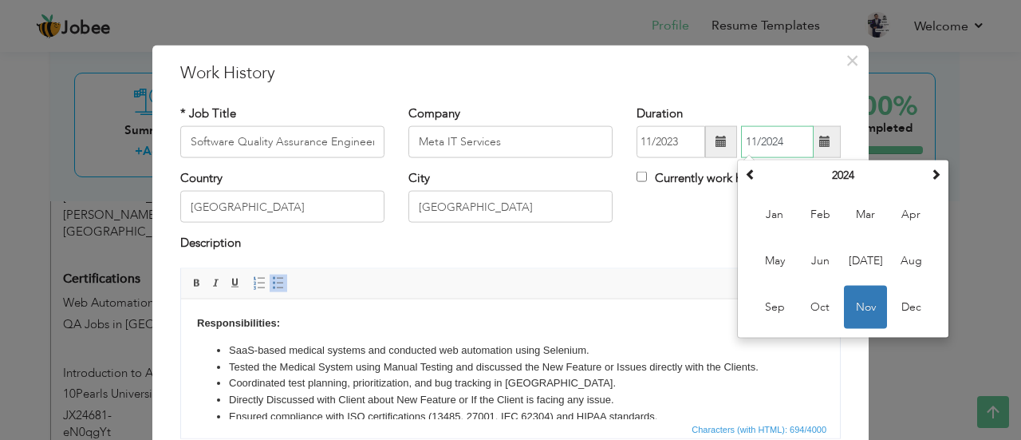
click at [859, 302] on span "Nov" at bounding box center [865, 307] width 43 height 43
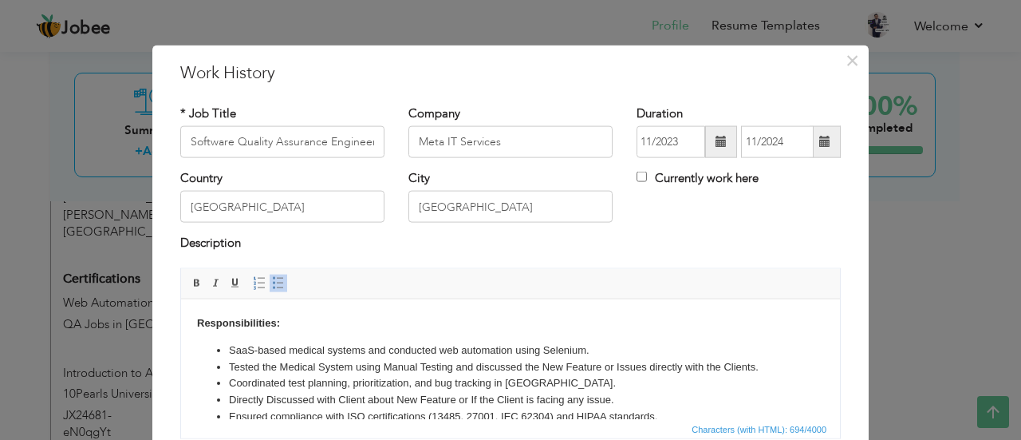
scroll to position [55, 0]
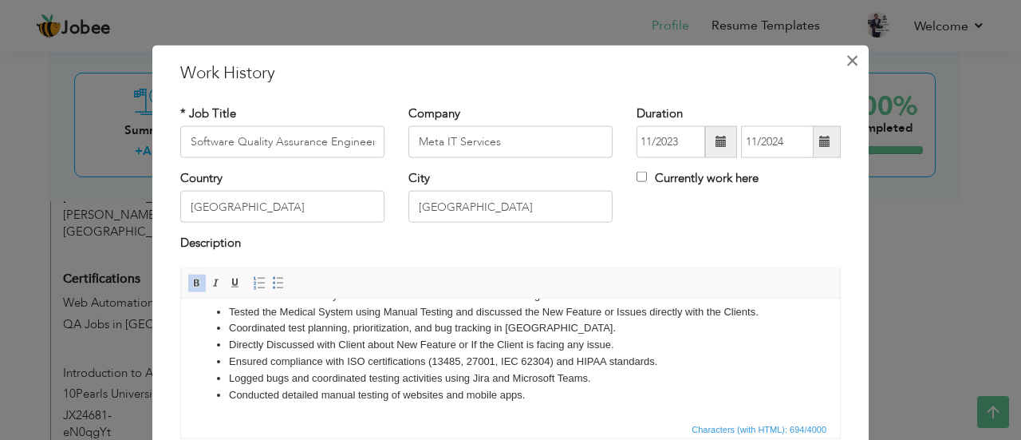
click at [846, 60] on span "×" at bounding box center [853, 59] width 14 height 29
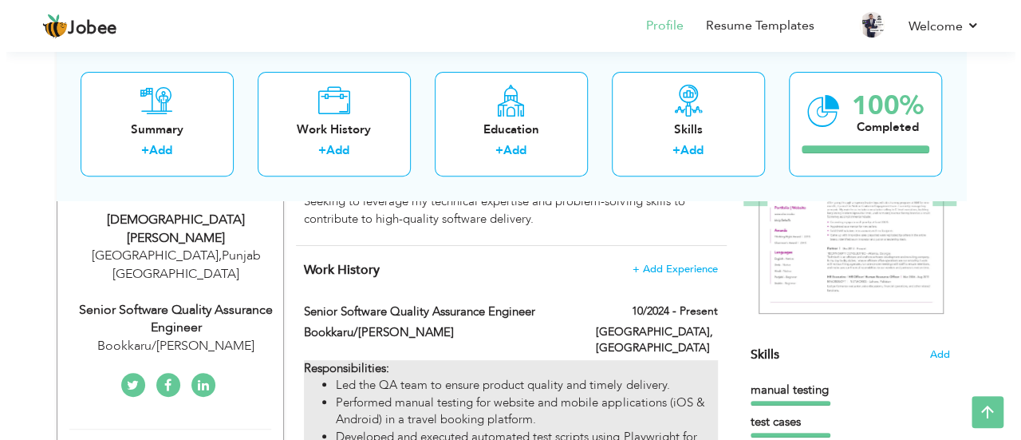
scroll to position [287, 0]
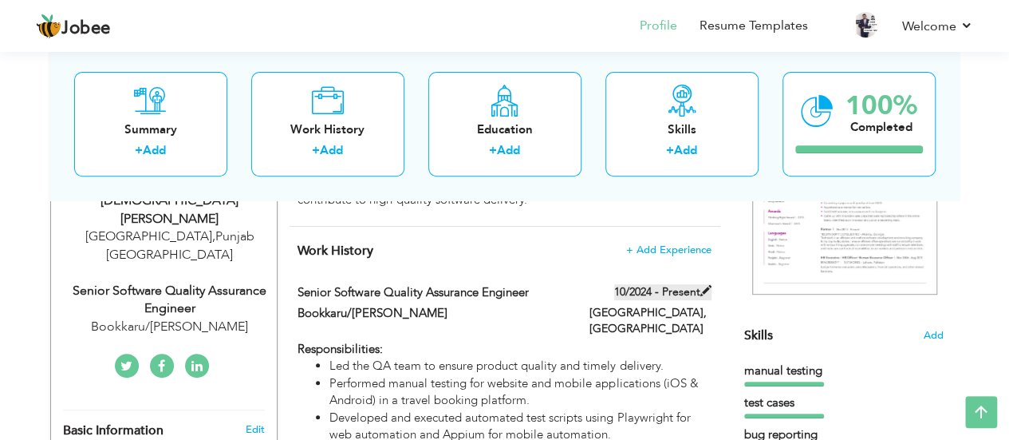
click at [657, 290] on label "10/2024 - Present" at bounding box center [662, 292] width 97 height 16
type input "Senior Software Quality Assurance Engineer"
type input "Bookkaru/[PERSON_NAME]"
type input "10/2024"
checkbox input "true"
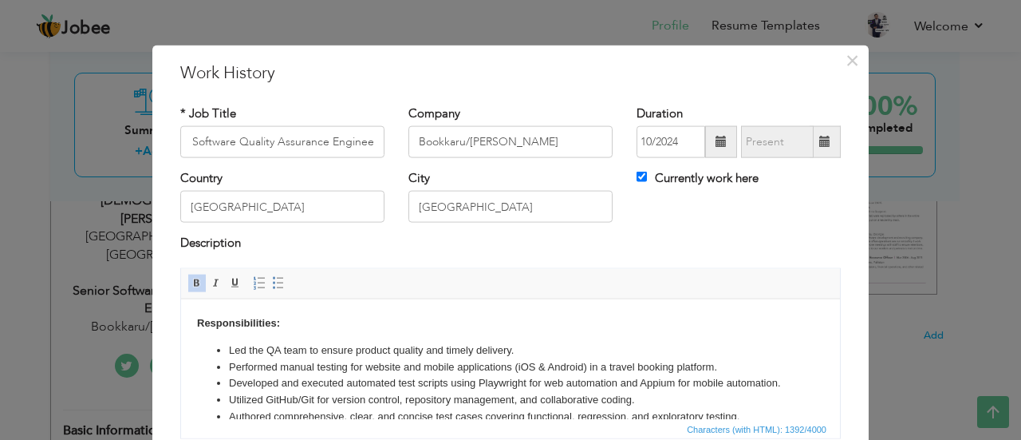
scroll to position [0, 0]
click at [705, 146] on span at bounding box center [721, 142] width 32 height 32
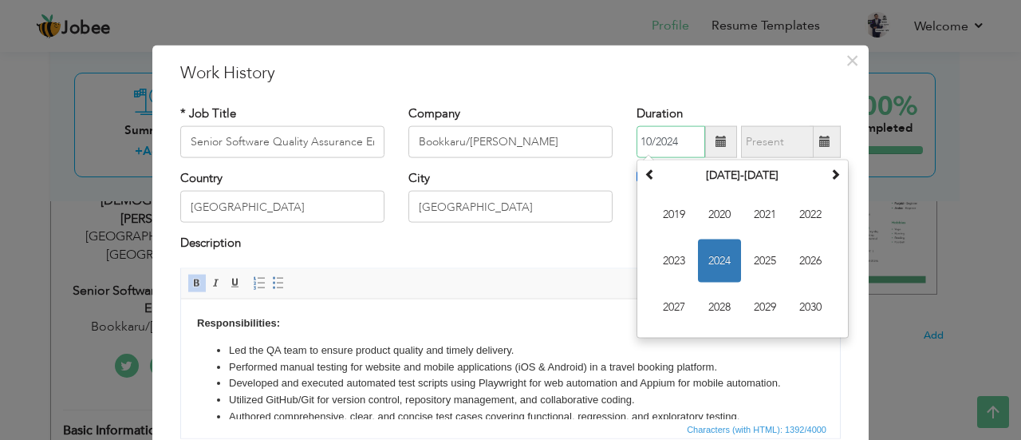
click at [726, 272] on span "2024" at bounding box center [719, 260] width 43 height 43
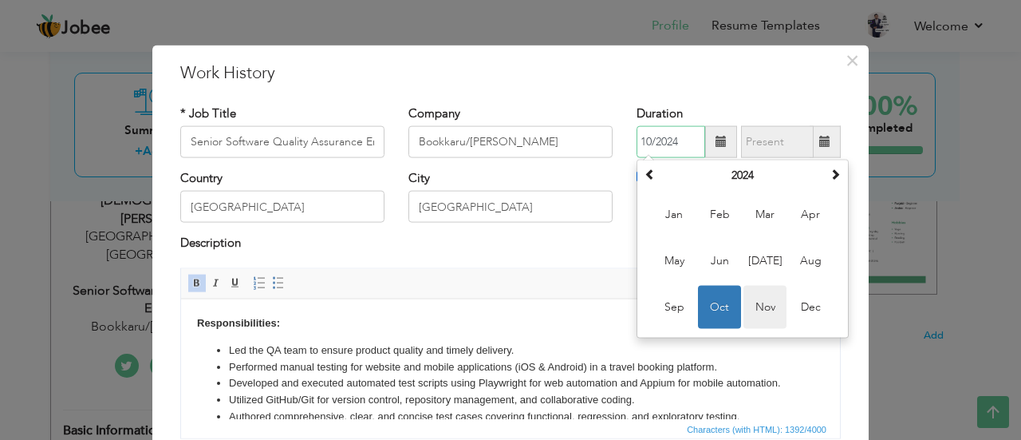
click at [771, 298] on span "Nov" at bounding box center [765, 307] width 43 height 43
type input "11/2024"
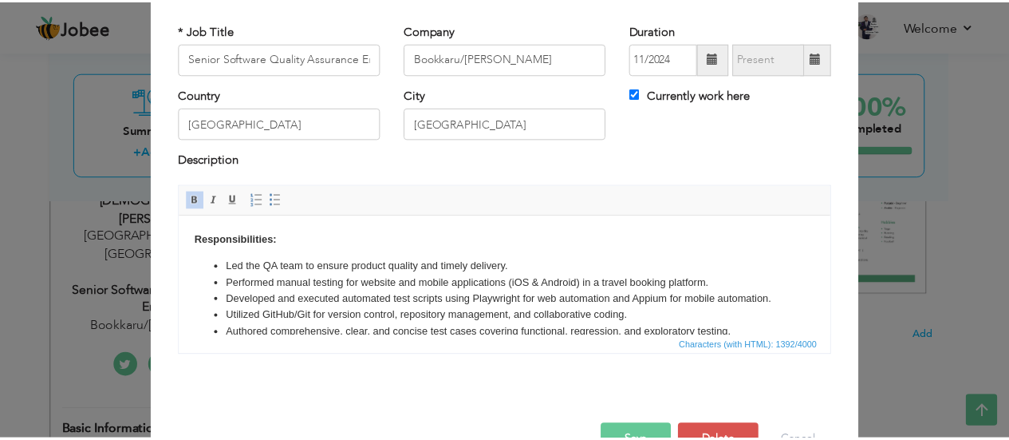
scroll to position [126, 0]
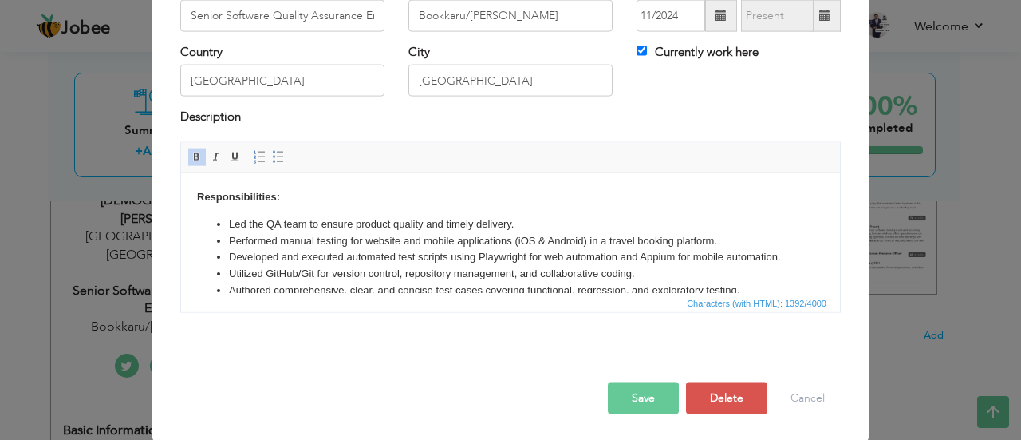
click at [626, 388] on button "Save" at bounding box center [643, 397] width 71 height 32
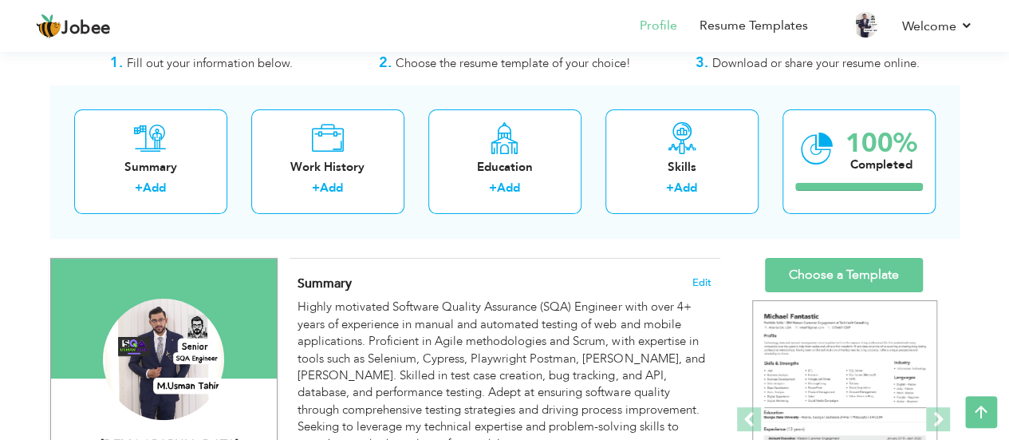
scroll to position [0, 0]
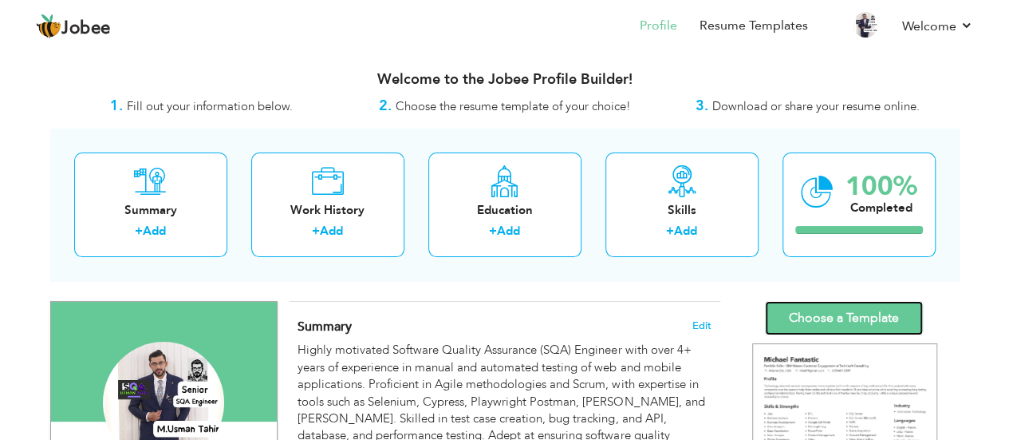
click at [822, 317] on link "Choose a Template" at bounding box center [844, 318] width 158 height 34
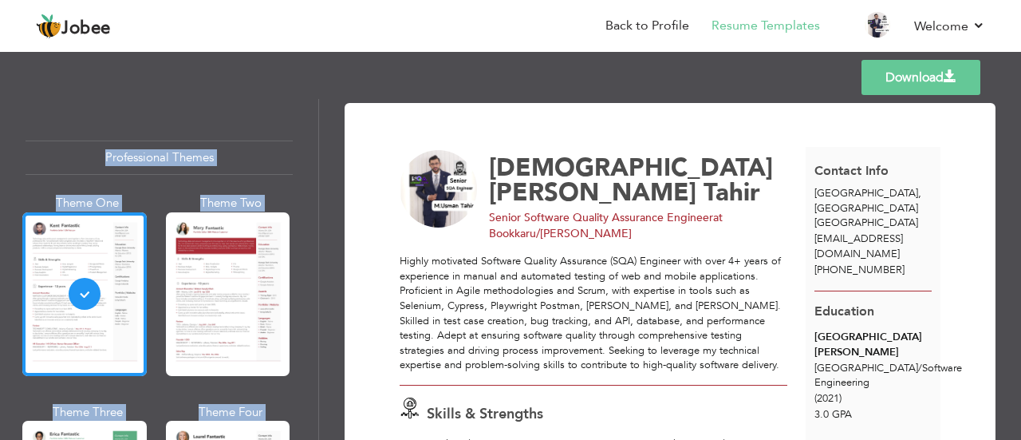
drag, startPoint x: 1020, startPoint y: 93, endPoint x: 1005, endPoint y: 113, distance: 25.1
click at [1008, 114] on div "Templates Download Professional Themes Theme One Theme Two Theme Three Theme Fo…" at bounding box center [510, 244] width 1021 height 392
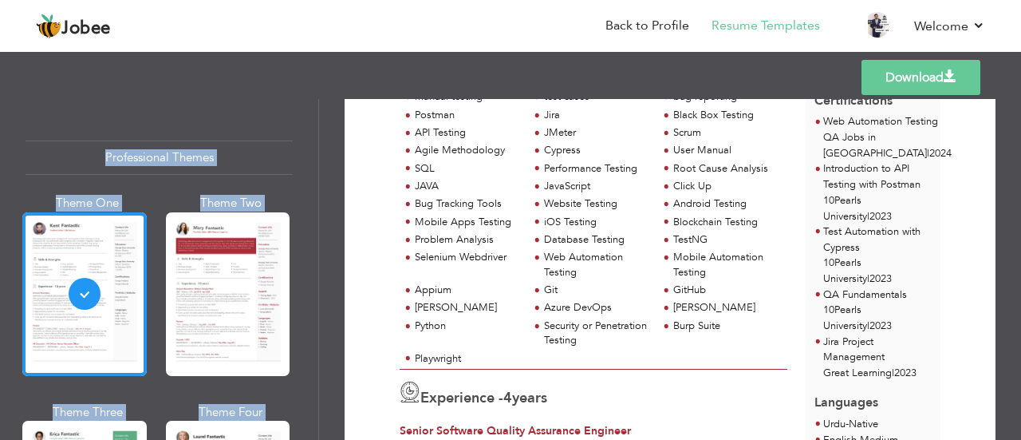
scroll to position [351, 0]
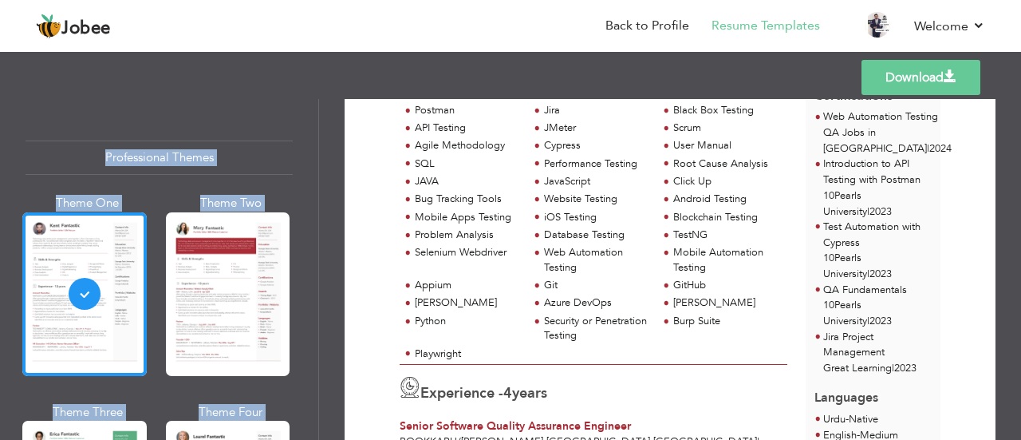
click at [922, 65] on link "Download" at bounding box center [921, 77] width 119 height 35
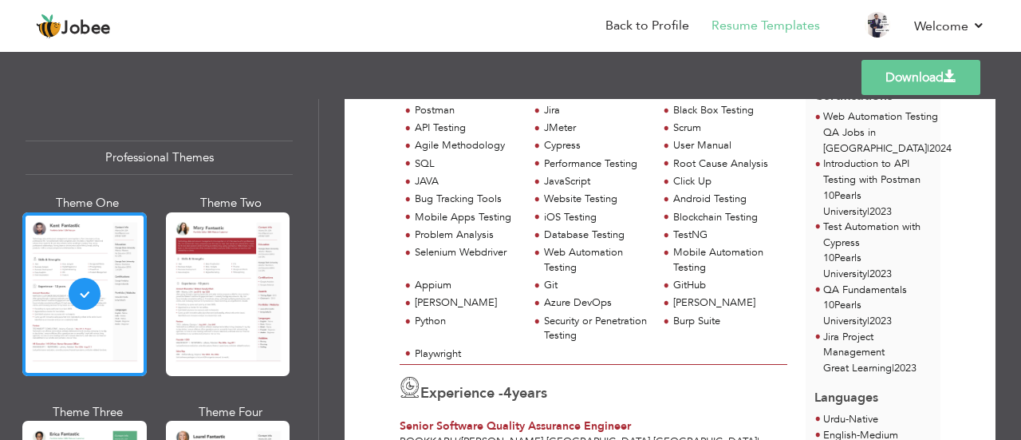
click at [546, 383] on label "4 years" at bounding box center [525, 393] width 44 height 21
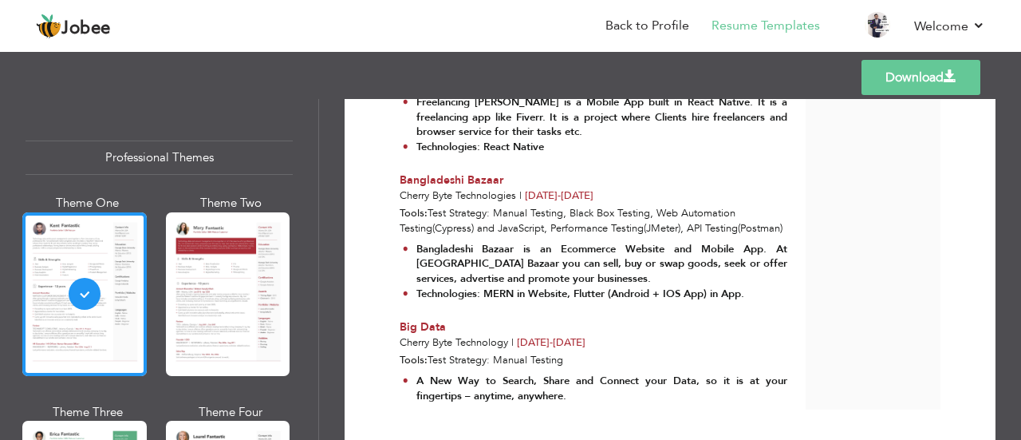
scroll to position [2238, 0]
click at [903, 76] on link "Download" at bounding box center [921, 77] width 119 height 35
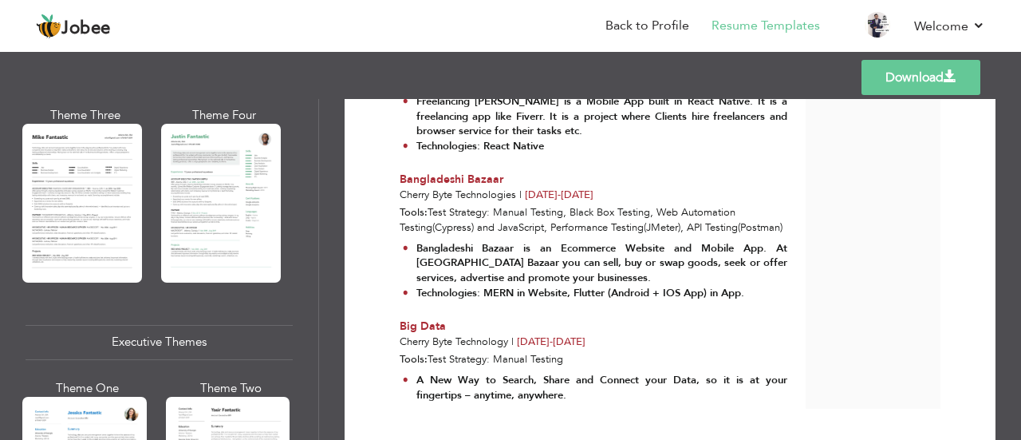
scroll to position [989, 0]
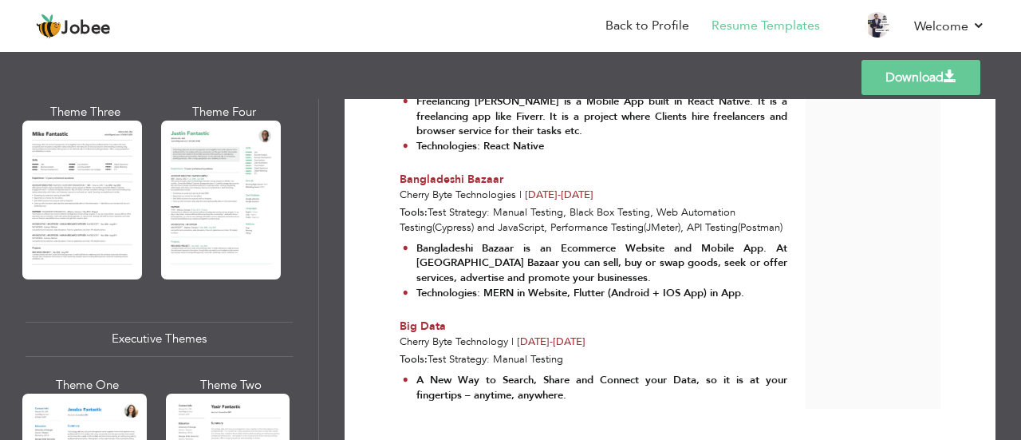
click at [74, 245] on div at bounding box center [82, 199] width 120 height 158
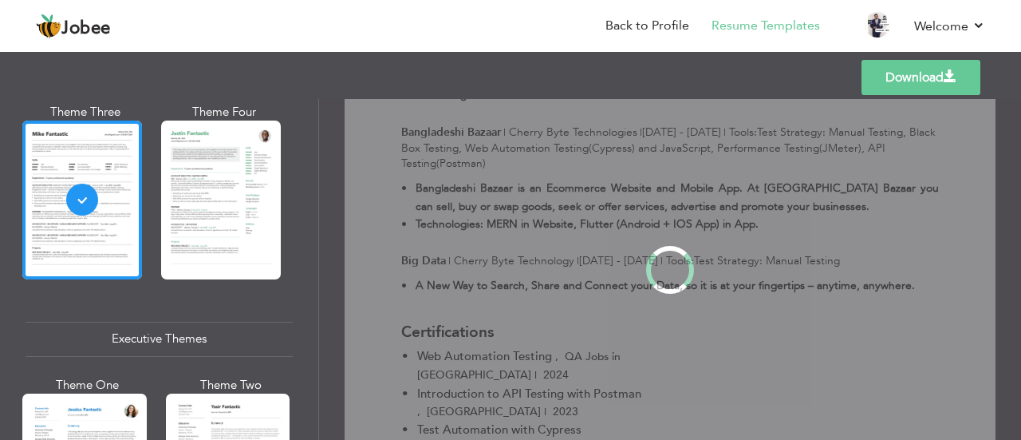
scroll to position [0, 0]
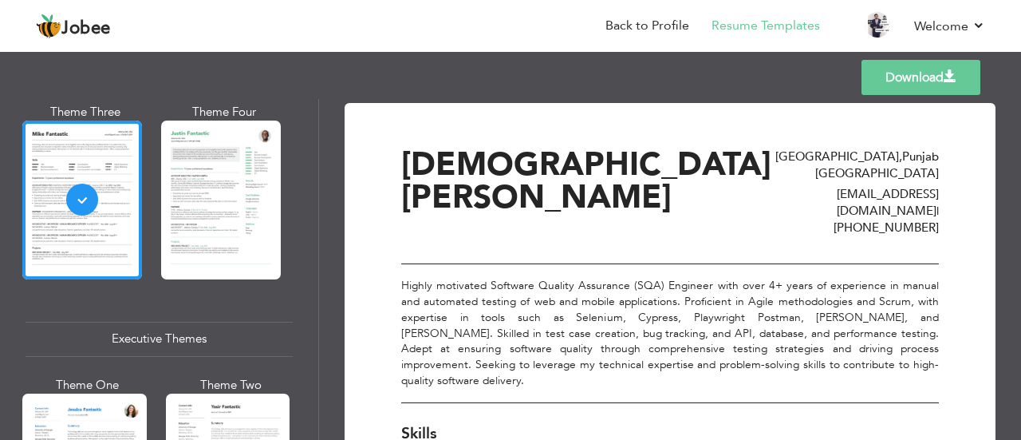
click at [771, 197] on div "Lahore , Punjab Pakistan usmantahirsqa@gmail.com | +923249880343" at bounding box center [855, 192] width 168 height 89
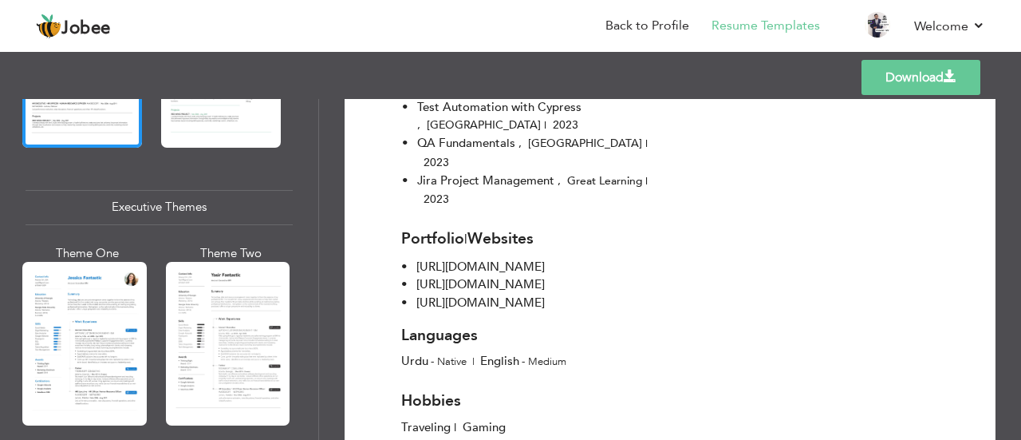
scroll to position [1131, 0]
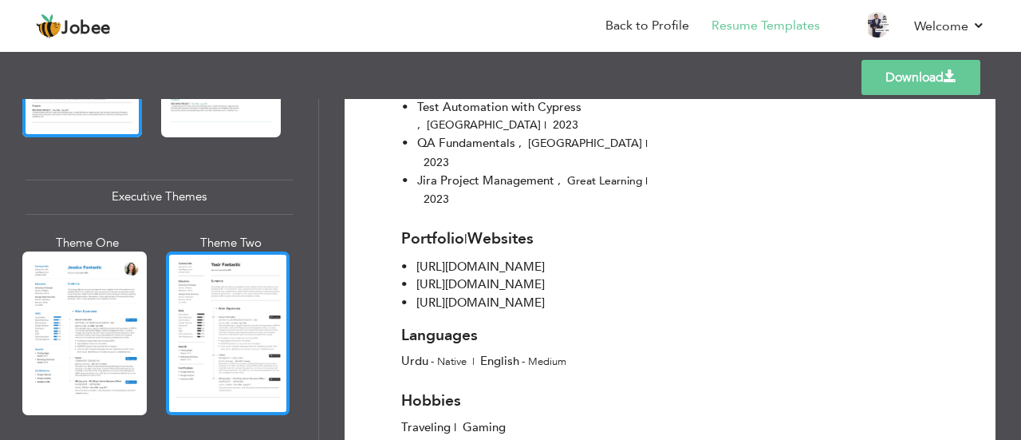
click at [236, 298] on div at bounding box center [228, 333] width 124 height 164
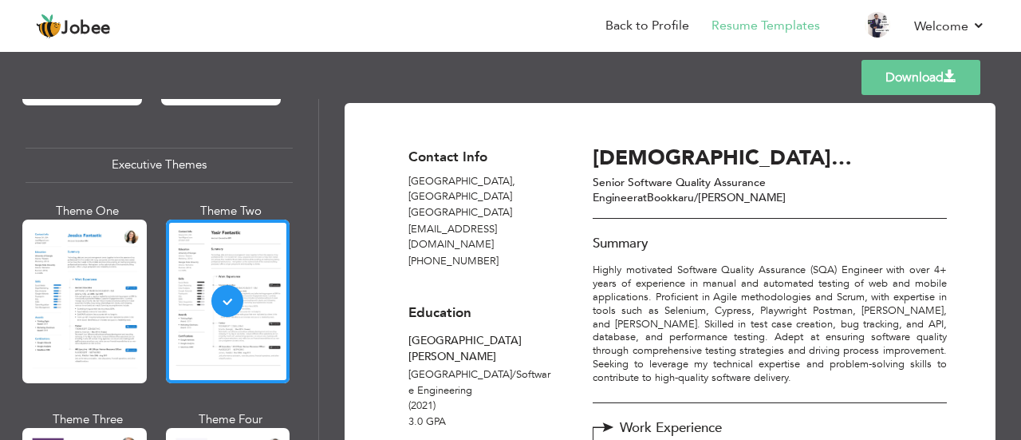
scroll to position [1195, 0]
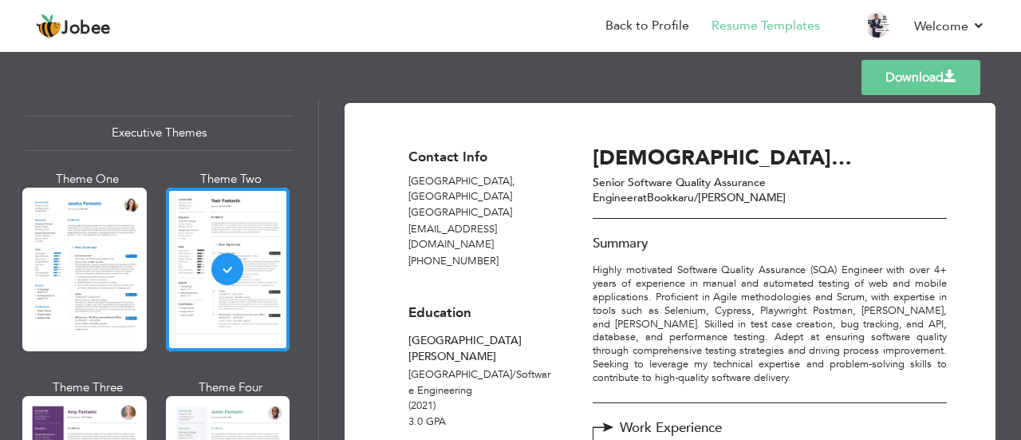
click at [594, 264] on p "Highly motivated Software Quality Assurance (SQA) Engineer with over 4+ years o…" at bounding box center [770, 323] width 354 height 121
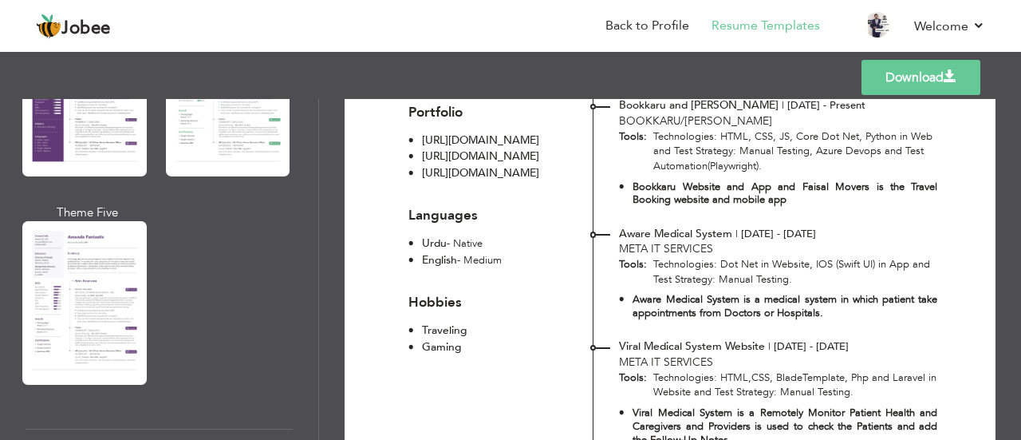
scroll to position [1583, 0]
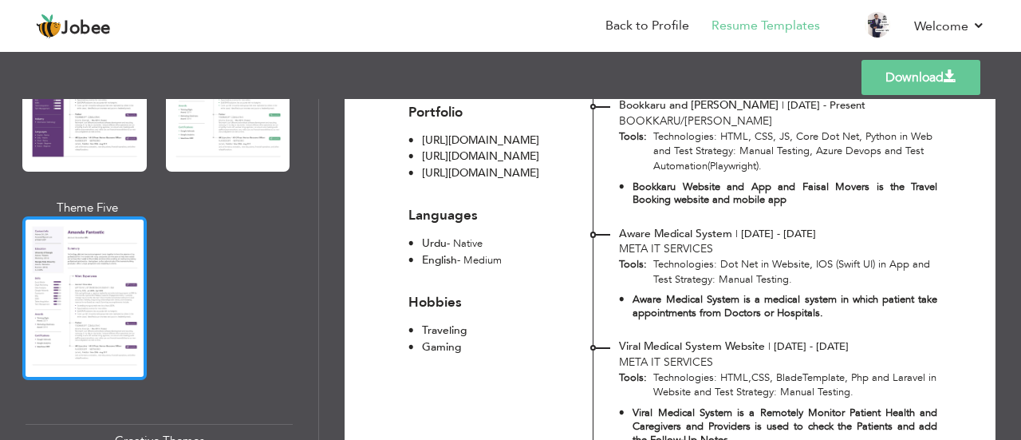
click at [92, 280] on div at bounding box center [84, 298] width 124 height 164
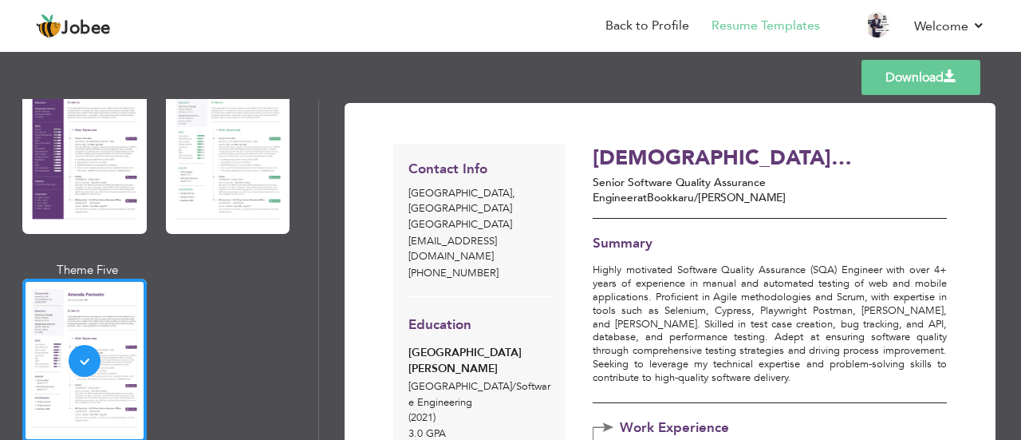
scroll to position [1519, 0]
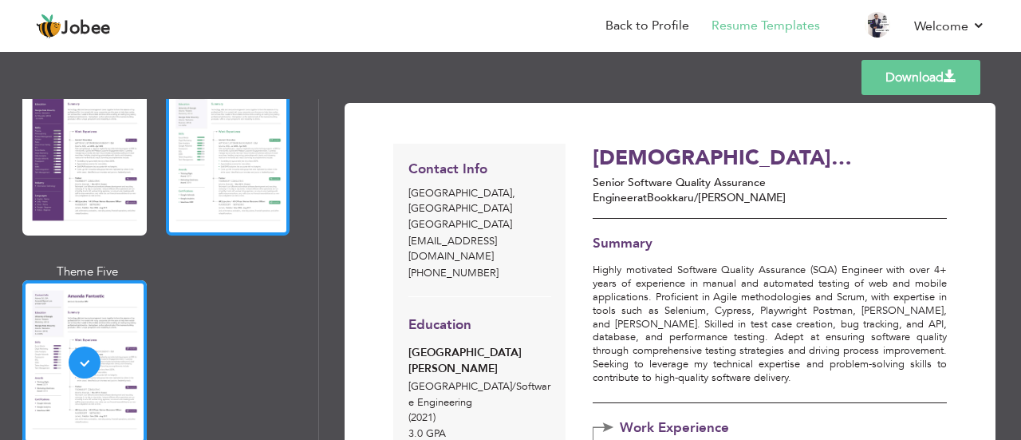
click at [258, 159] on div at bounding box center [228, 154] width 124 height 164
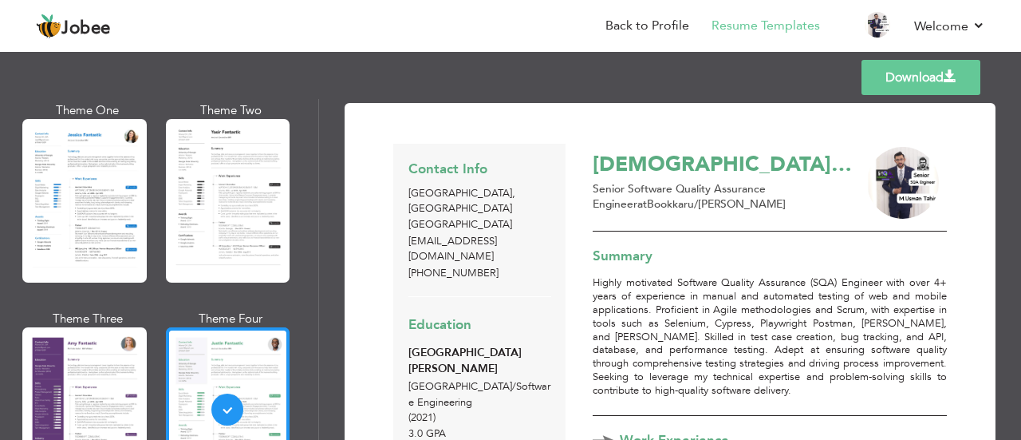
scroll to position [1232, 0]
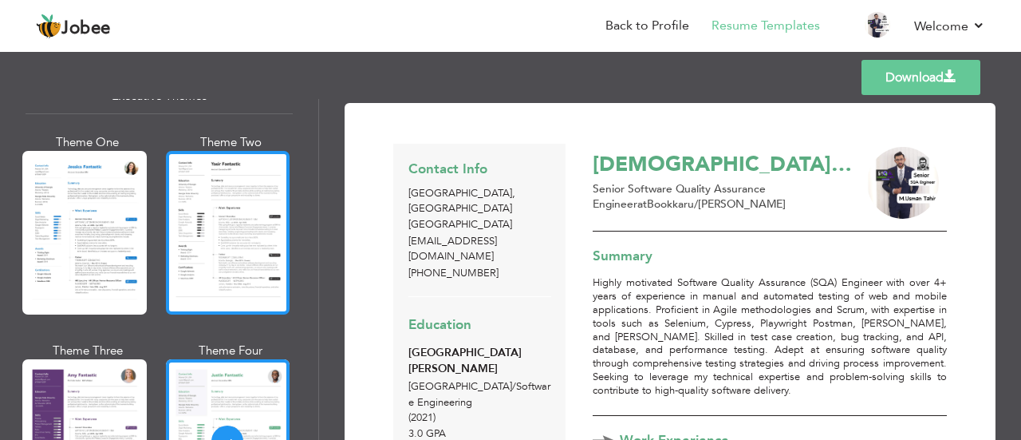
click at [227, 184] on div at bounding box center [228, 233] width 124 height 164
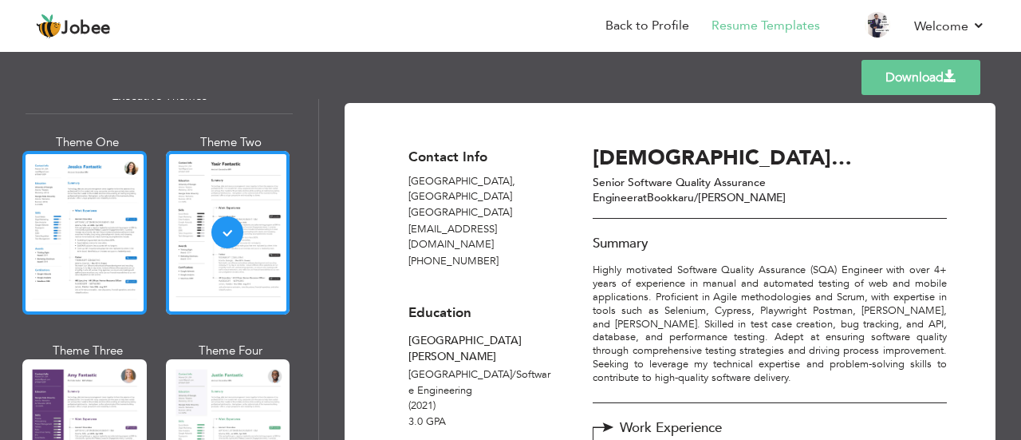
click at [132, 182] on div at bounding box center [84, 233] width 124 height 164
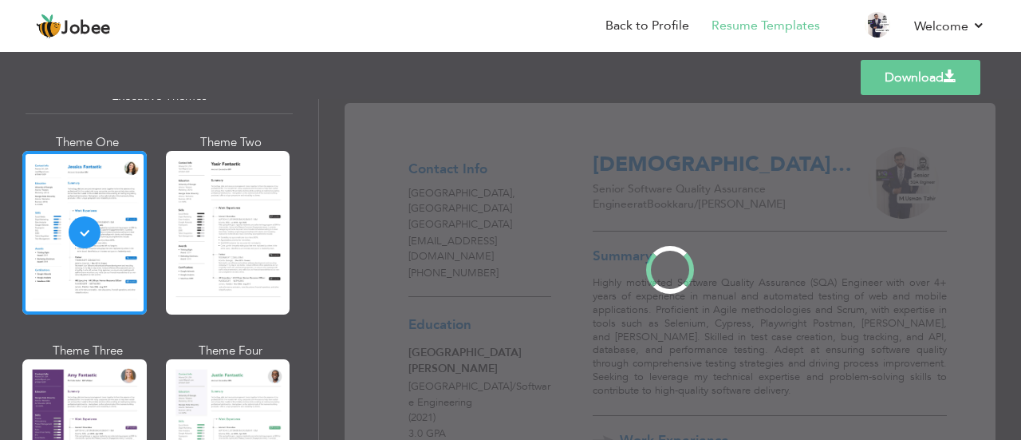
scroll to position [1231, 0]
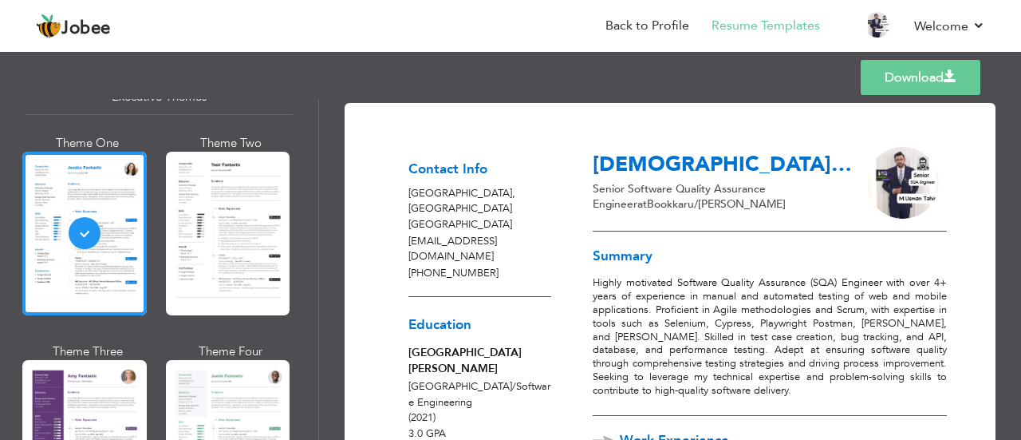
click at [702, 205] on p "Senior Software Quality Assurance Engineer at Bookkaru/Faisal Movers" at bounding box center [726, 196] width 266 height 31
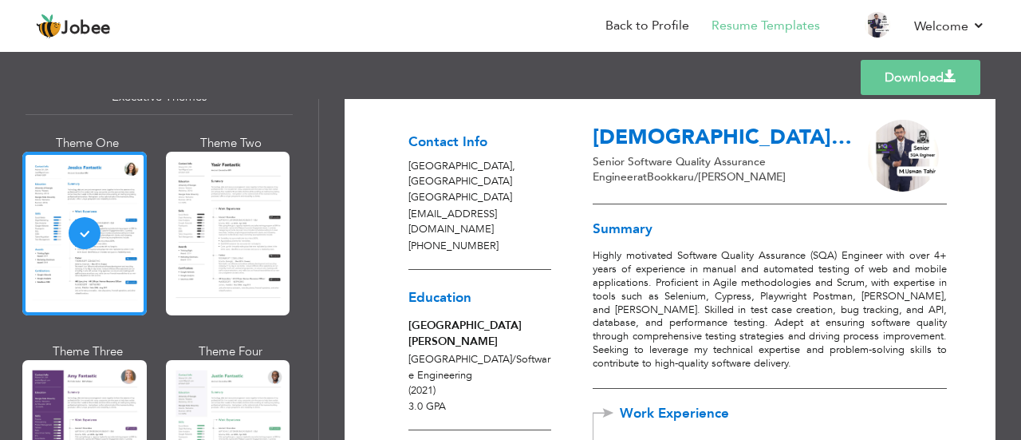
scroll to position [0, 0]
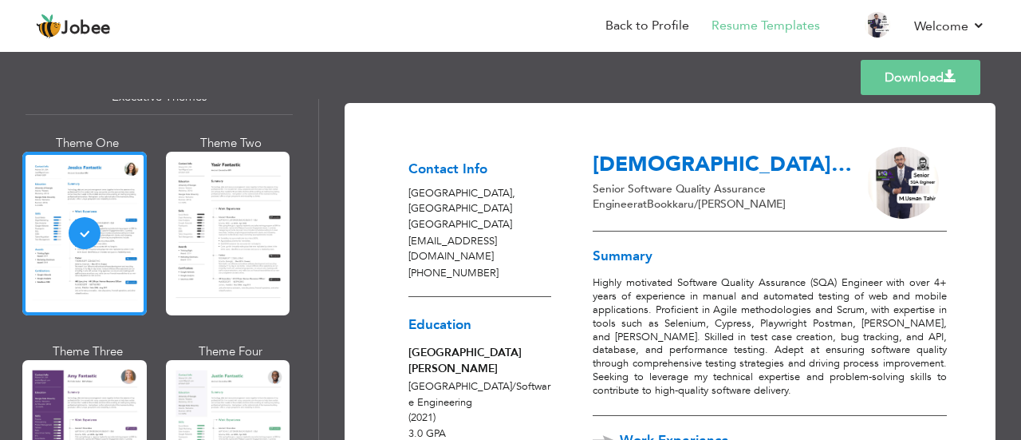
click at [935, 71] on link "Download" at bounding box center [921, 77] width 120 height 35
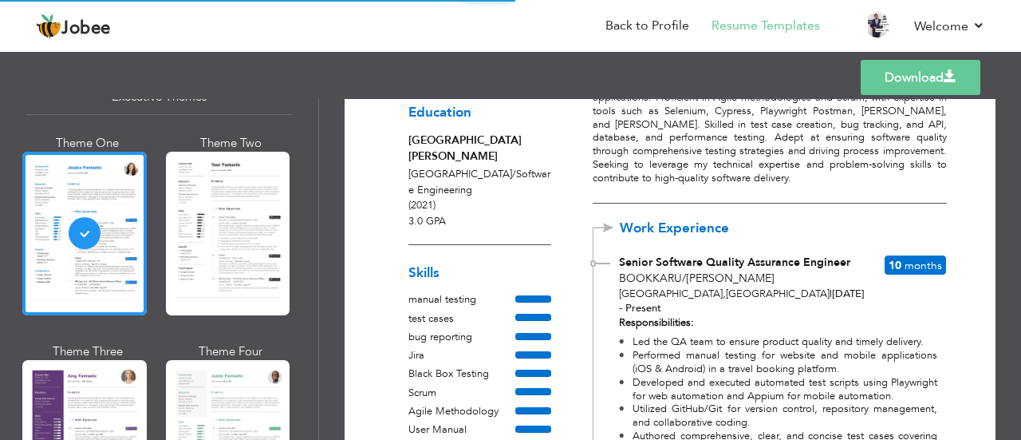
scroll to position [219, 0]
